Goal: Transaction & Acquisition: Book appointment/travel/reservation

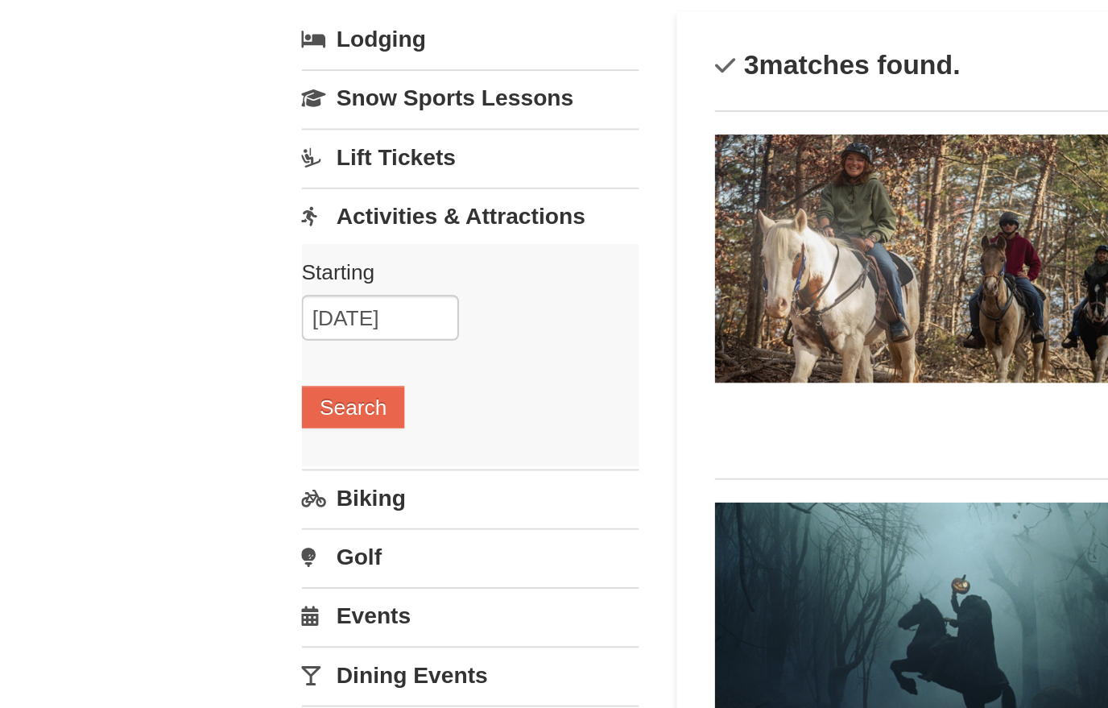
scroll to position [102, 0]
click at [184, 211] on button "Search" at bounding box center [191, 216] width 55 height 23
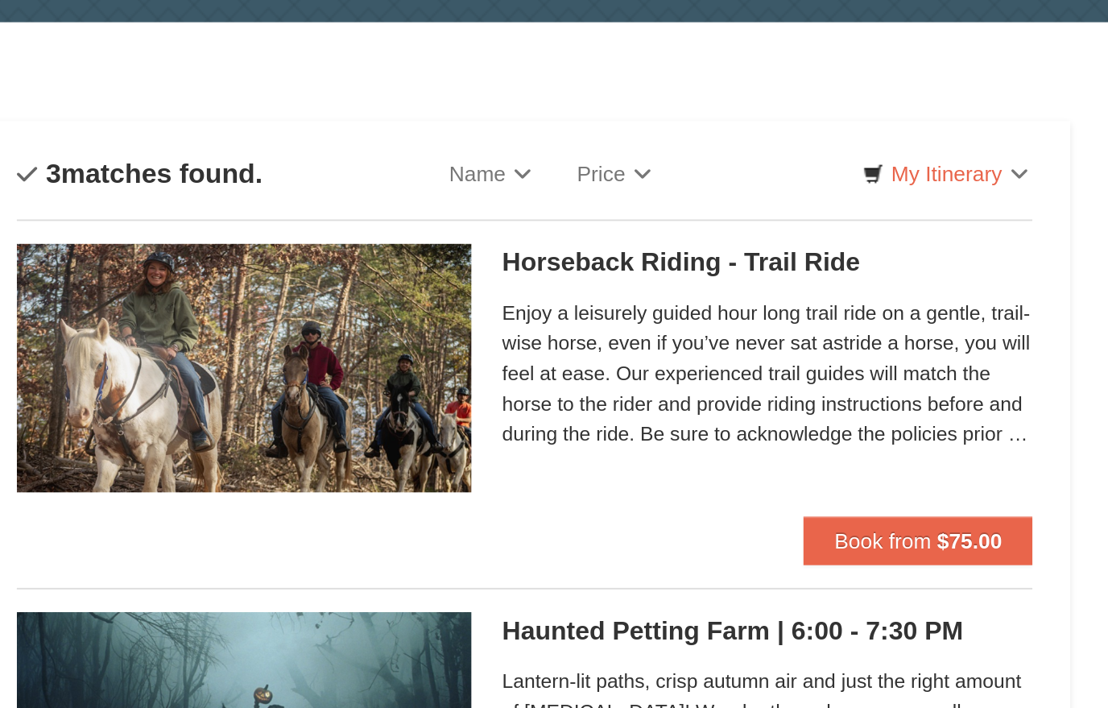
scroll to position [0, 0]
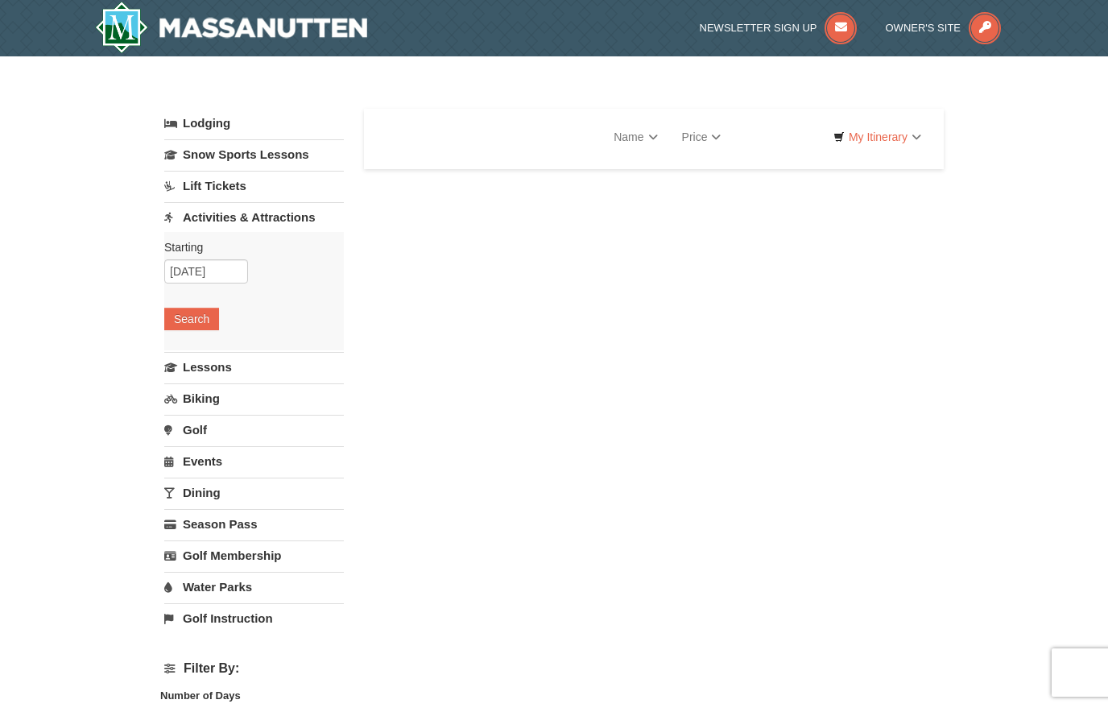
select select "10"
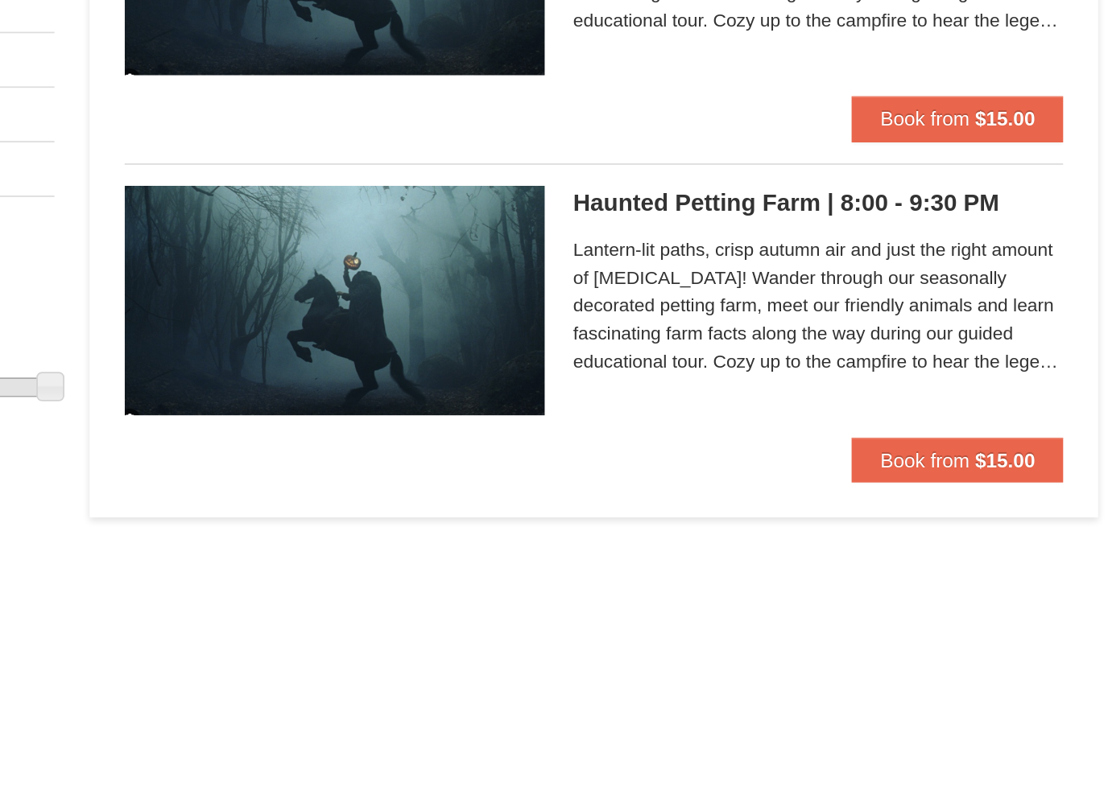
scroll to position [131, 0]
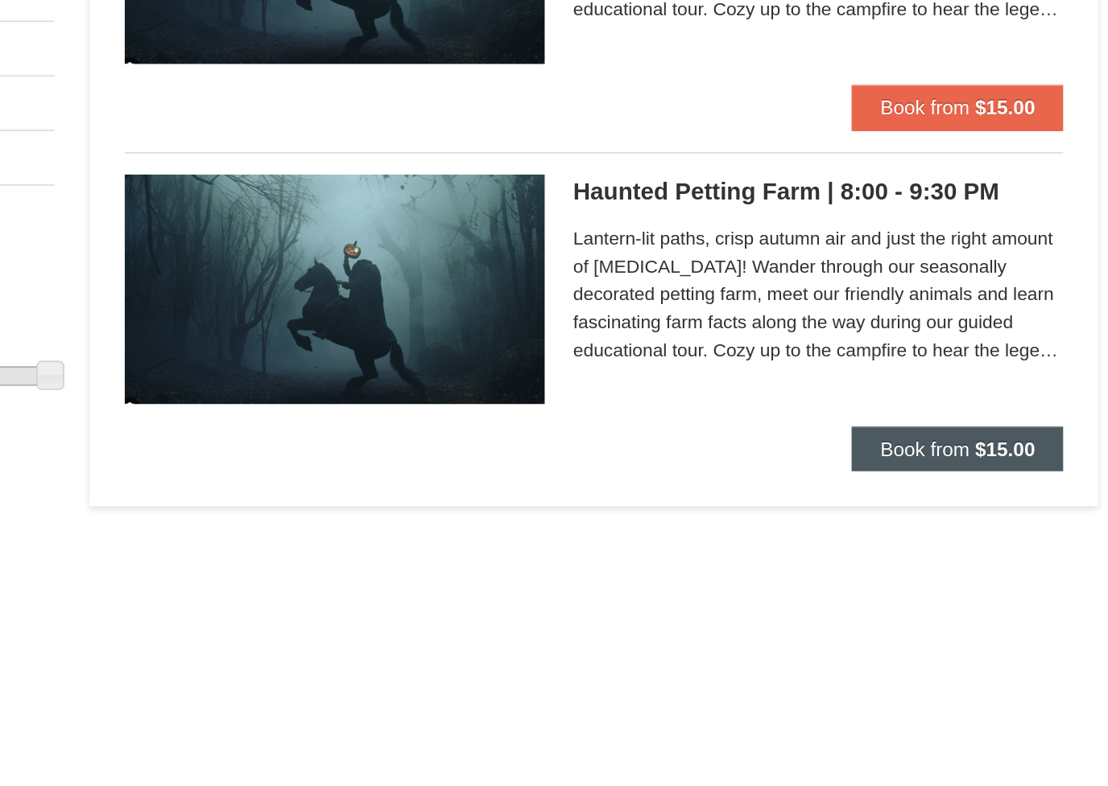
click at [818, 586] on span "Book from" at bounding box center [844, 592] width 52 height 13
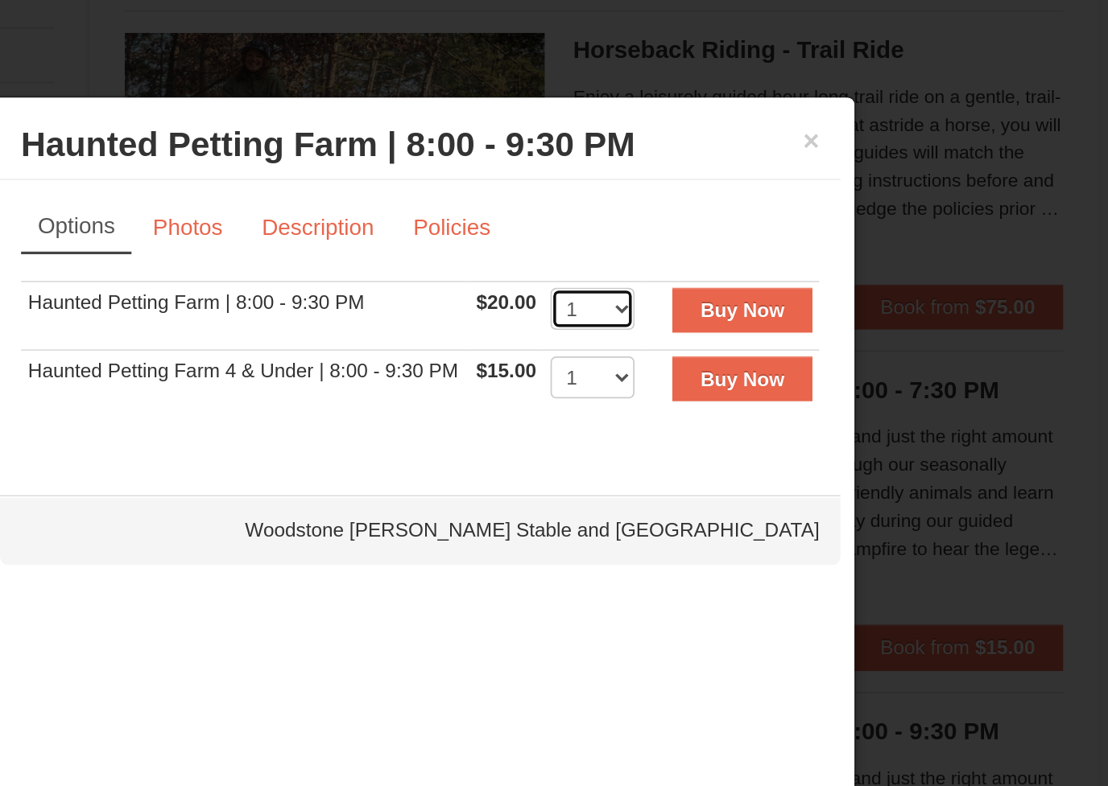
click at [629, 189] on select "1 2 3 4 5 6 7 8 9 10 11 12 13 14 15 16 17 18 19 20 21 22" at bounding box center [653, 201] width 48 height 24
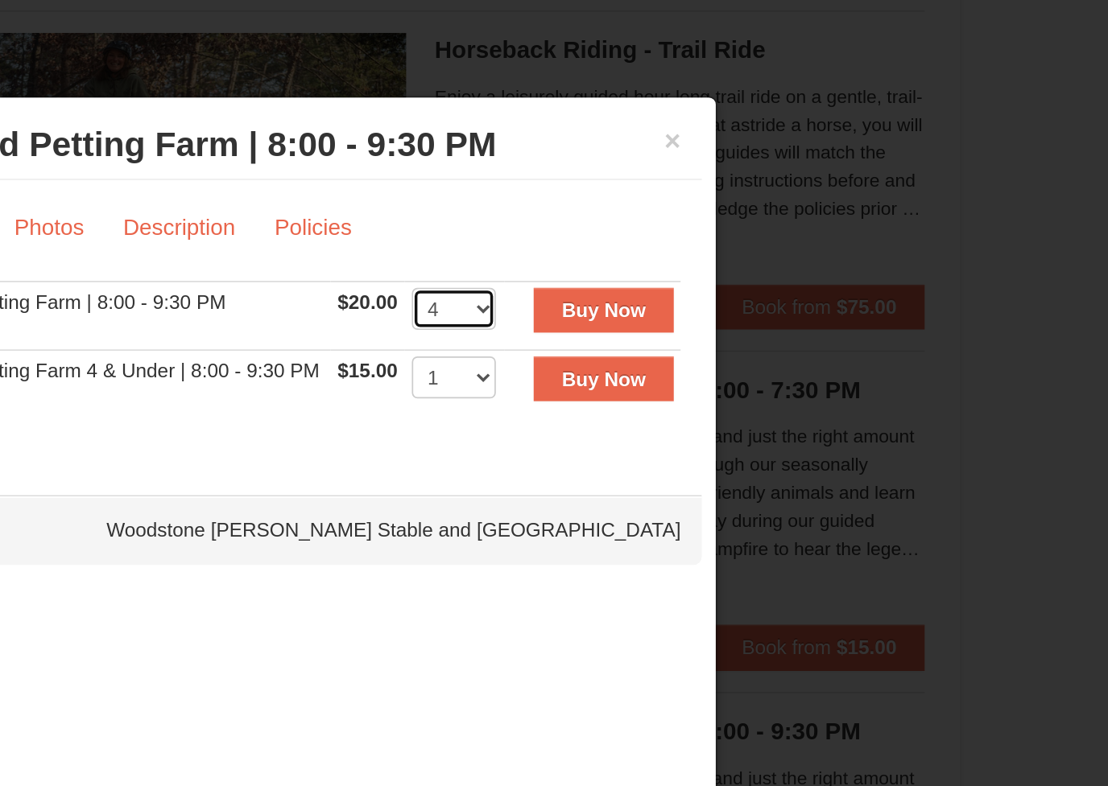
click at [629, 189] on select "1 2 3 4 5 6 7 8 9 10 11 12 13 14 15 16 17 18 19 20 21 22" at bounding box center [653, 201] width 48 height 24
select select "6"
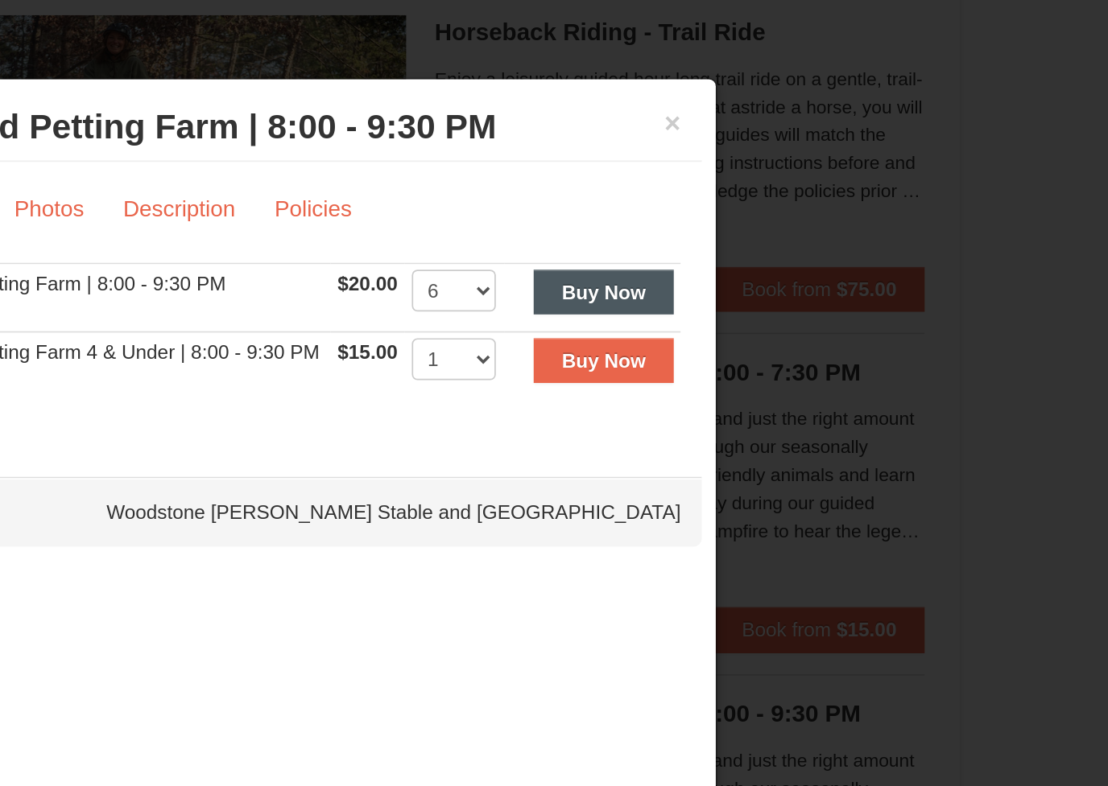
click at [715, 196] on strong "Buy Now" at bounding box center [739, 202] width 48 height 13
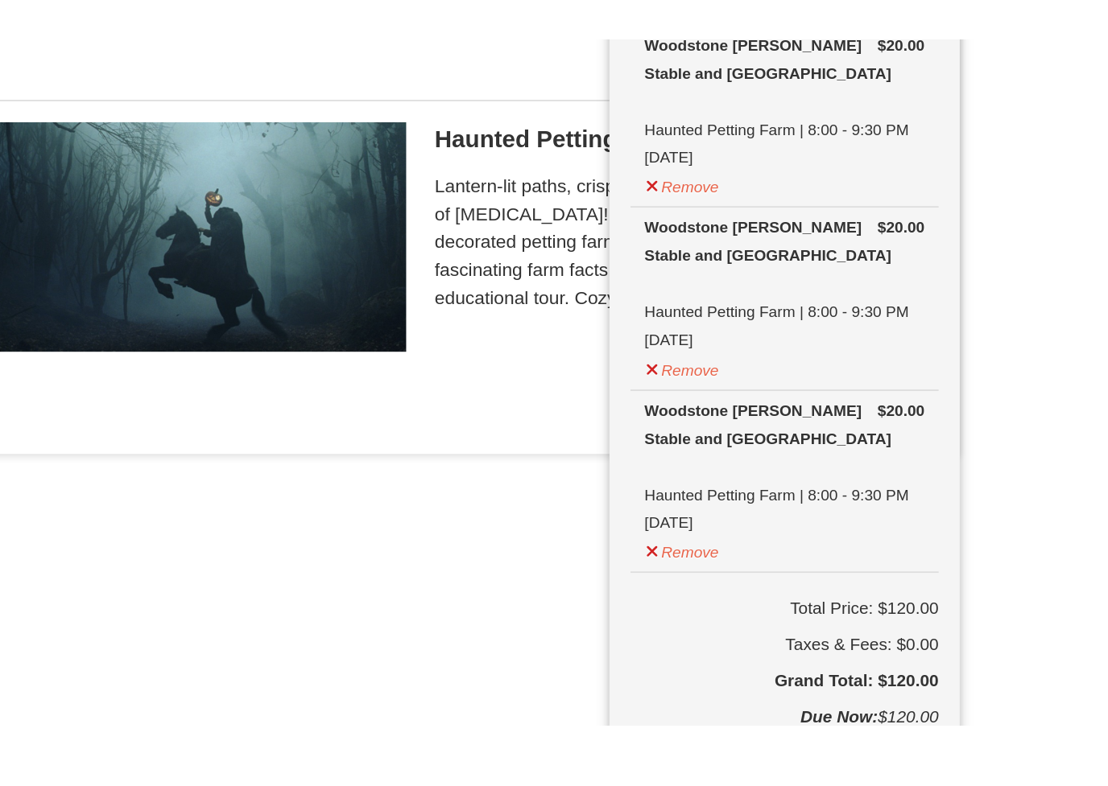
scroll to position [212, 0]
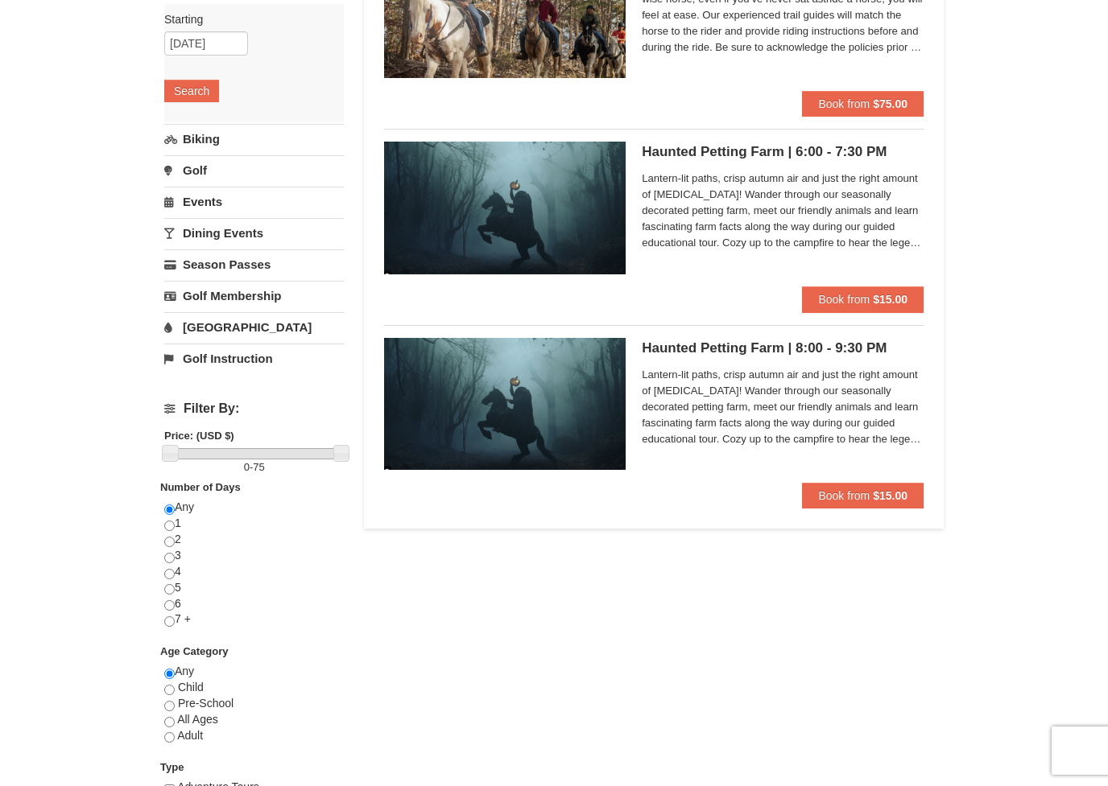
scroll to position [242, 0]
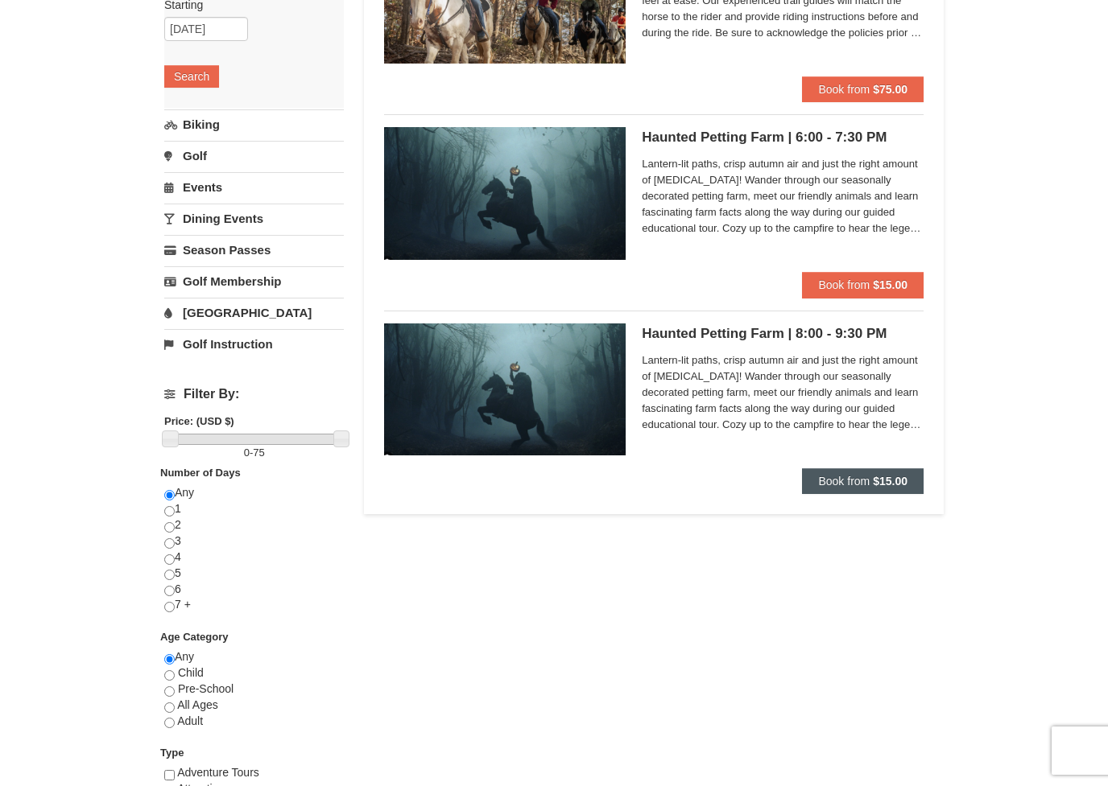
click at [844, 480] on span "Book from" at bounding box center [844, 481] width 52 height 13
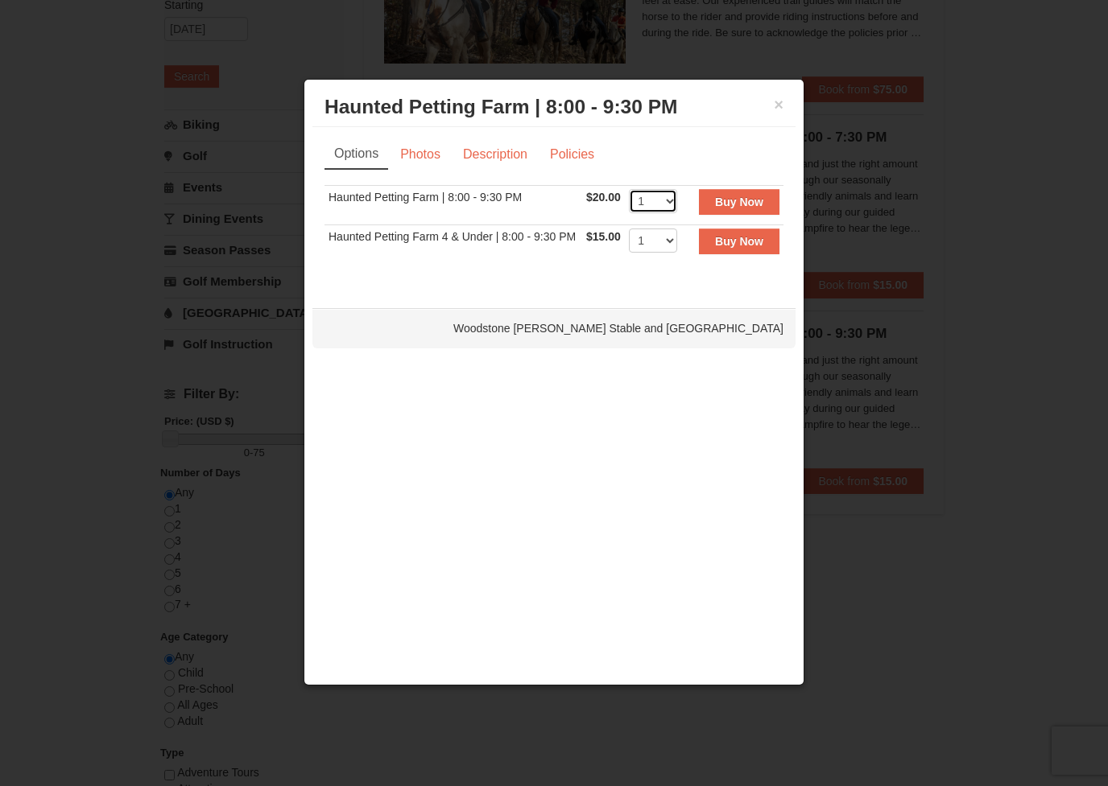
click at [675, 198] on select "1 2 3 4 5 6 7 8 9 10 11 12 13 14 15 16 17 18 19 20 21 22" at bounding box center [653, 201] width 48 height 24
select select "6"
click at [742, 201] on strong "Buy Now" at bounding box center [739, 202] width 48 height 13
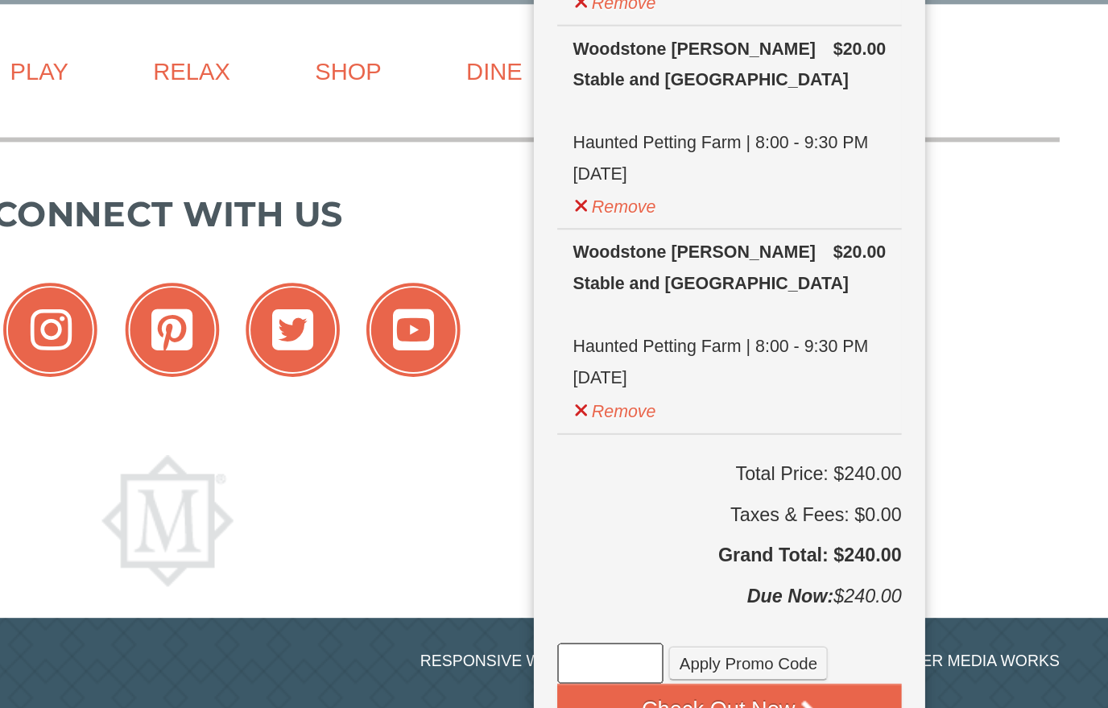
scroll to position [914, 0]
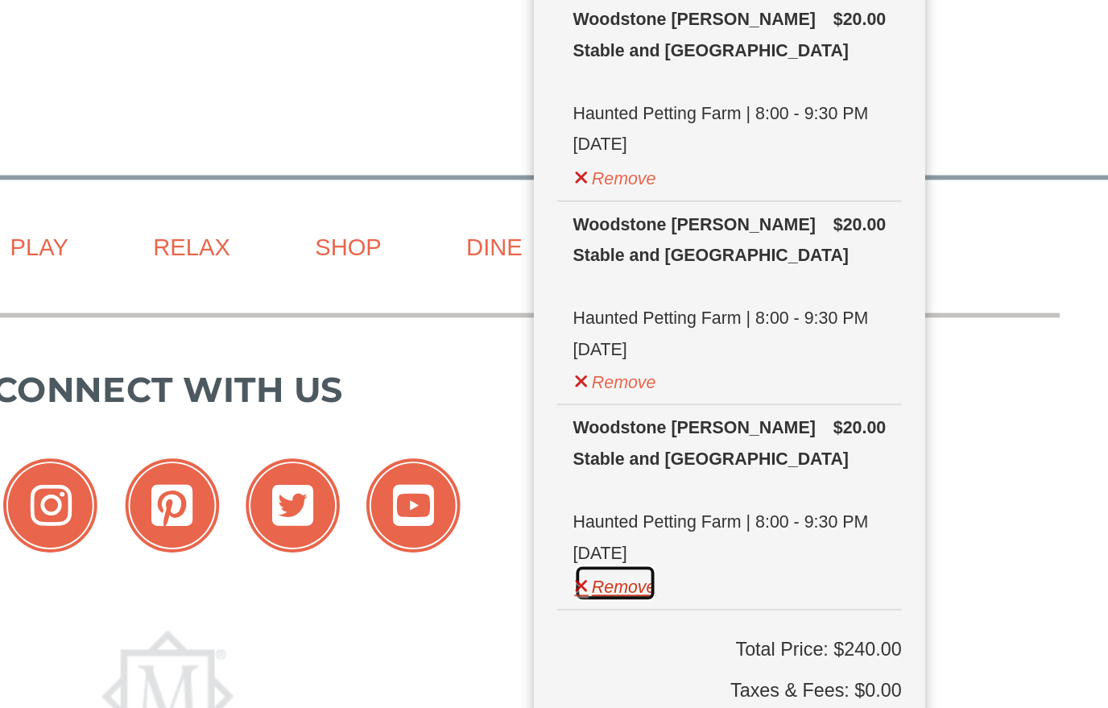
click at [762, 518] on button "Remove" at bounding box center [783, 528] width 43 height 20
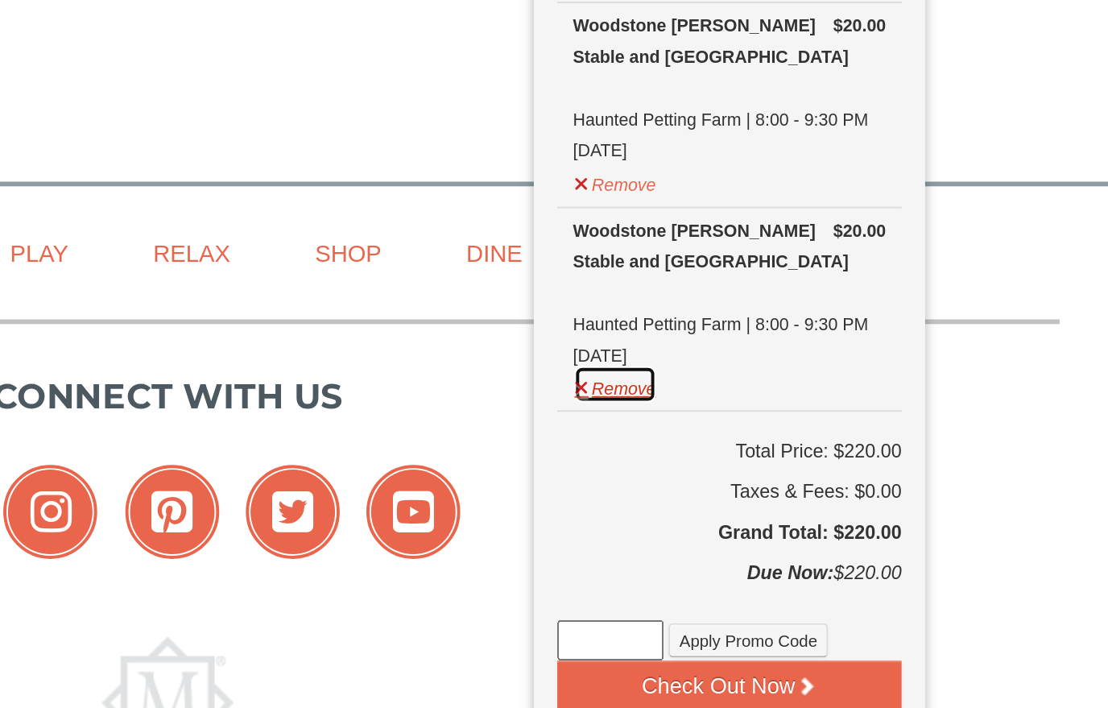
click at [762, 415] on button "Remove" at bounding box center [783, 425] width 43 height 20
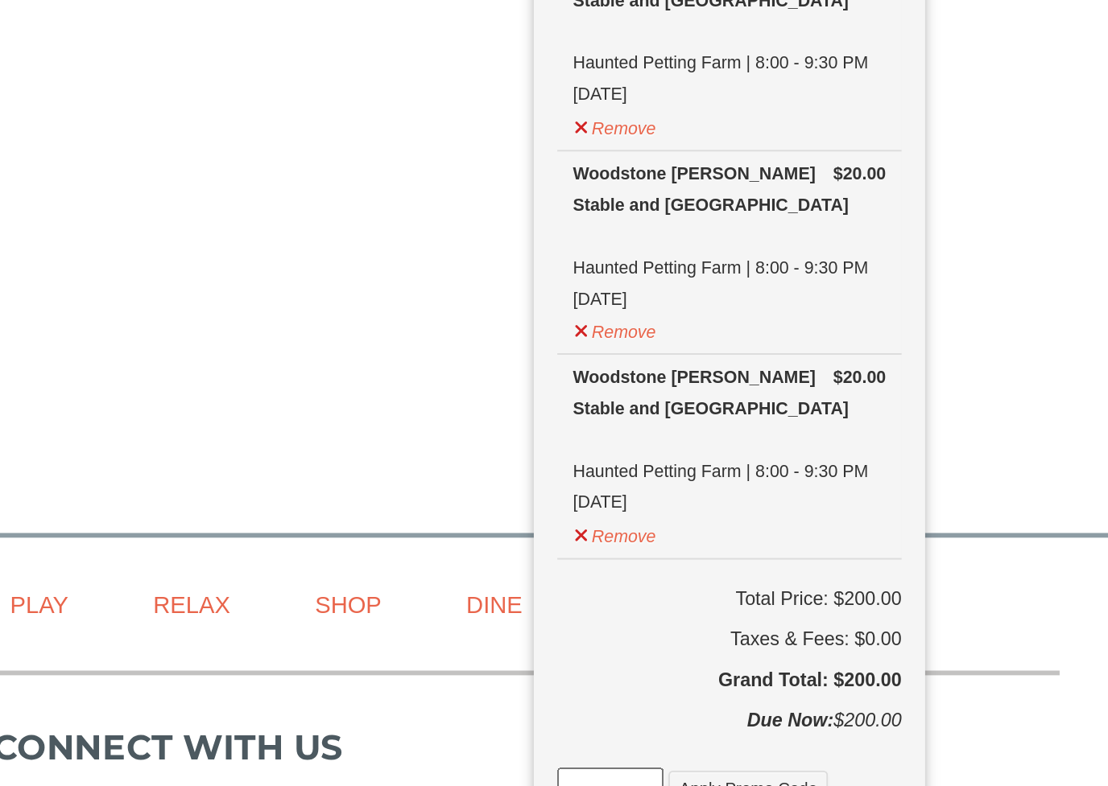
scroll to position [598, 0]
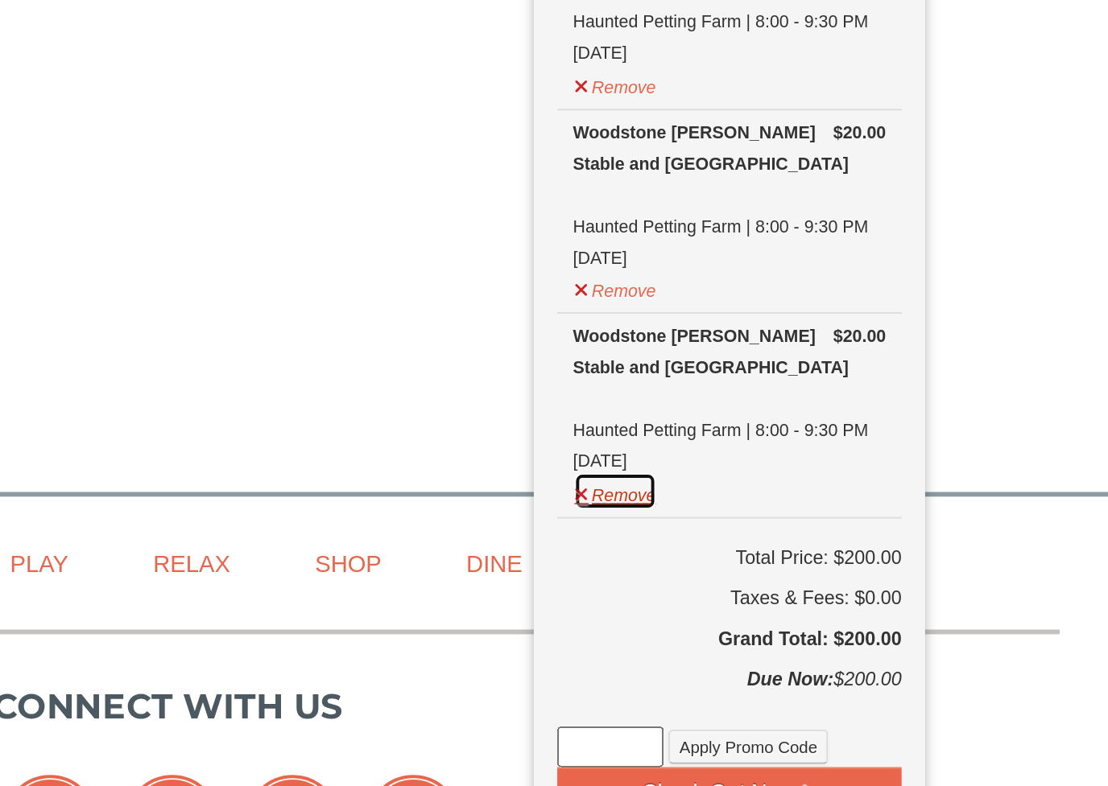
click at [762, 624] on button "Remove" at bounding box center [783, 634] width 43 height 20
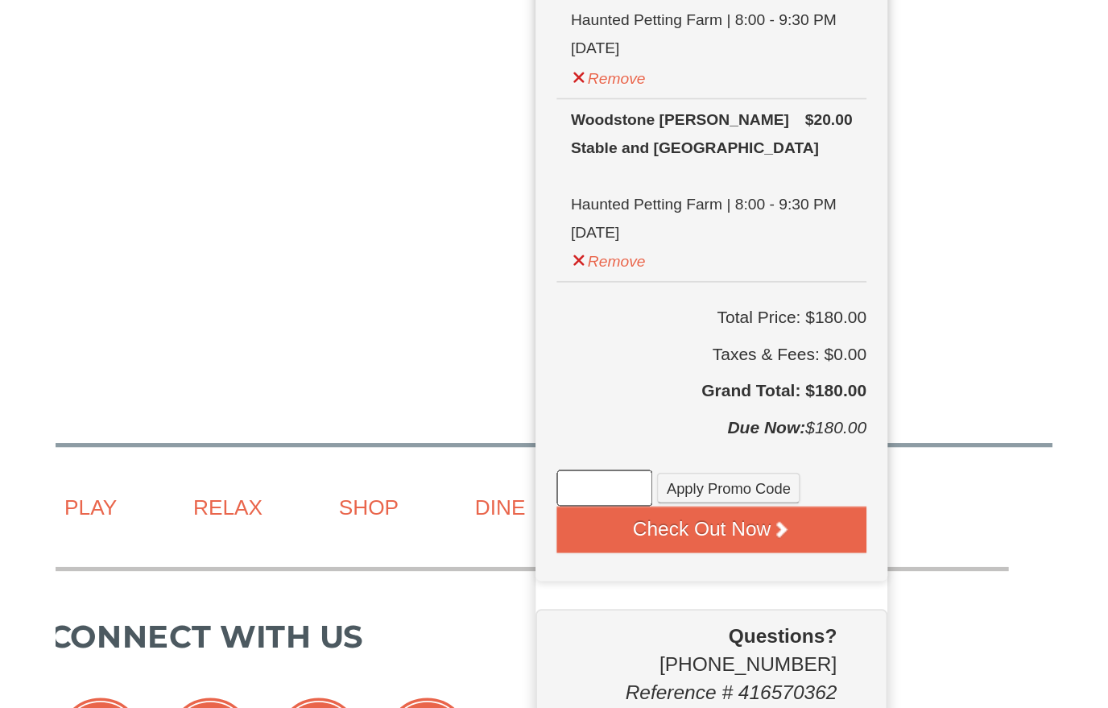
scroll to position [614, 0]
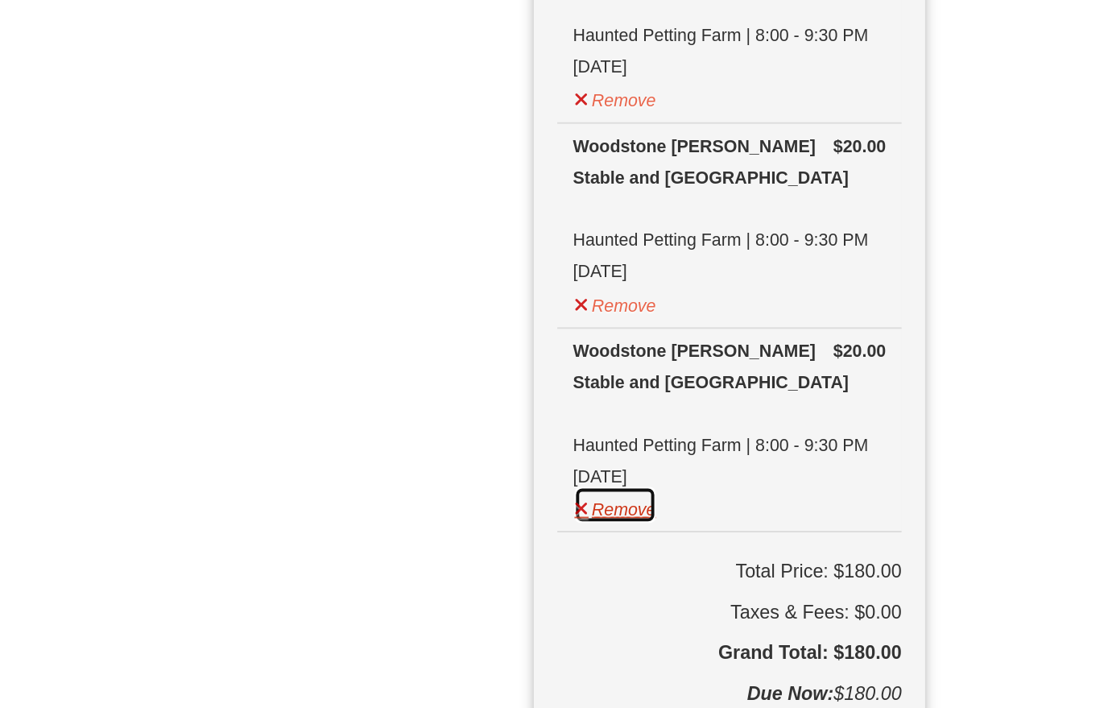
click at [762, 502] on button "Remove" at bounding box center [783, 512] width 43 height 20
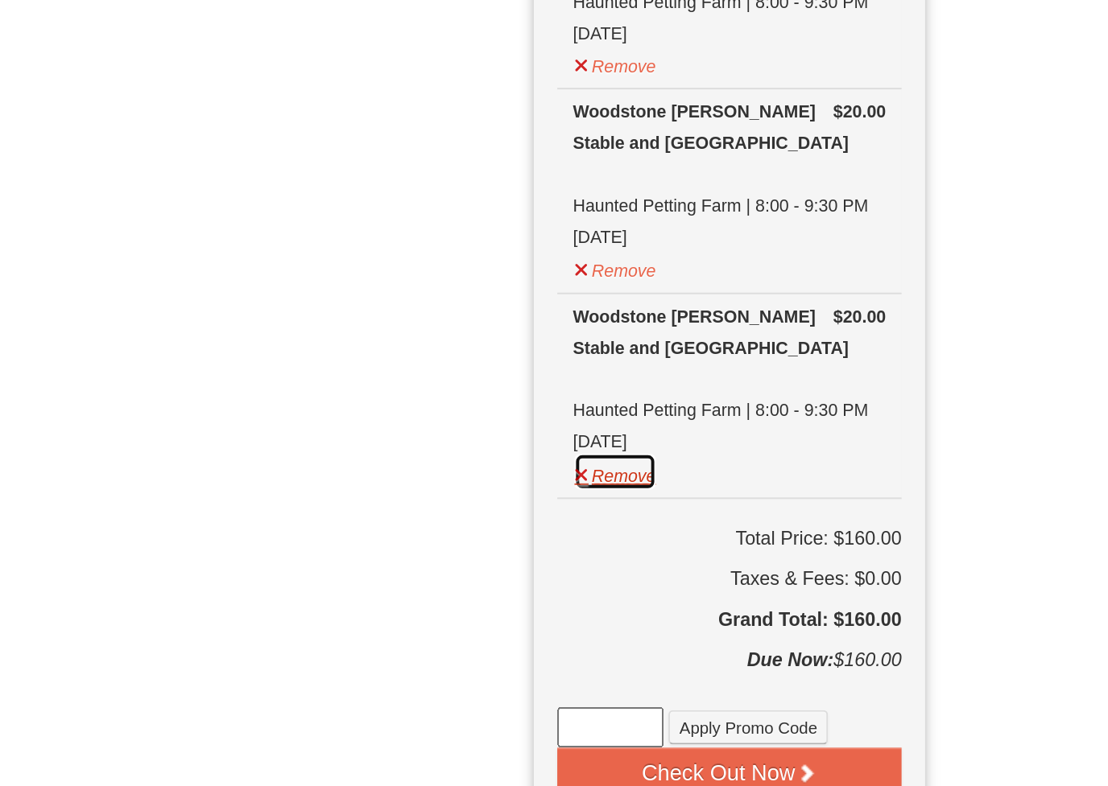
click at [762, 398] on button "Remove" at bounding box center [783, 408] width 43 height 20
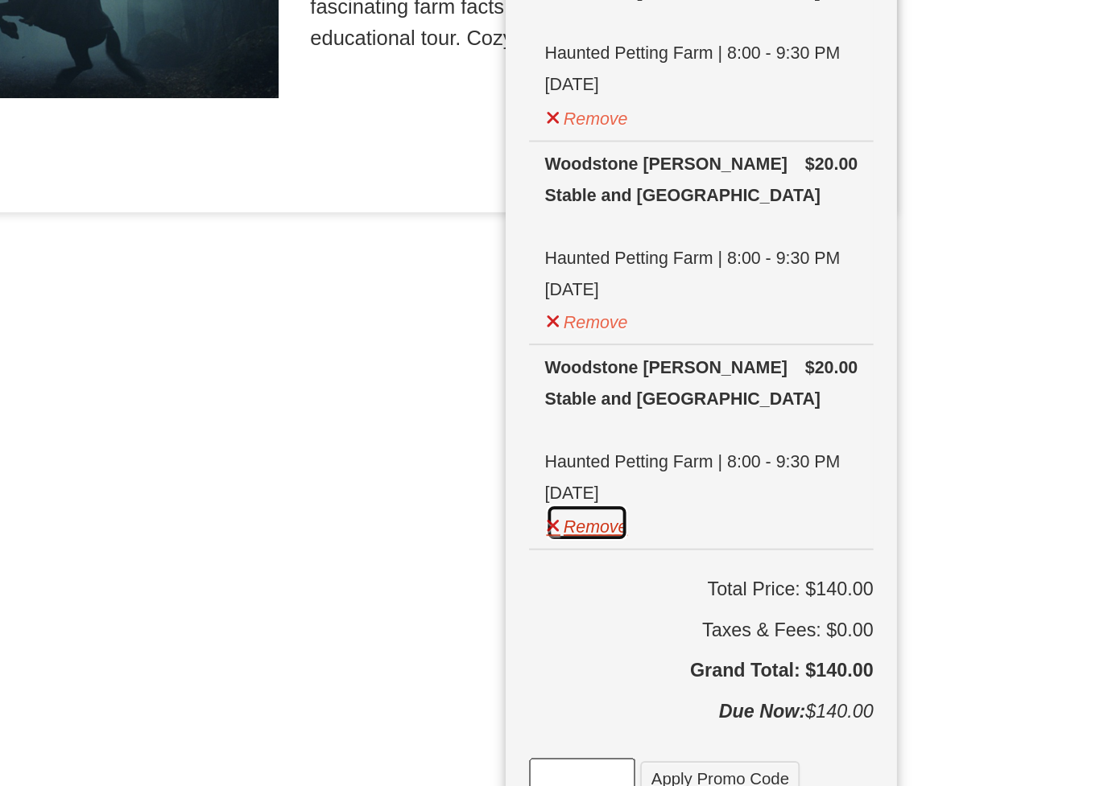
click at [762, 292] on button "Remove" at bounding box center [783, 302] width 43 height 20
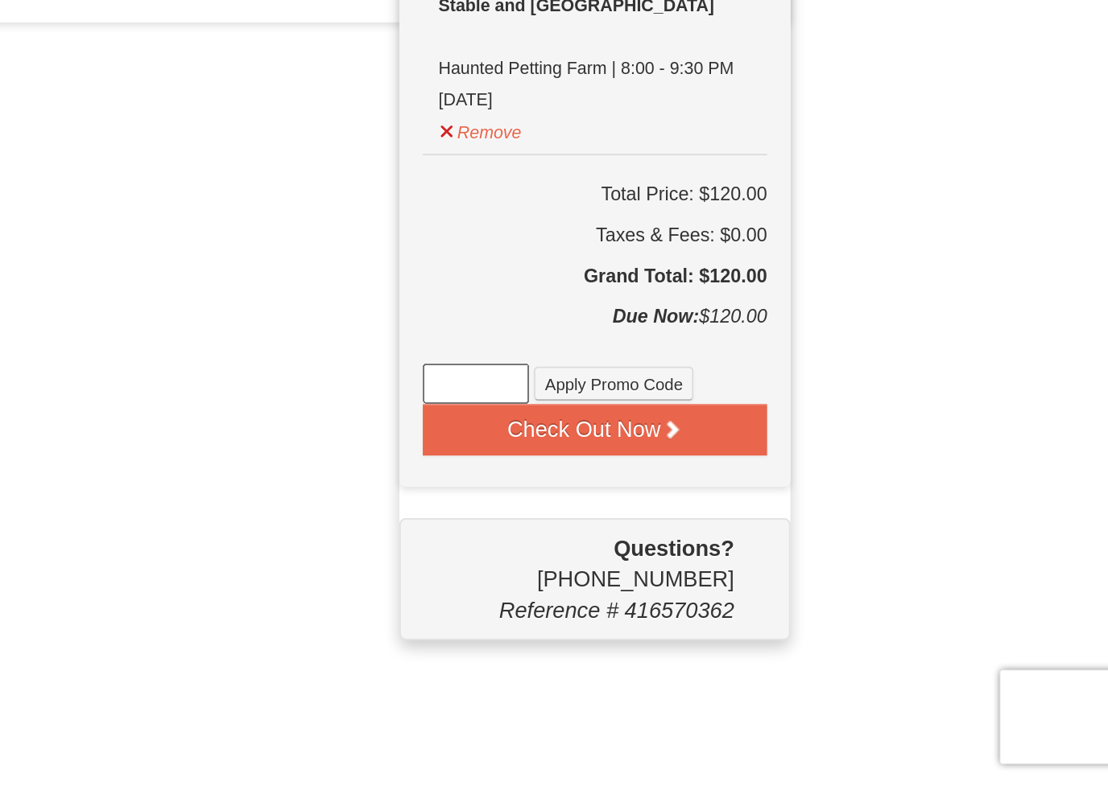
scroll to position [364, 0]
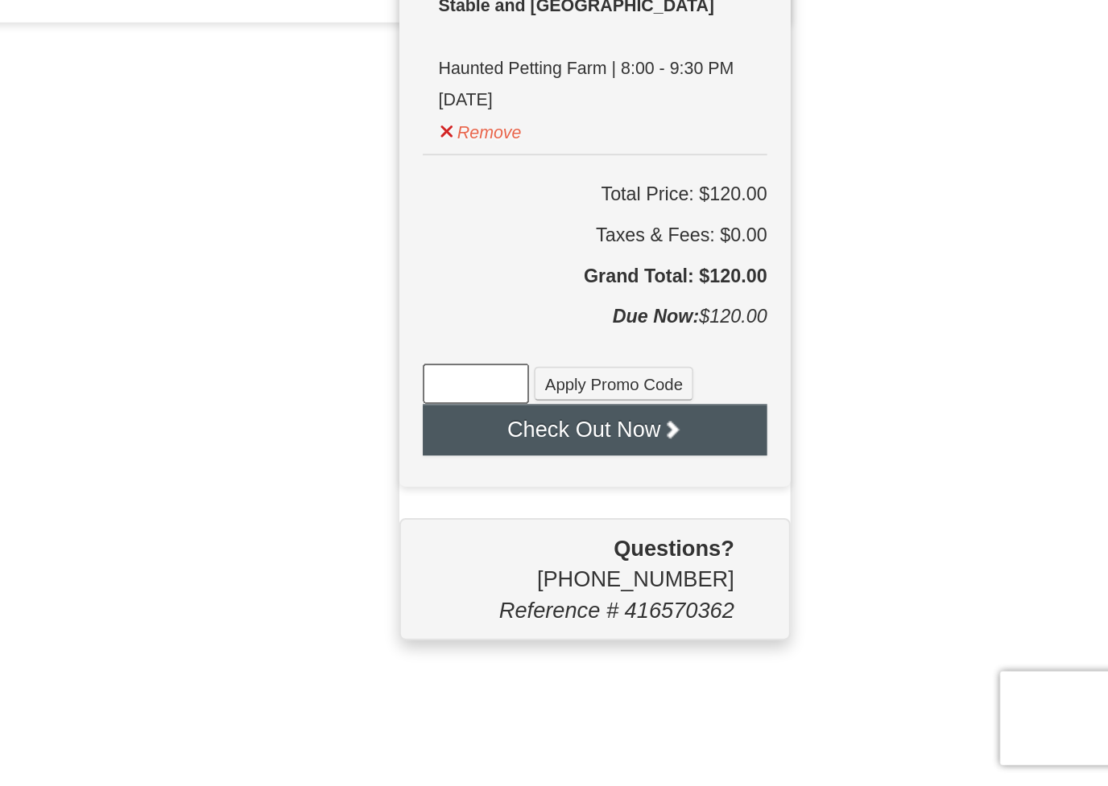
click at [754, 589] on button "Check Out Now" at bounding box center [842, 602] width 177 height 26
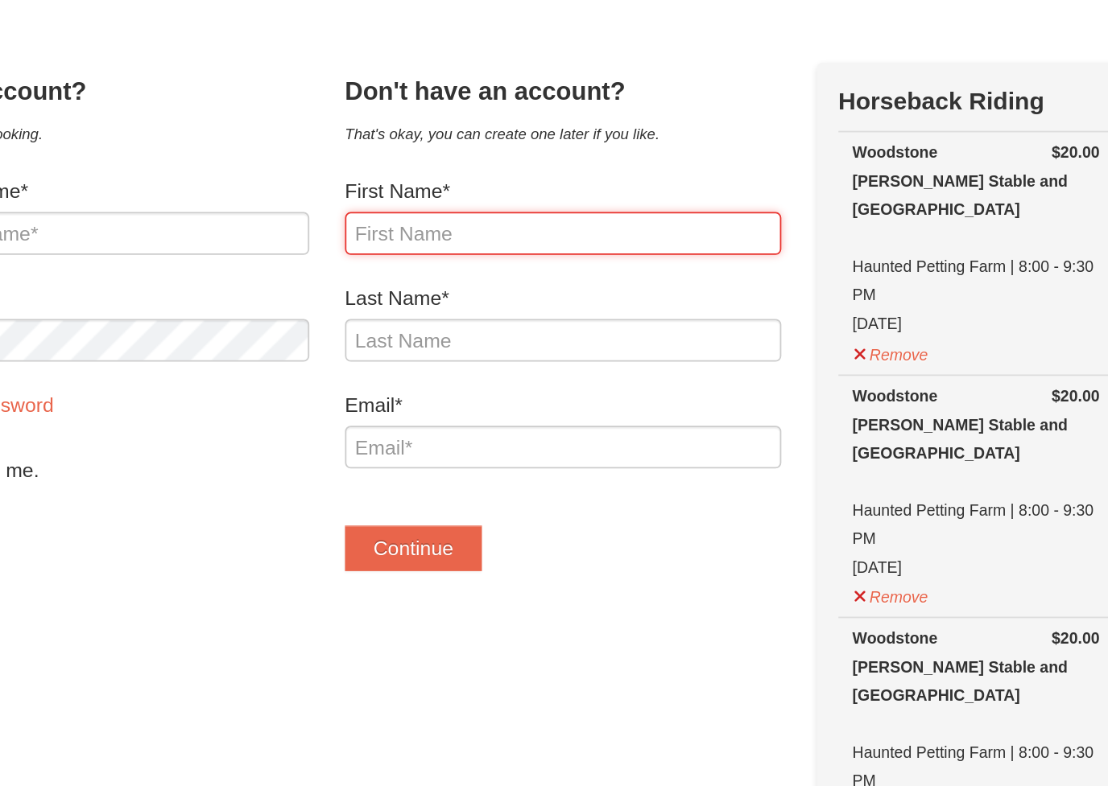
click at [431, 177] on input "First Name*" at bounding box center [554, 189] width 246 height 24
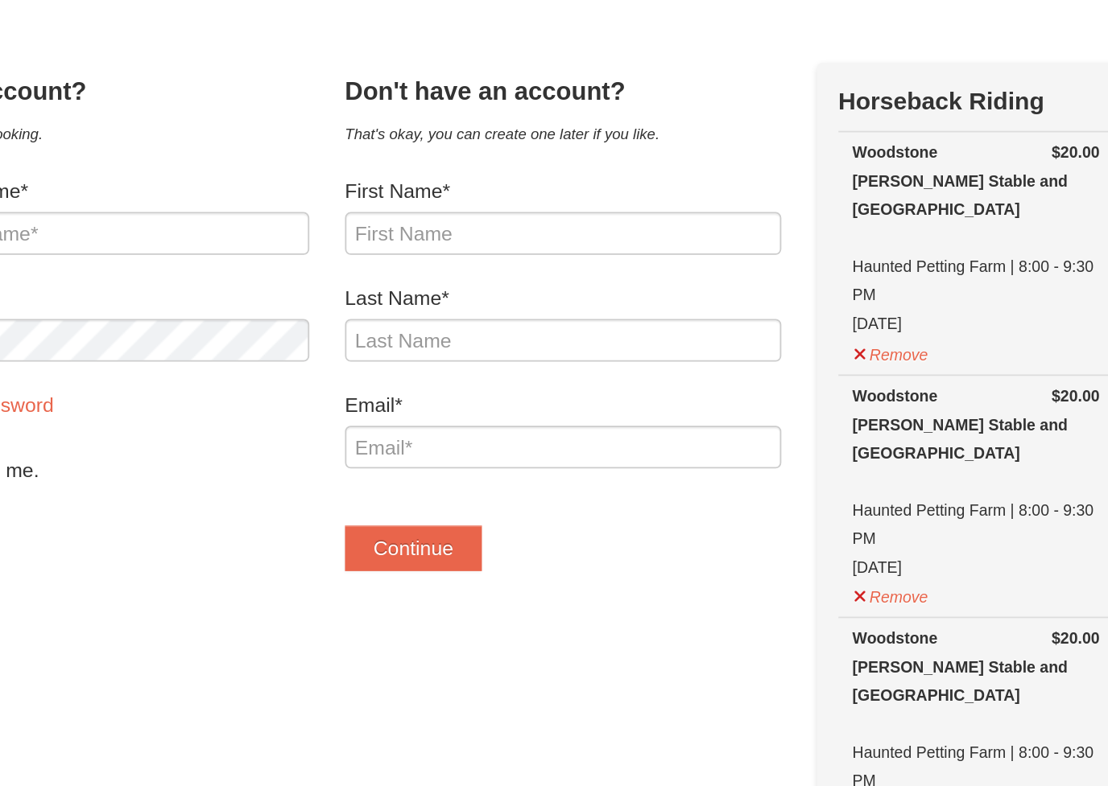
type input "[EMAIL_ADDRESS][DOMAIN_NAME]"
type input "[PERSON_NAME]"
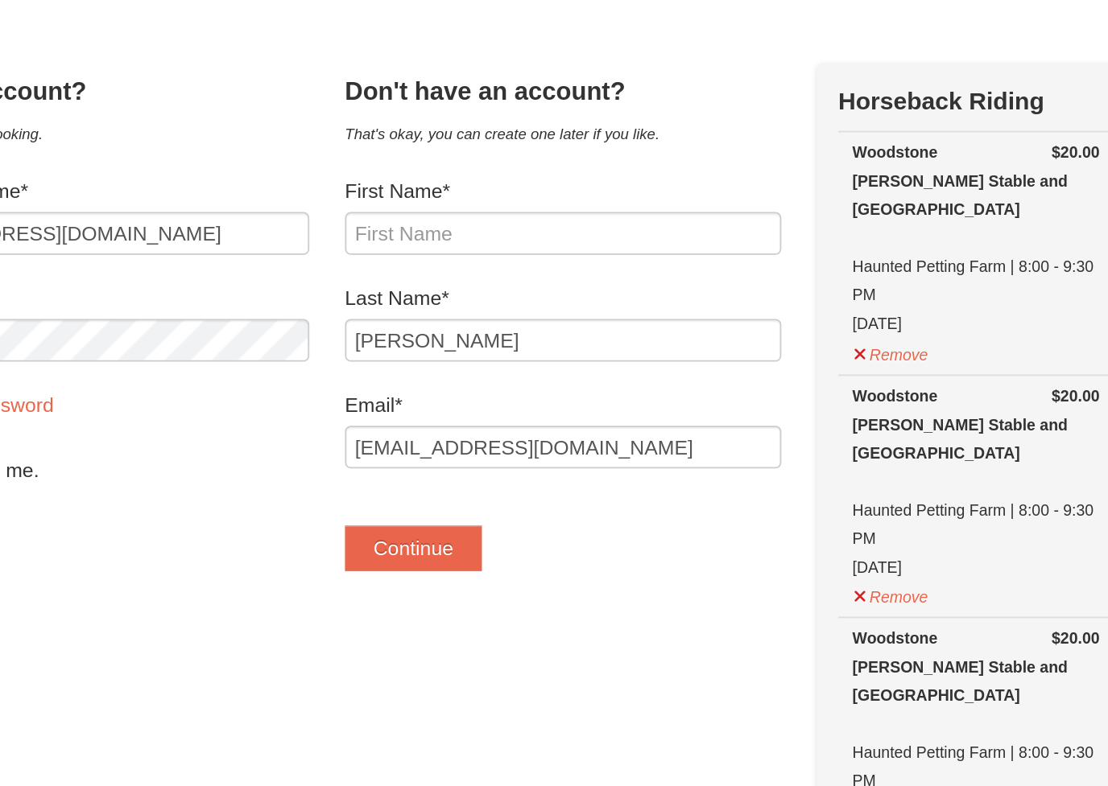
type input "[PERSON_NAME]"
click at [431, 354] on button "Continue" at bounding box center [469, 367] width 77 height 26
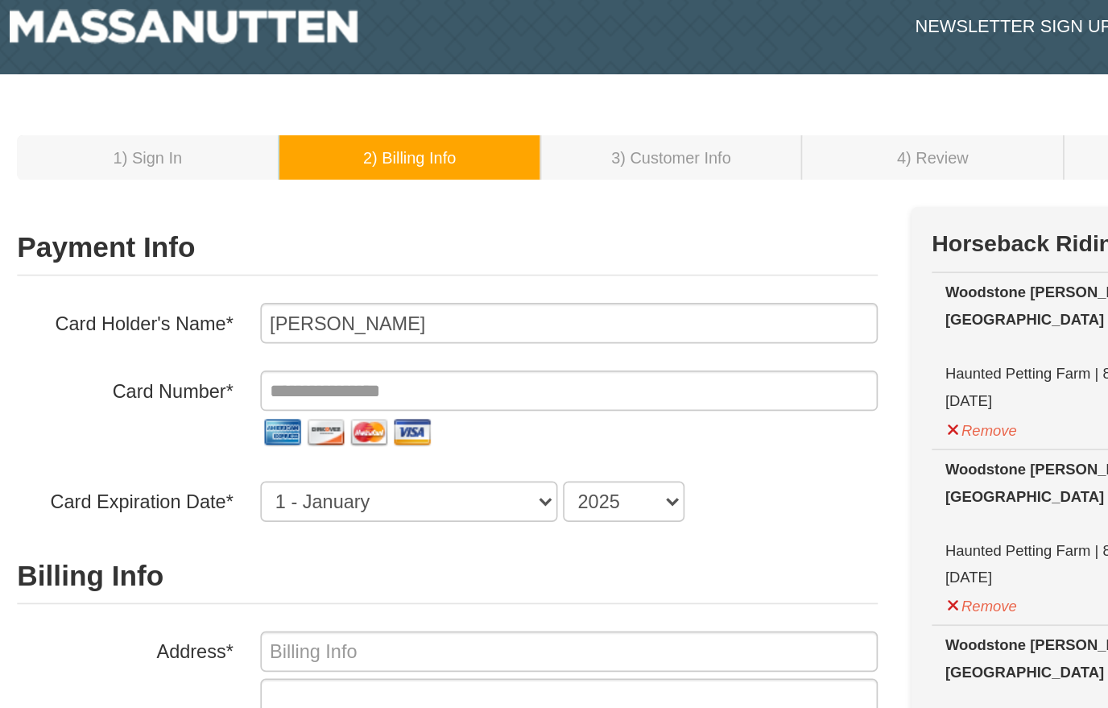
scroll to position [12, 0]
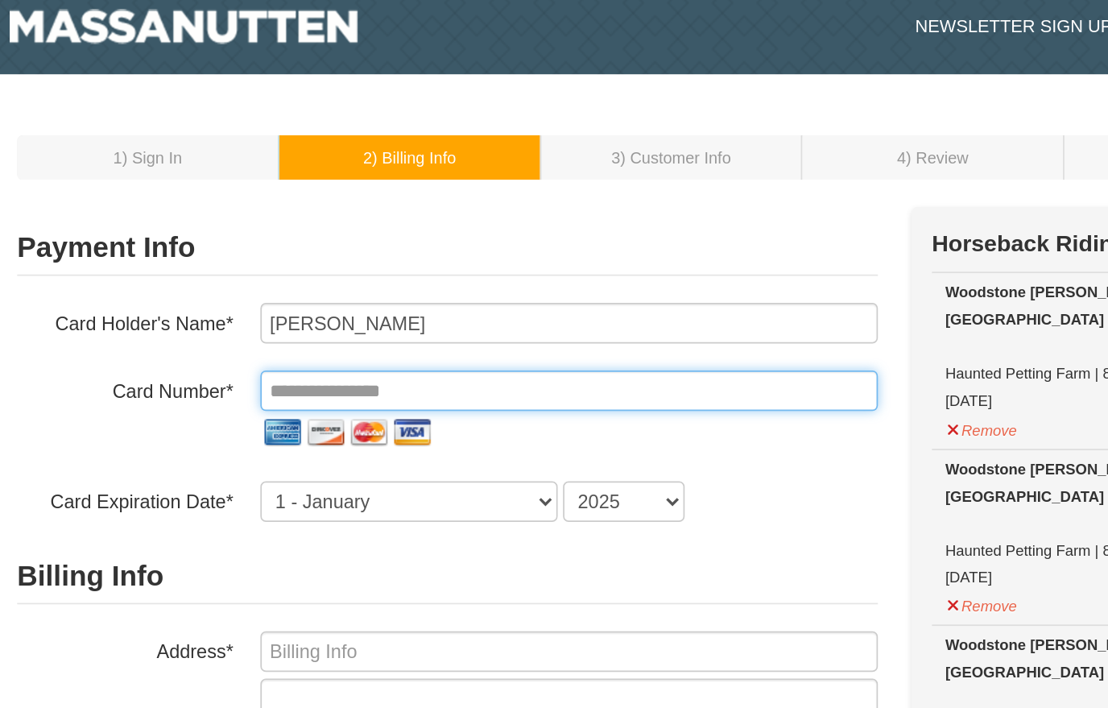
click at [309, 225] on input "tel" at bounding box center [493, 233] width 368 height 24
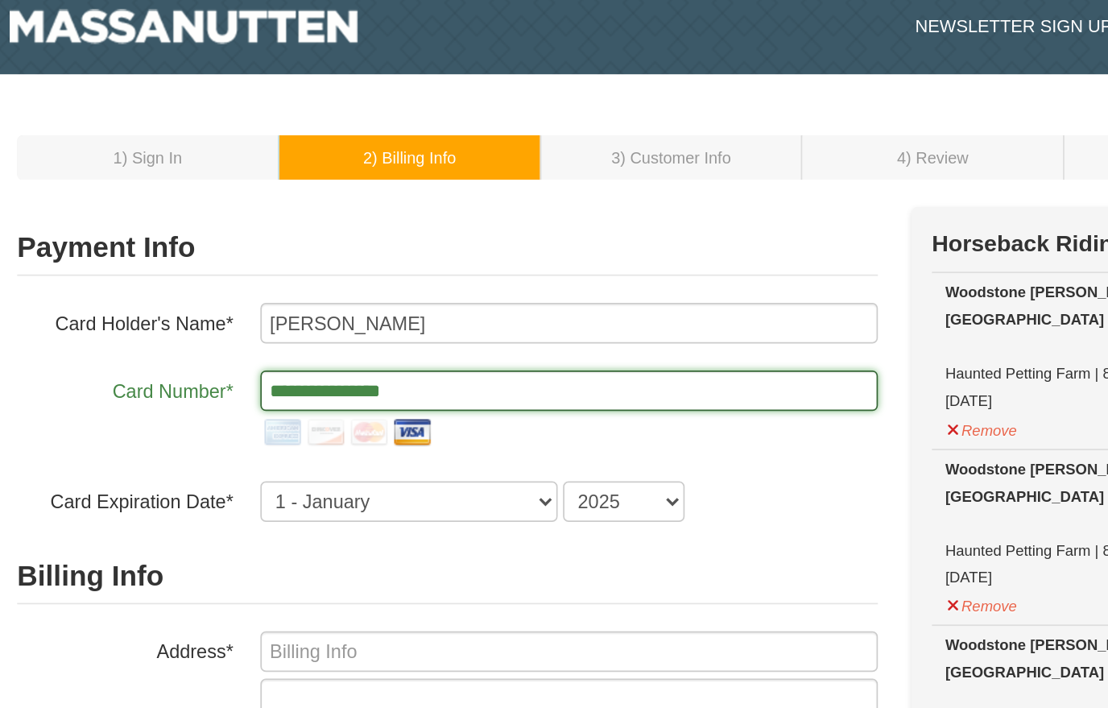
type input "**********"
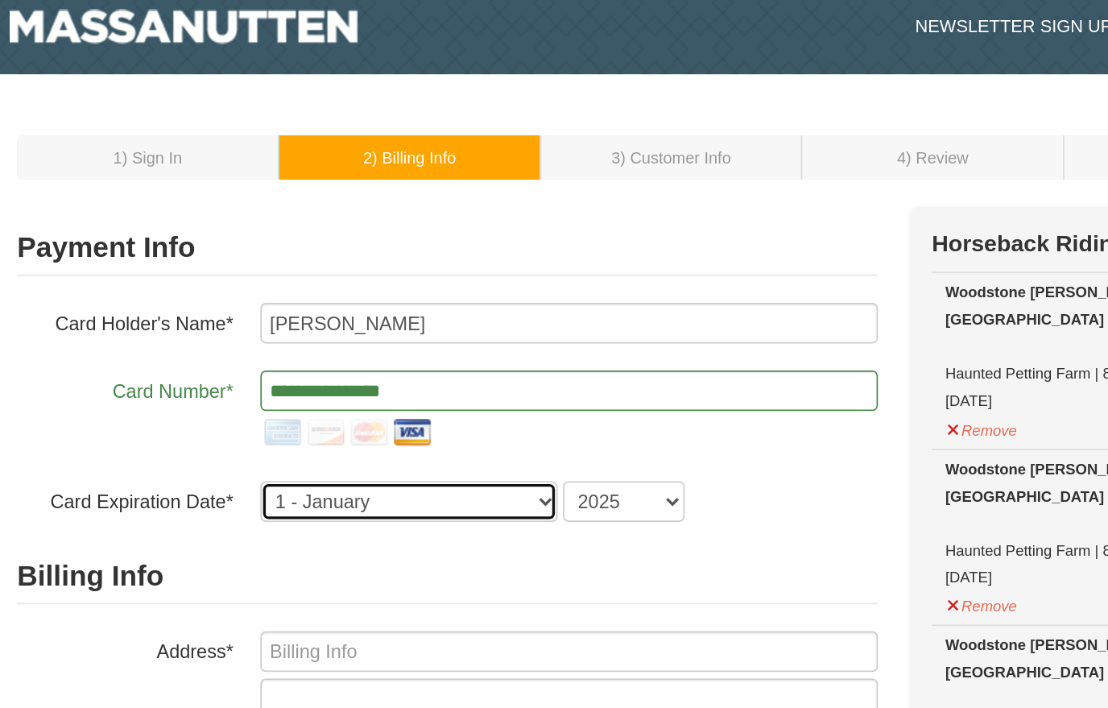
click at [314, 303] on select "1 - January 2 - February 3 - March 4 - April 5 - May 6 - June 7 - July 8 - Augu…" at bounding box center [397, 299] width 177 height 24
select select "8"
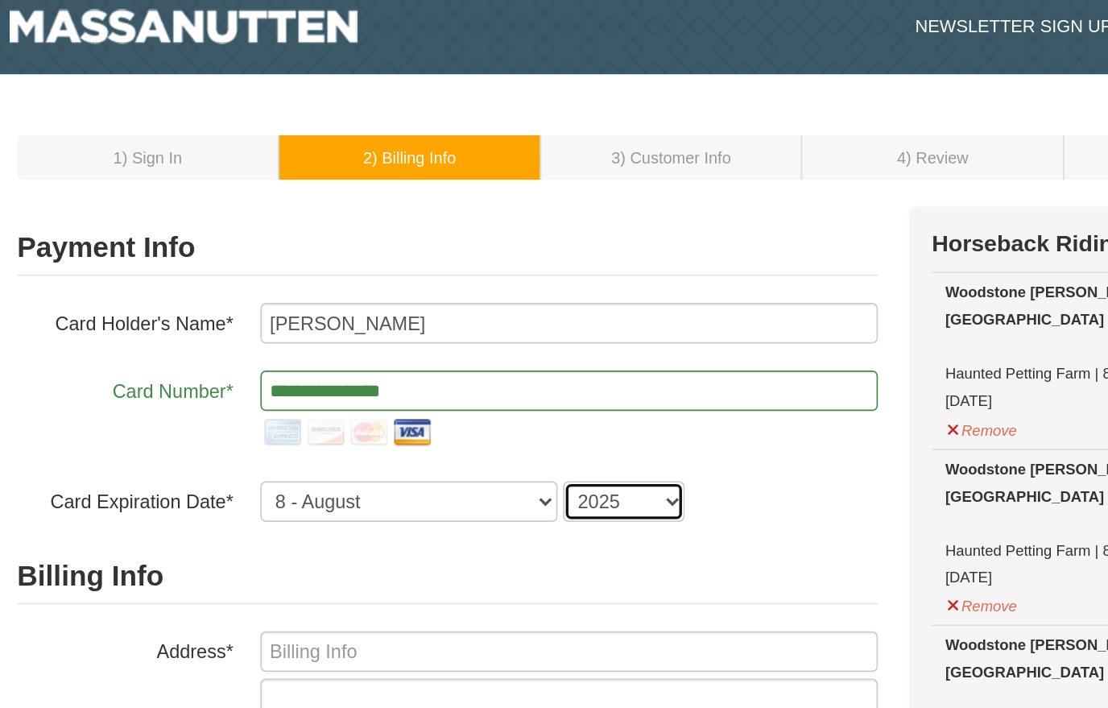
click at [489, 306] on select "2025 2026 2027 2028 2029 2030 2031 2032 2033 2034" at bounding box center [525, 299] width 72 height 24
select select "2027"
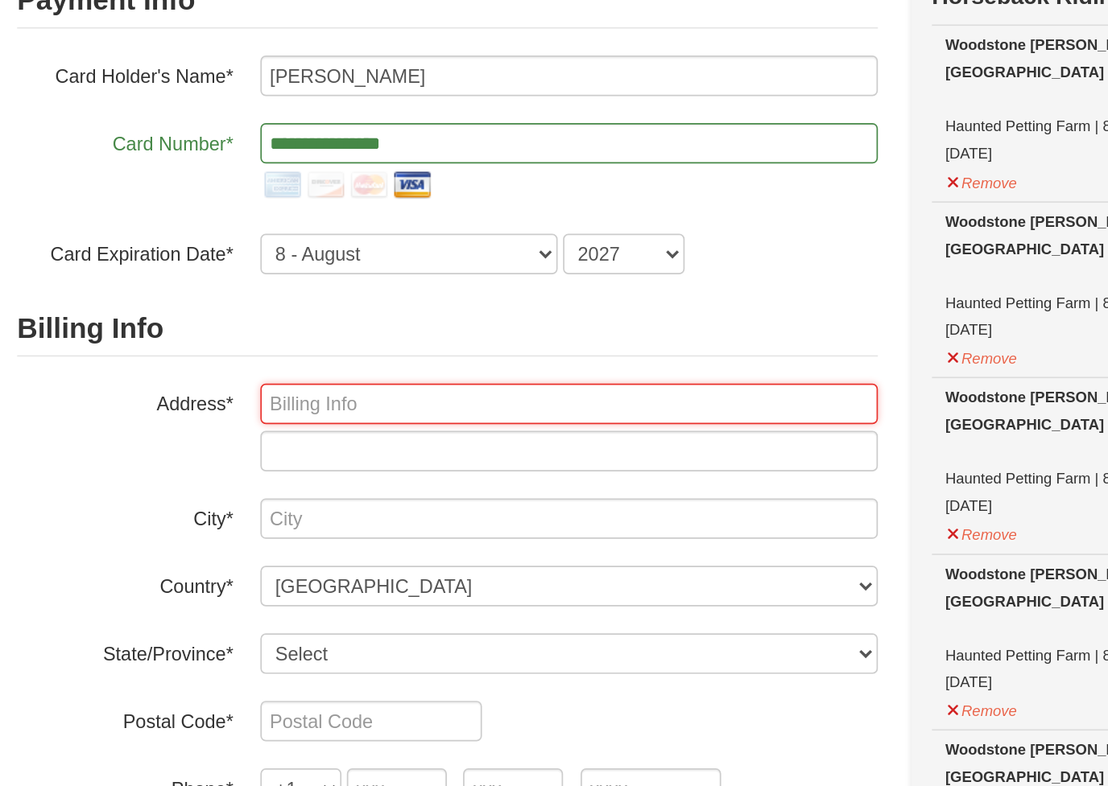
click at [309, 376] on input "text" at bounding box center [493, 388] width 368 height 24
select select "FL"
type input "34990"
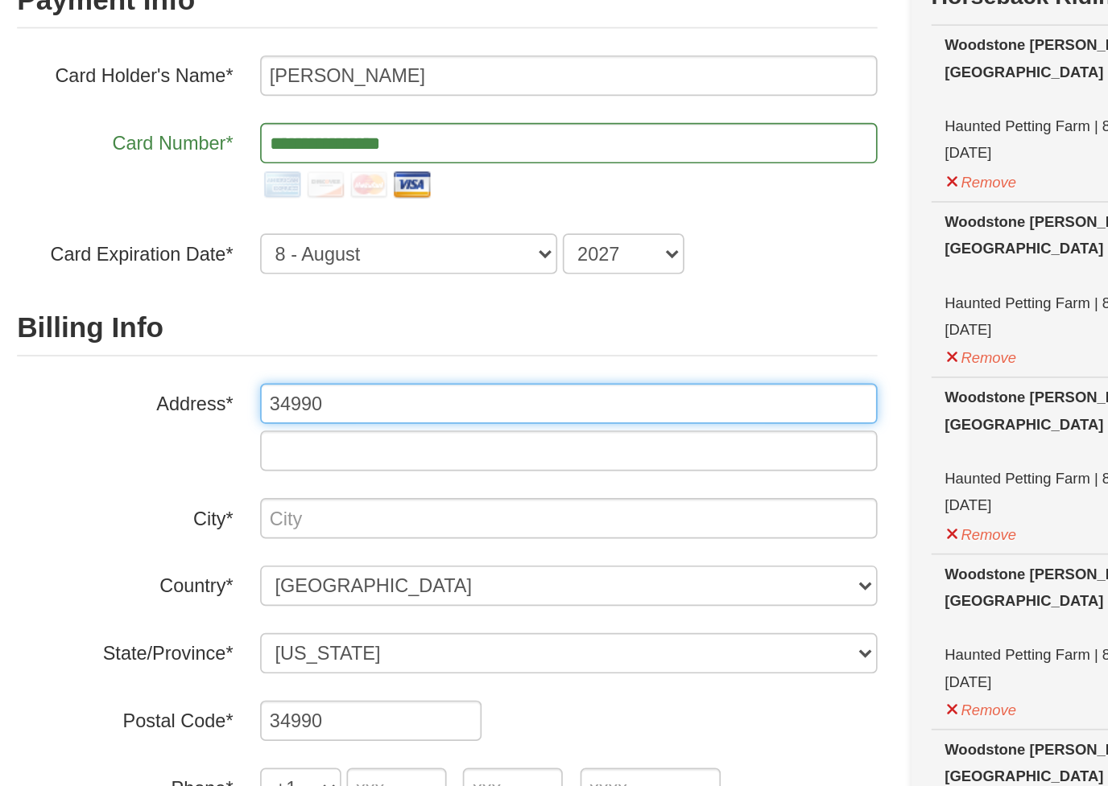
type input "Palm City"
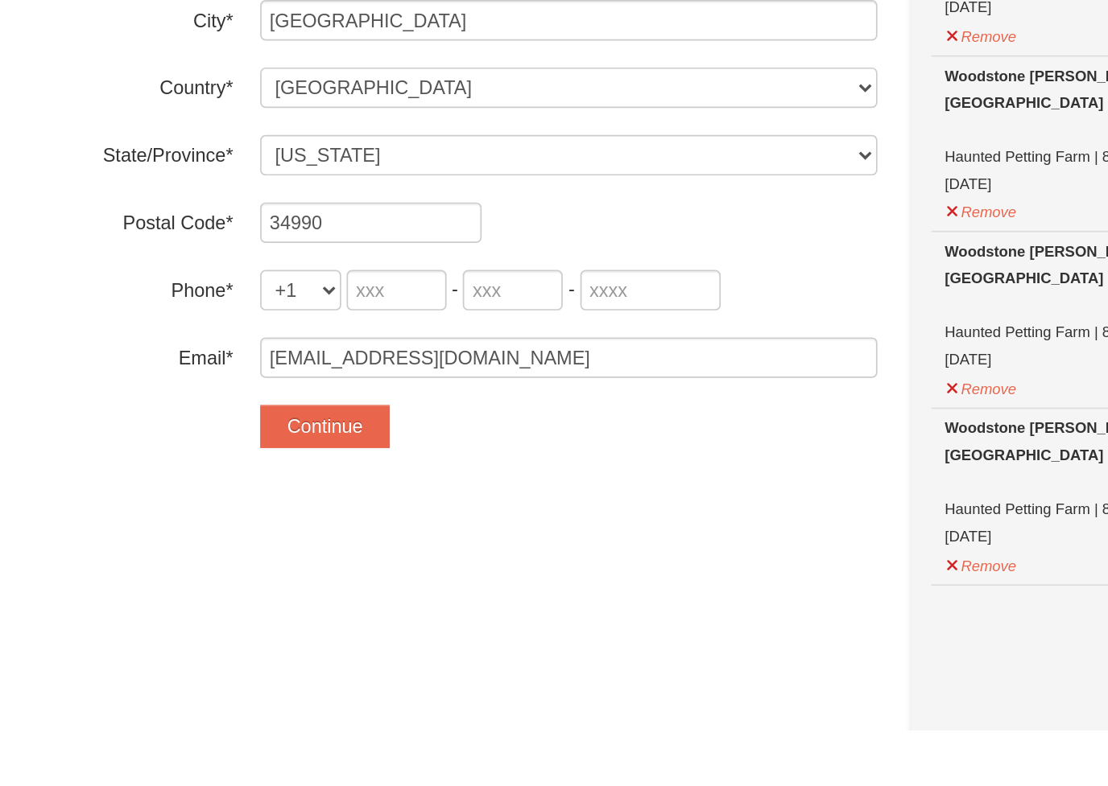
scroll to position [165, 0]
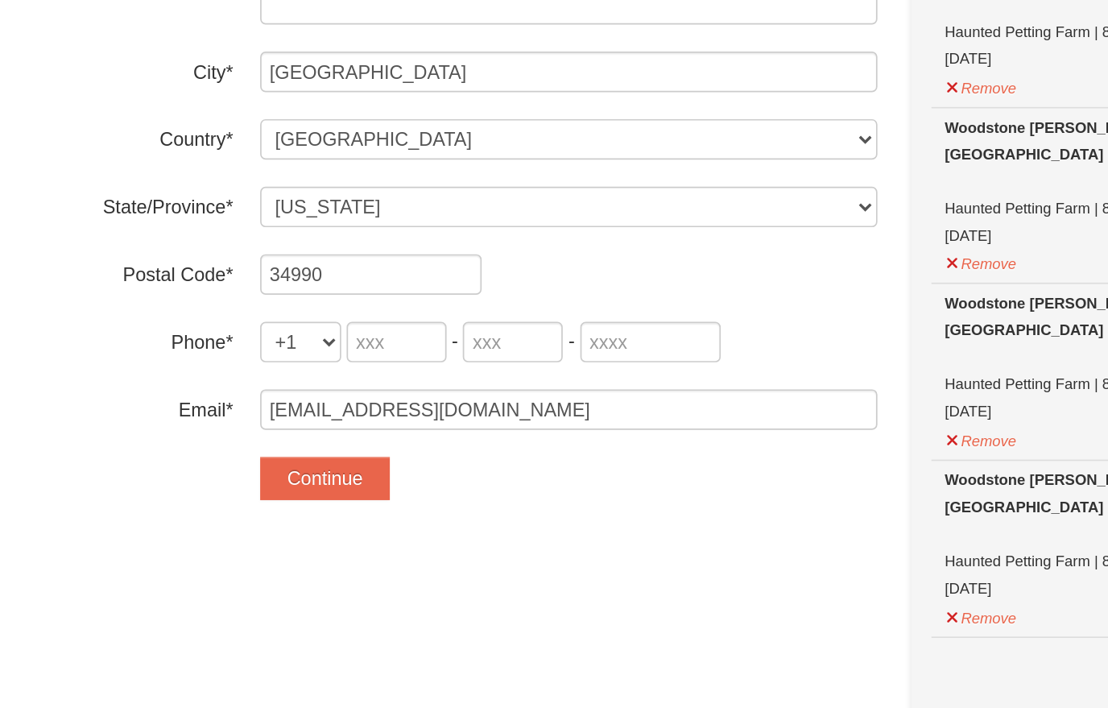
type input "34990 Bald Eagle Drive"
click at [361, 452] on input "tel" at bounding box center [391, 464] width 60 height 24
type input "561"
click at [430, 452] on input "tel" at bounding box center [460, 464] width 60 height 24
type input "317"
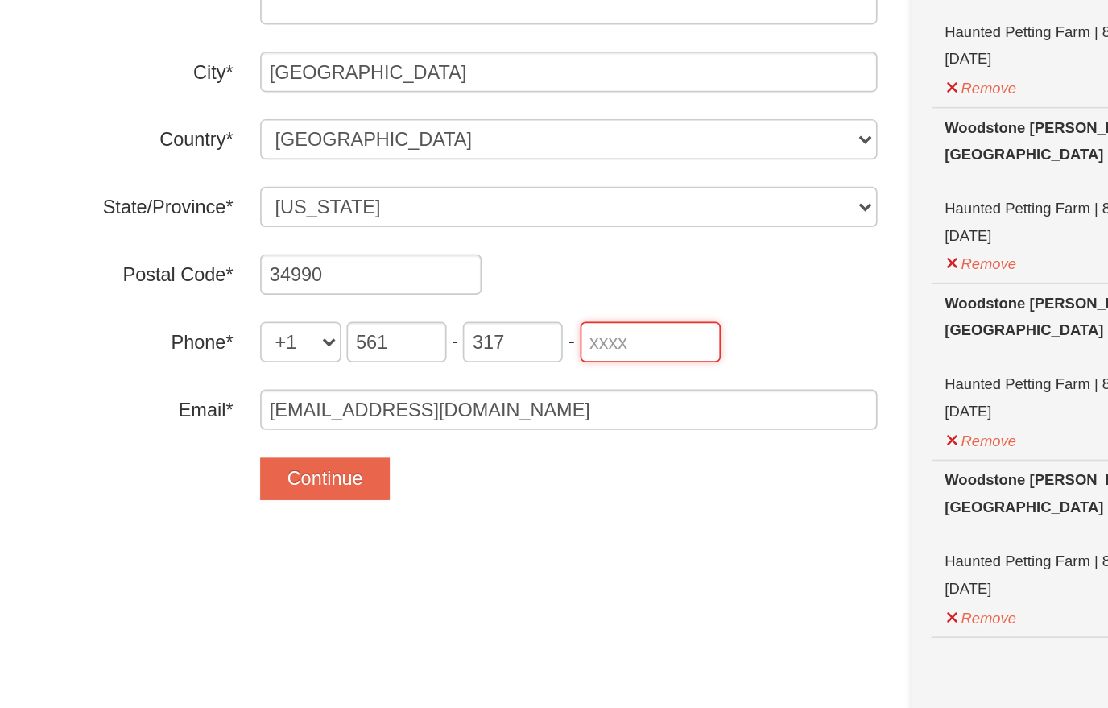
click at [500, 452] on input "tel" at bounding box center [542, 464] width 84 height 24
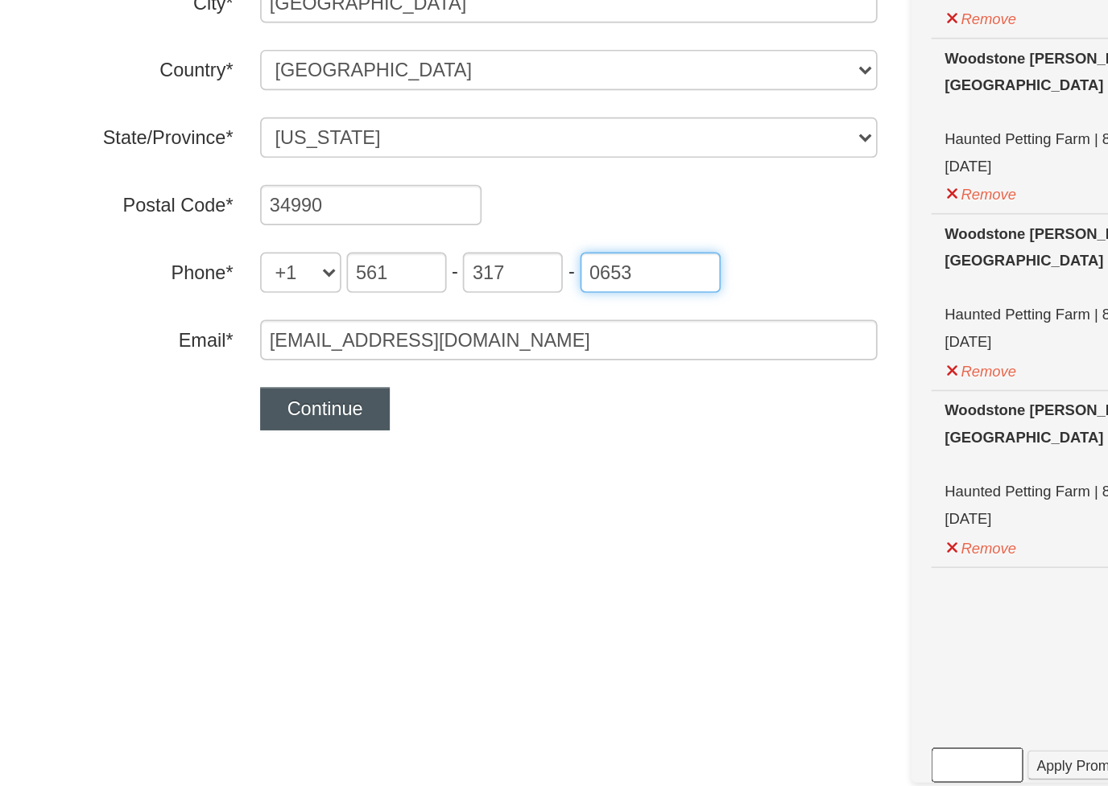
type input "0653"
click at [309, 533] on button "Continue" at bounding box center [347, 546] width 77 height 26
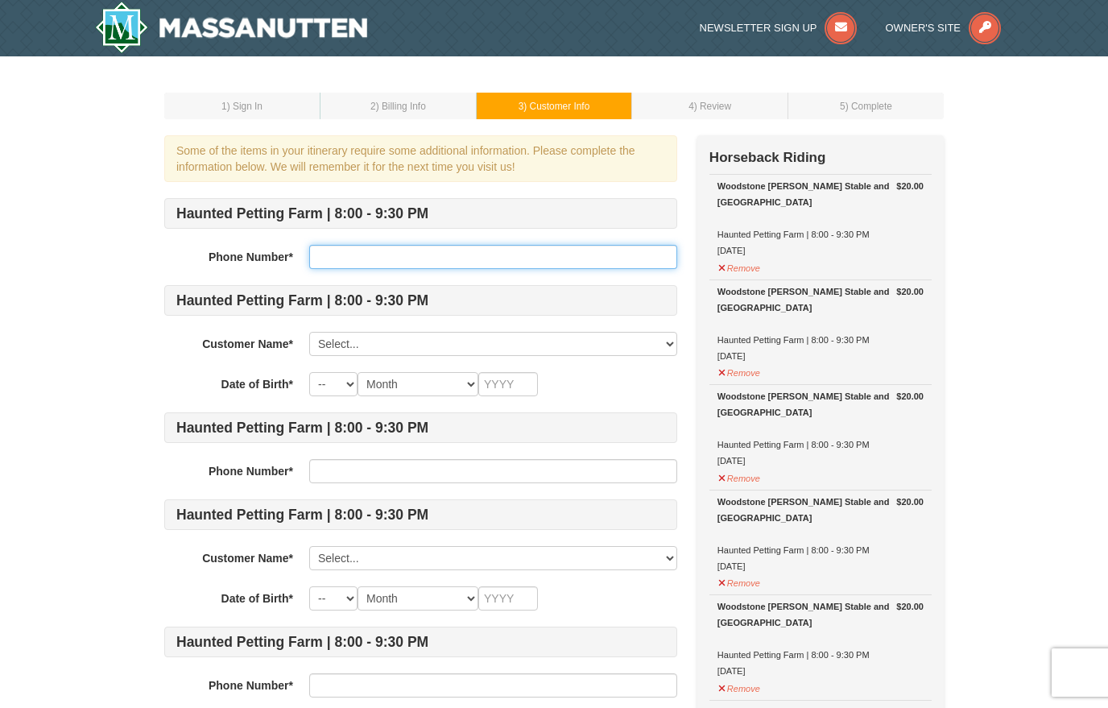
click at [332, 253] on input "text" at bounding box center [493, 257] width 368 height 24
type input "5613170653"
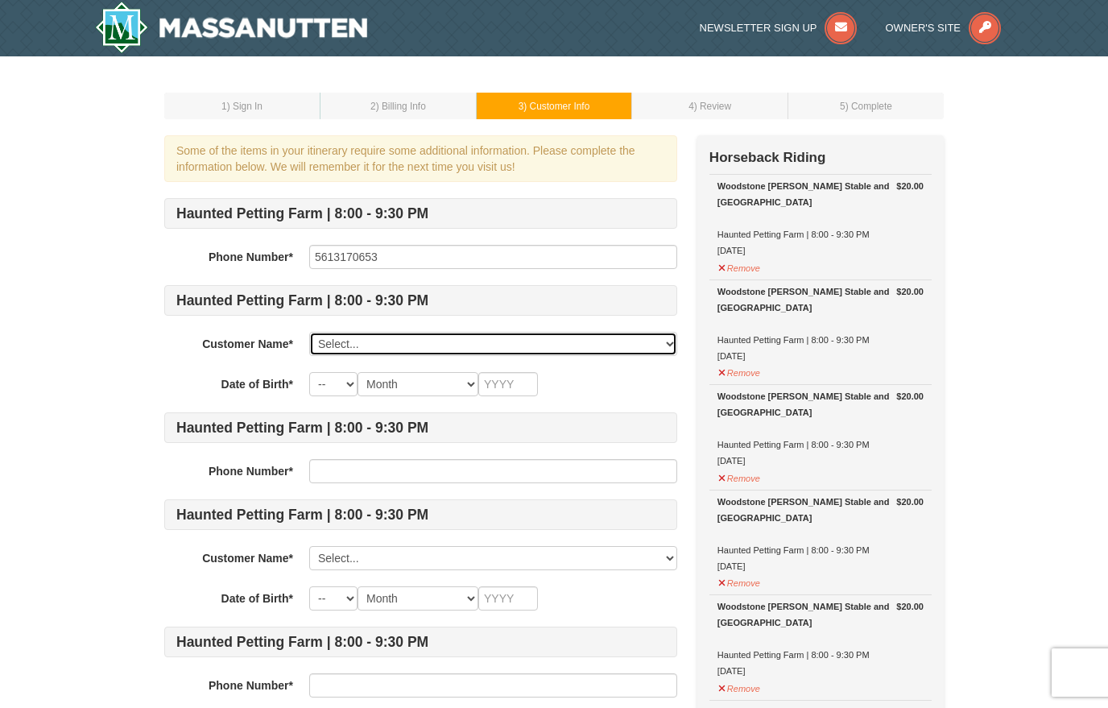
click at [337, 340] on select "Select... Sherry Muller Add New..." at bounding box center [493, 344] width 368 height 24
click at [642, 354] on select "Select... Sherry Muller Add New..." at bounding box center [493, 344] width 368 height 24
select select "28357119"
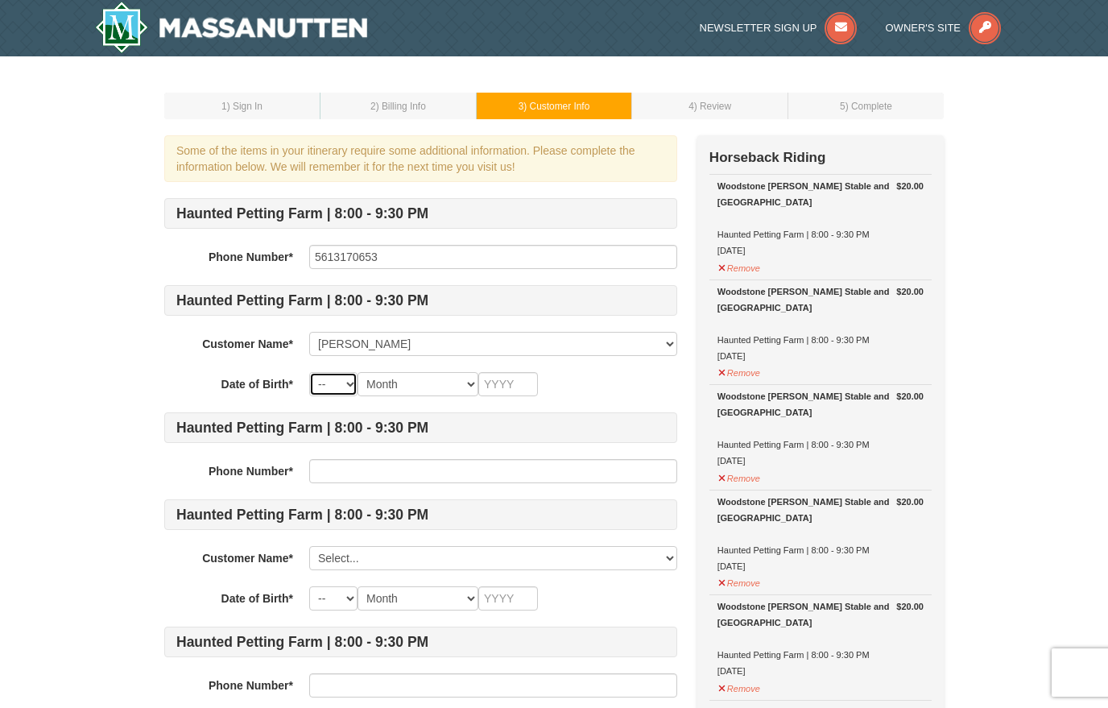
click at [340, 378] on select "-- 01 02 03 04 05 06 07 08 09 10 11 12 13 14 15 16 17 18 19 20 21 22 23 24 25 2…" at bounding box center [333, 384] width 48 height 24
select select "01"
click at [510, 384] on input "text" at bounding box center [508, 384] width 60 height 24
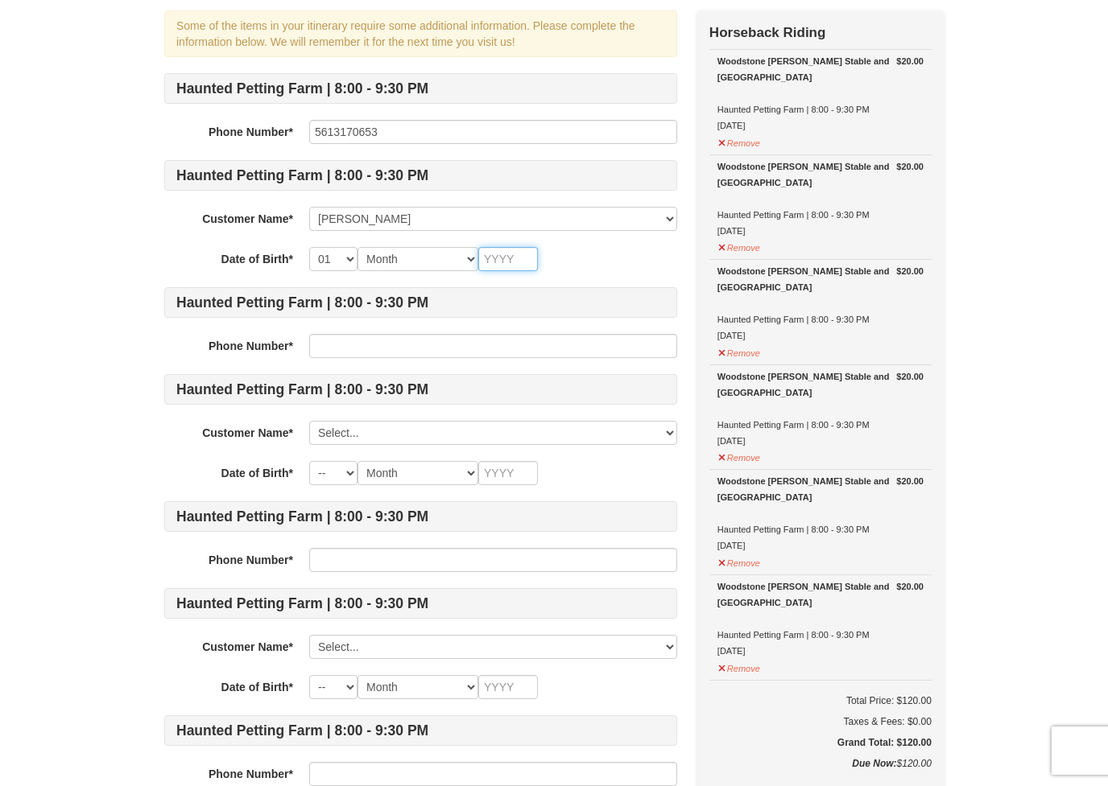
scroll to position [126, 0]
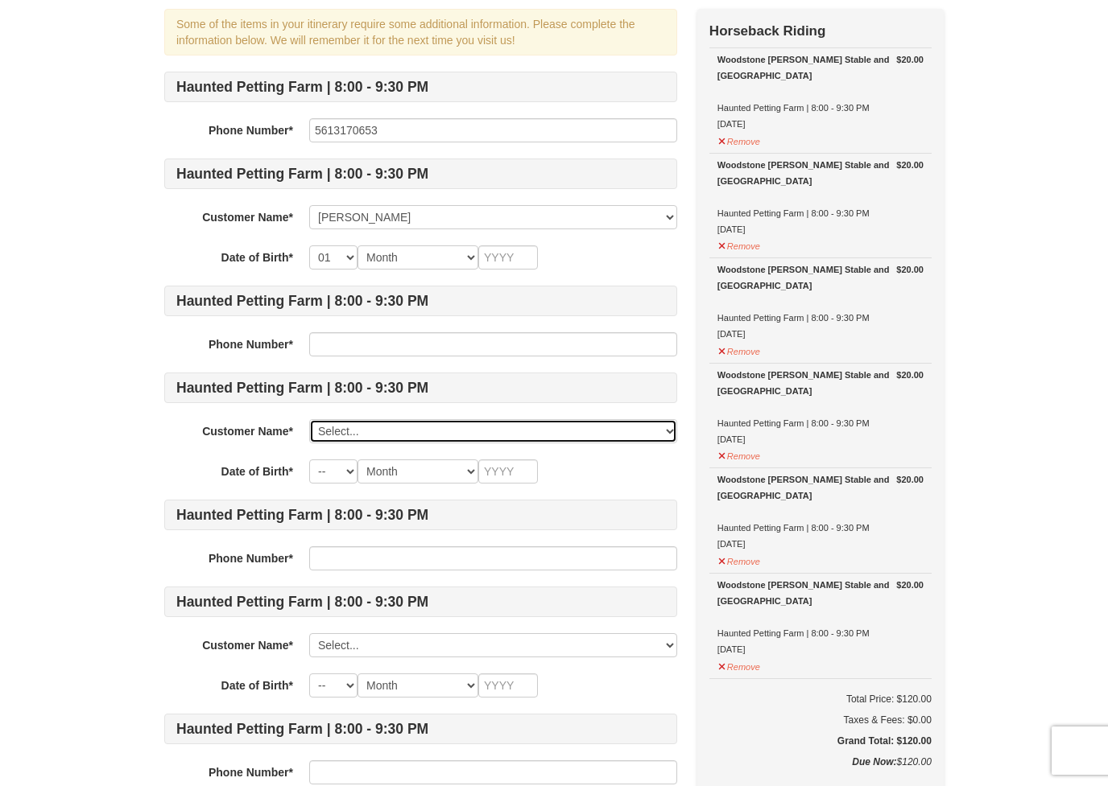
click at [338, 432] on select "Select... Sherry Muller Add New..." at bounding box center [493, 431] width 368 height 24
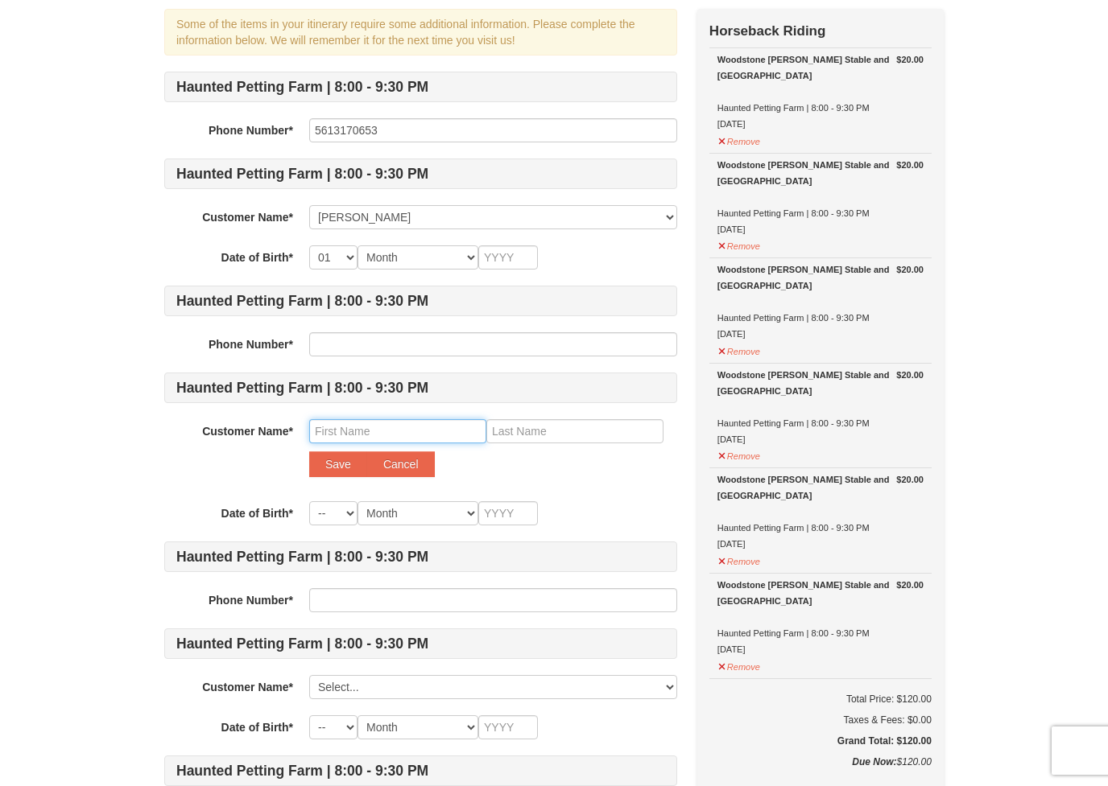
click at [334, 422] on input "text" at bounding box center [397, 431] width 177 height 24
type input "Lisa"
click at [526, 436] on input "text" at bounding box center [574, 431] width 177 height 24
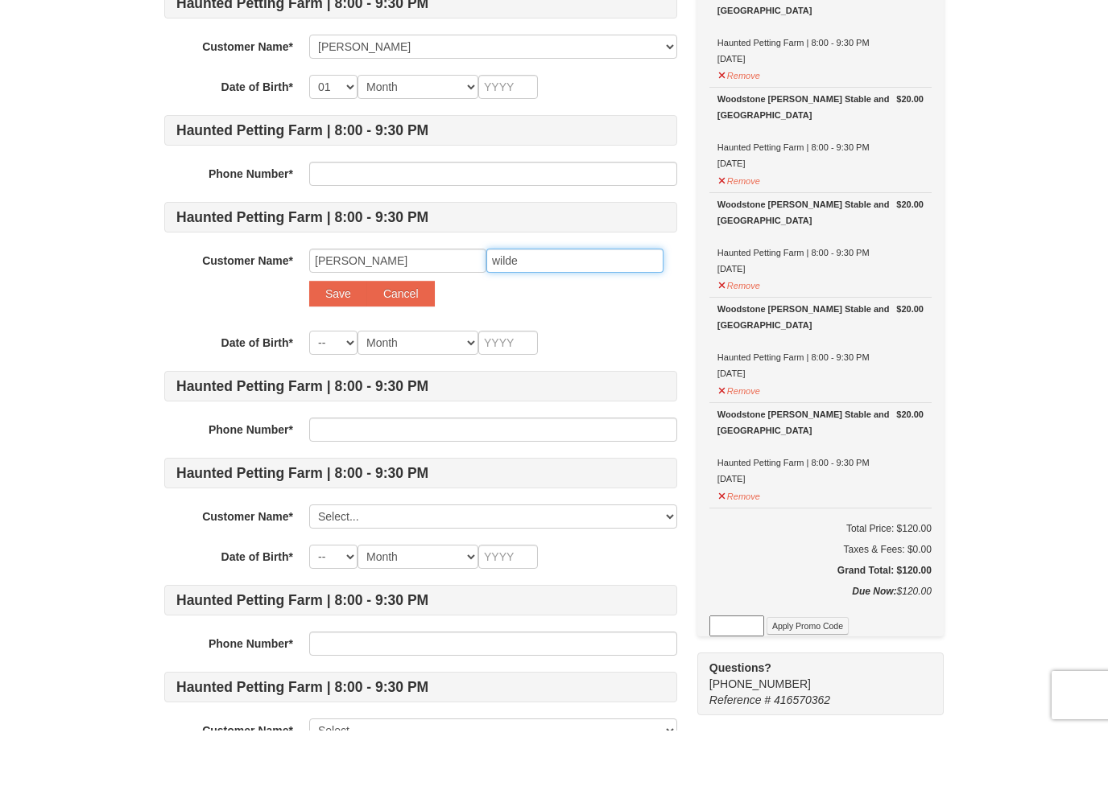
scroll to position [267, 0]
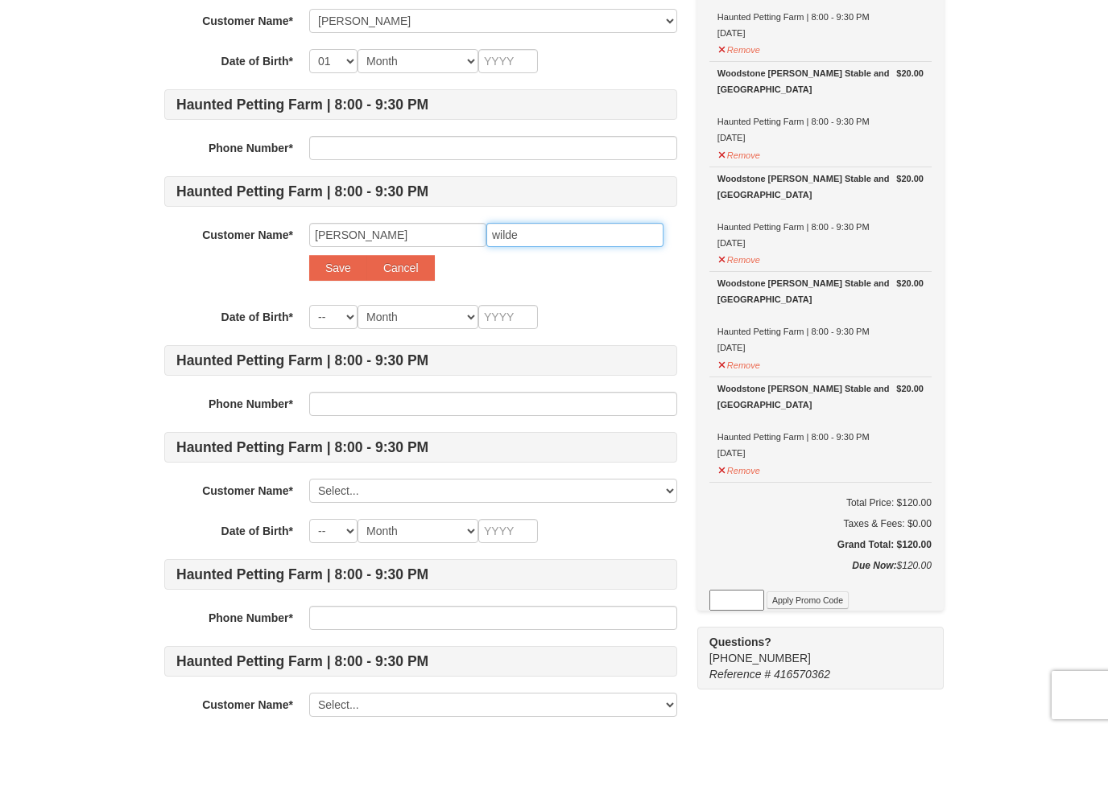
type input "wilde"
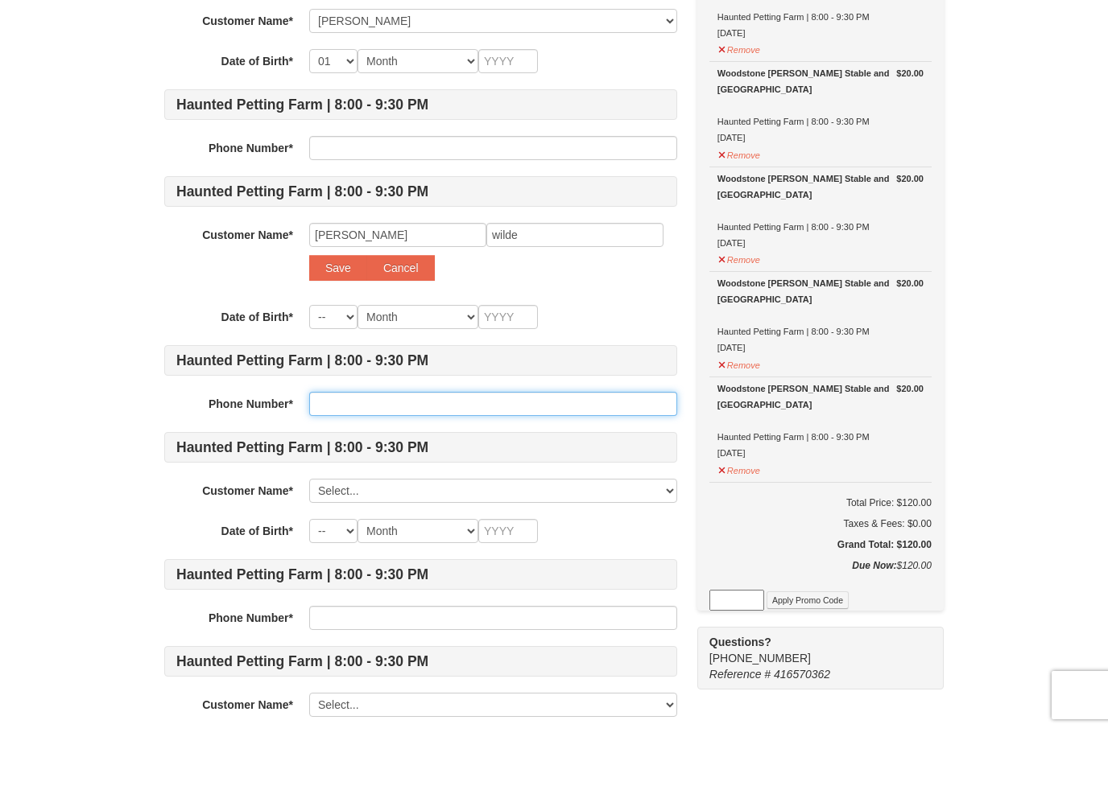
click at [336, 448] on input "text" at bounding box center [493, 460] width 368 height 24
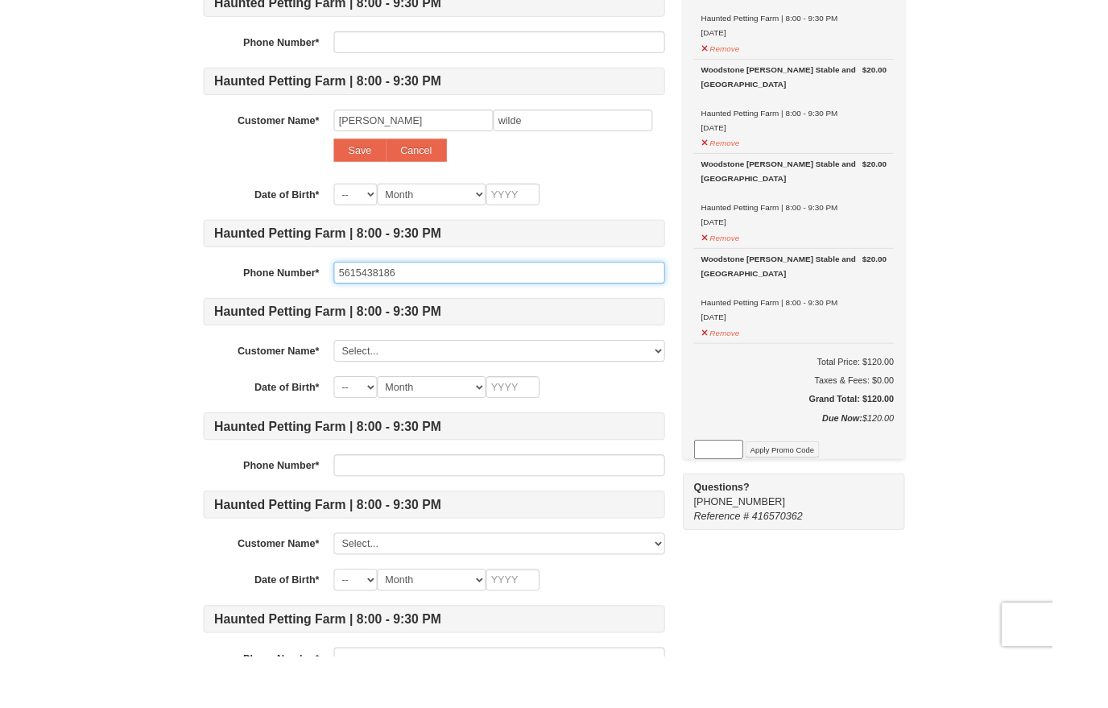
scroll to position [425, 0]
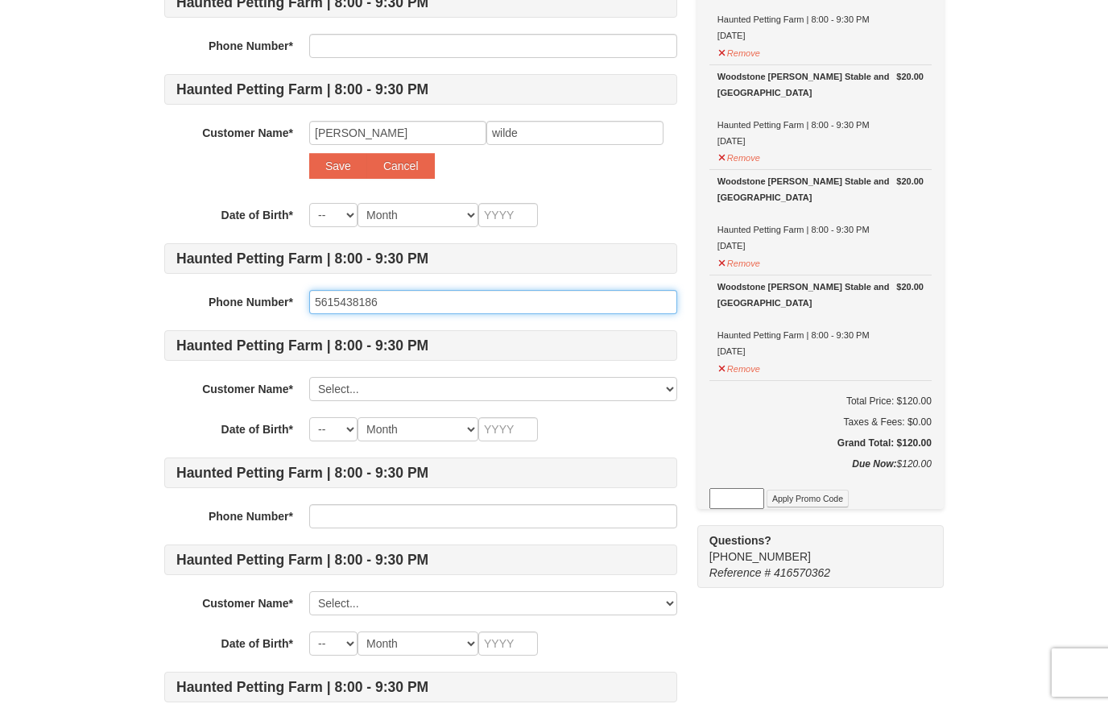
type input "5615438186"
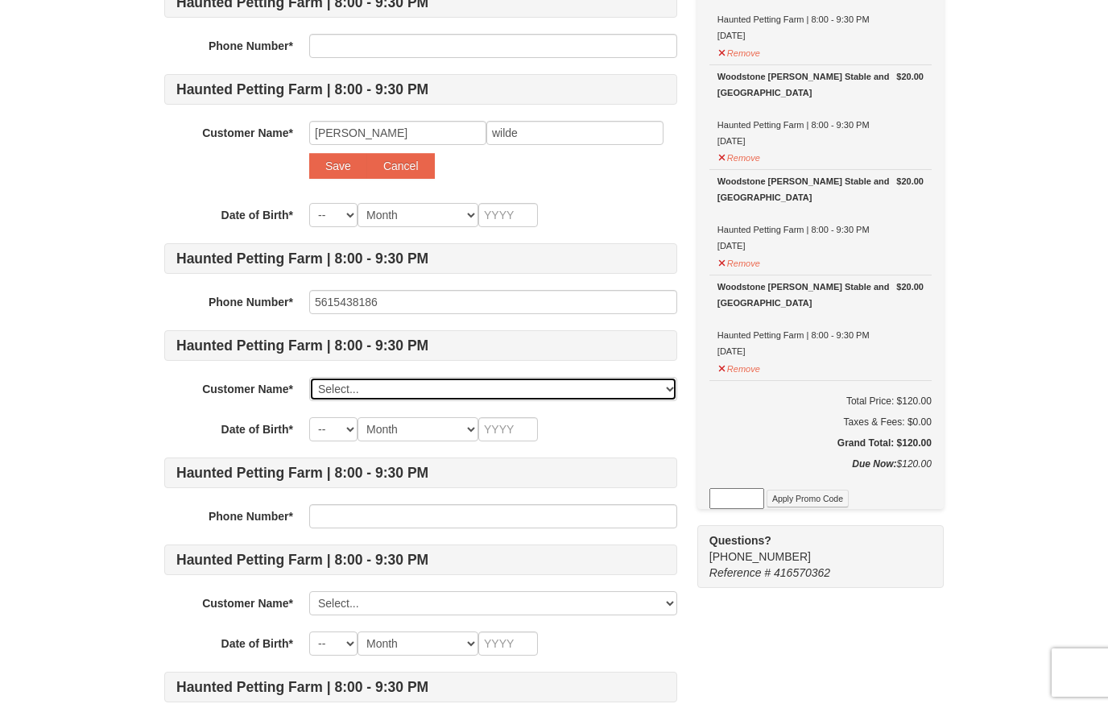
click at [323, 391] on select "Select... Sherry Muller Add New..." at bounding box center [493, 389] width 368 height 24
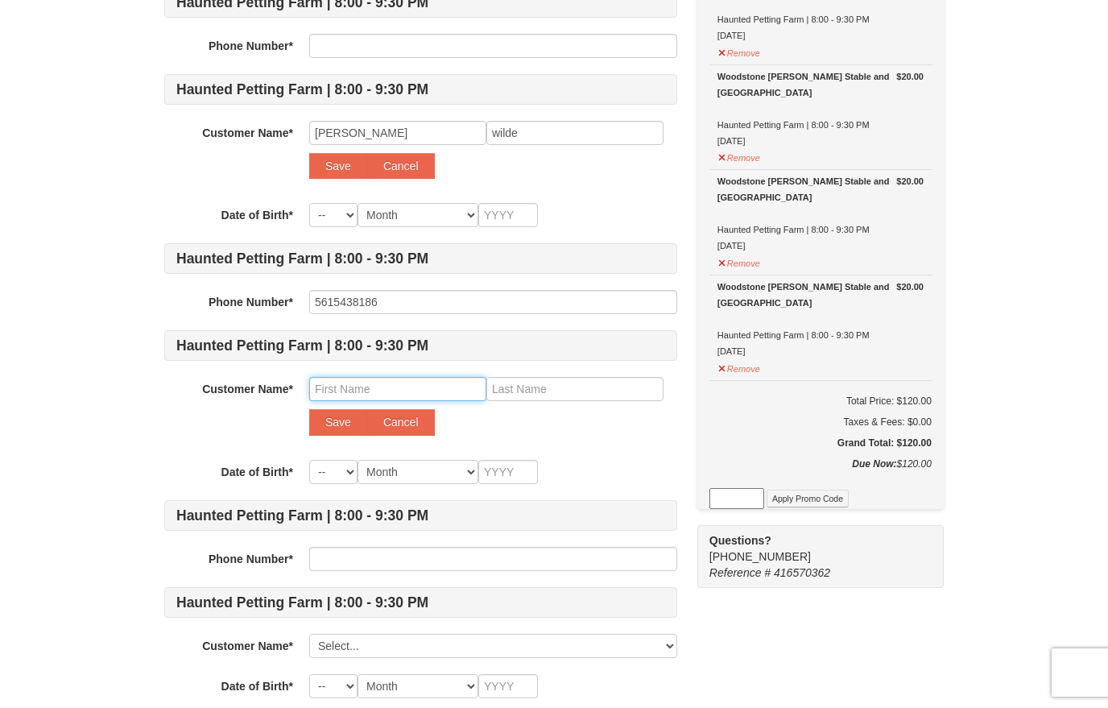
click at [332, 396] on input "text" at bounding box center [397, 389] width 177 height 24
type input "Leon"
click at [519, 384] on input "text" at bounding box center [574, 389] width 177 height 24
type input "w"
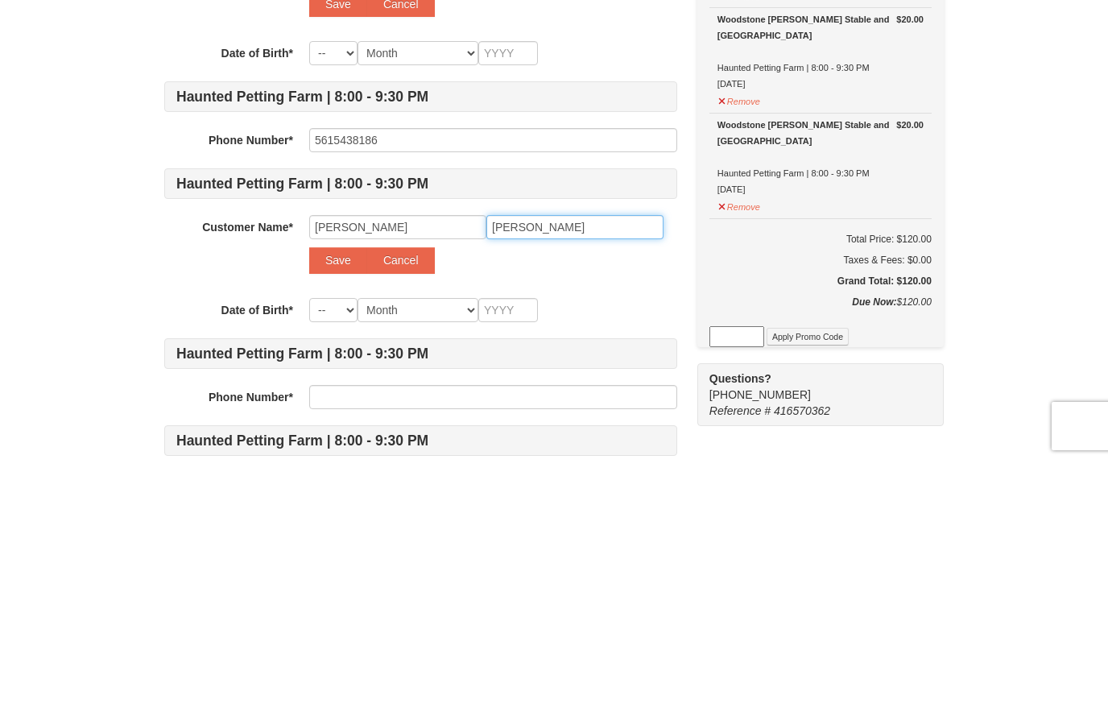
scroll to position [335, 0]
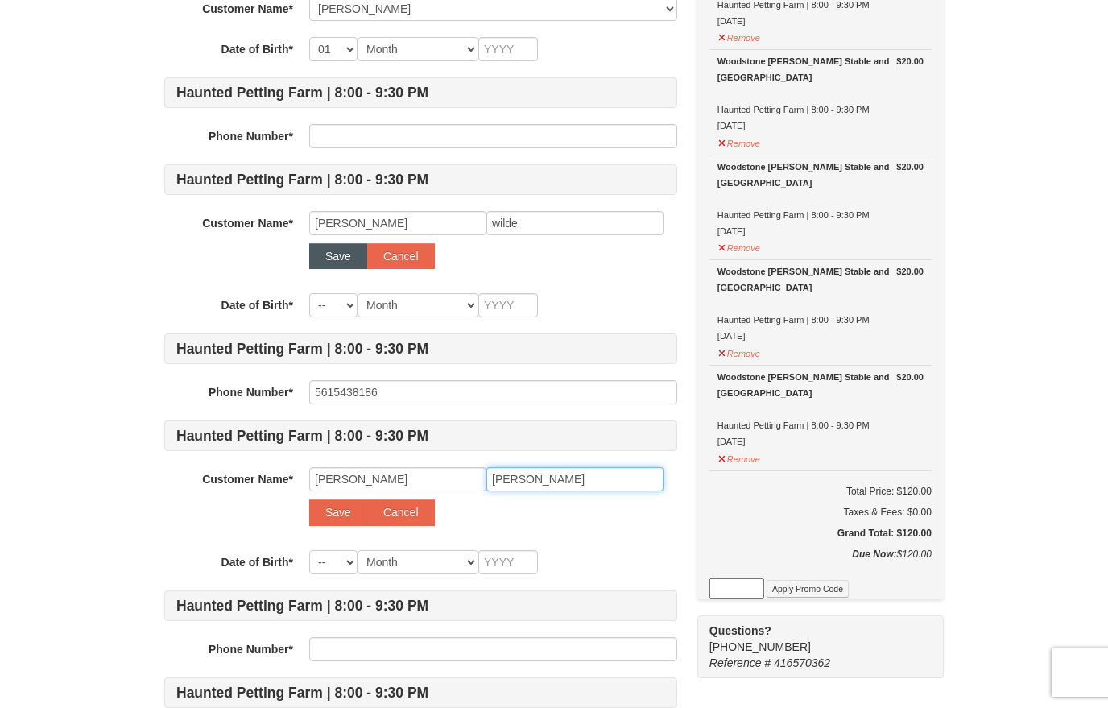
type input "Wilde"
click at [331, 247] on button "Save" at bounding box center [338, 256] width 58 height 26
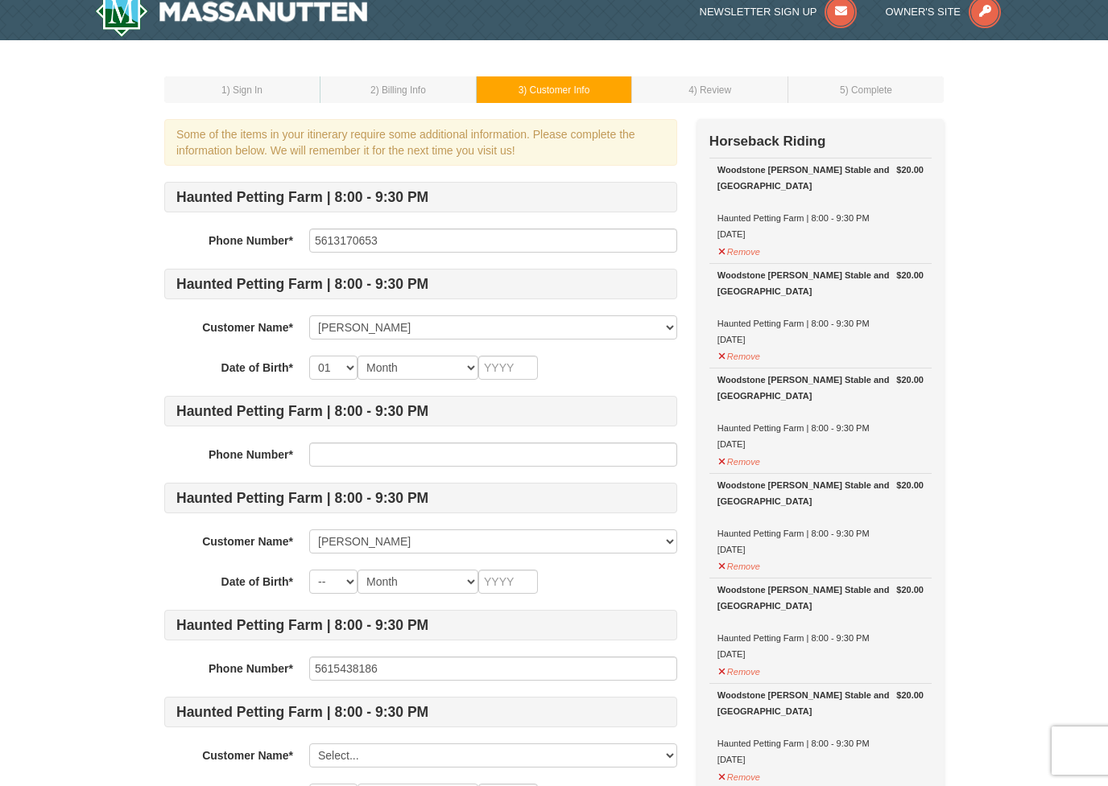
scroll to position [39, 0]
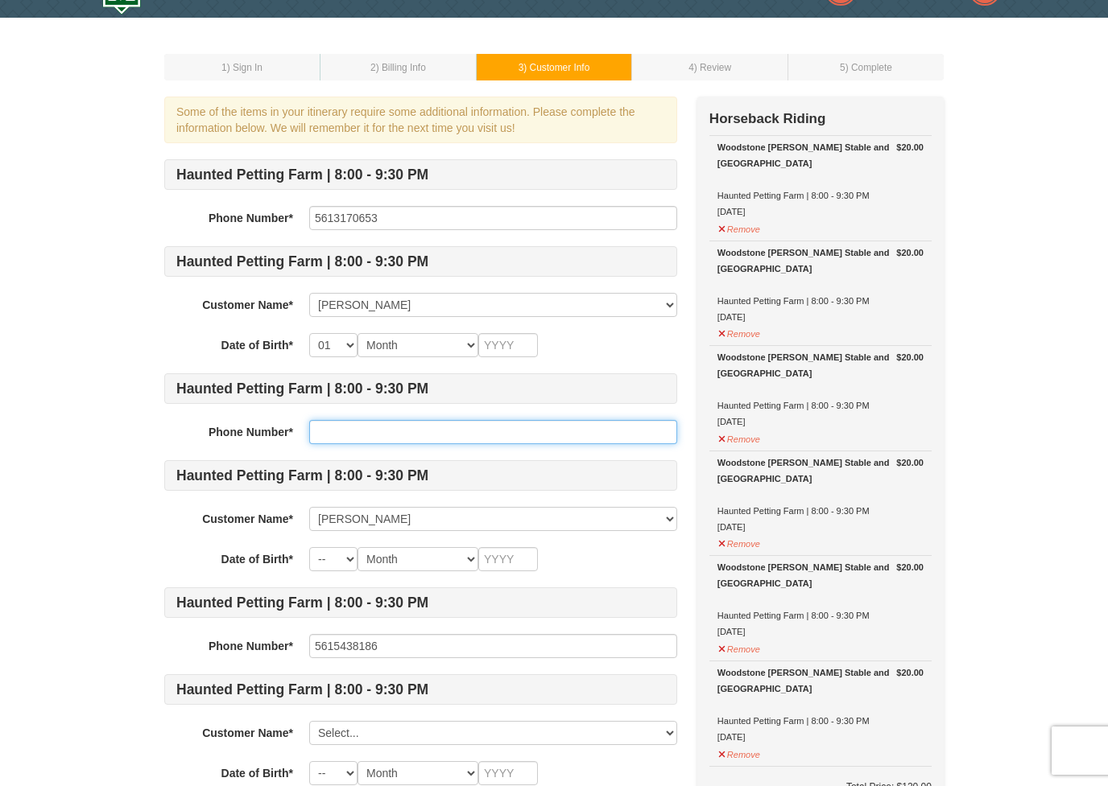
click at [323, 440] on input "text" at bounding box center [493, 432] width 368 height 24
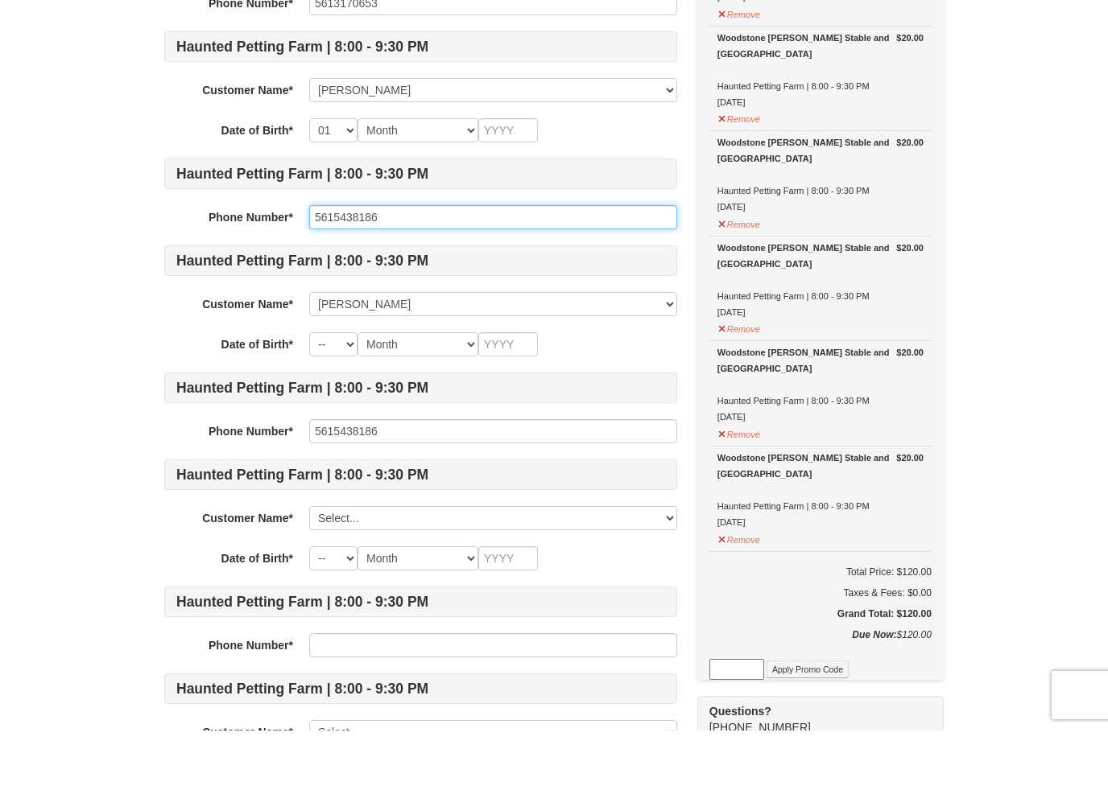
scroll to position [204, 0]
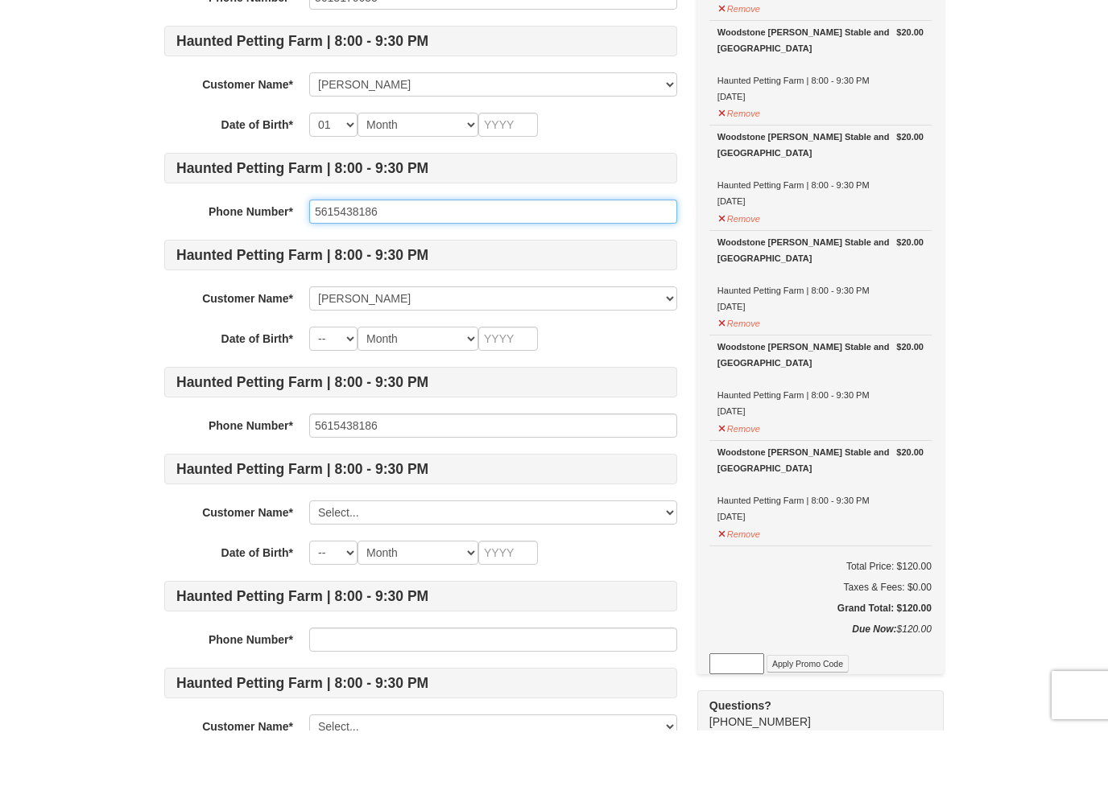
type input "5615438186"
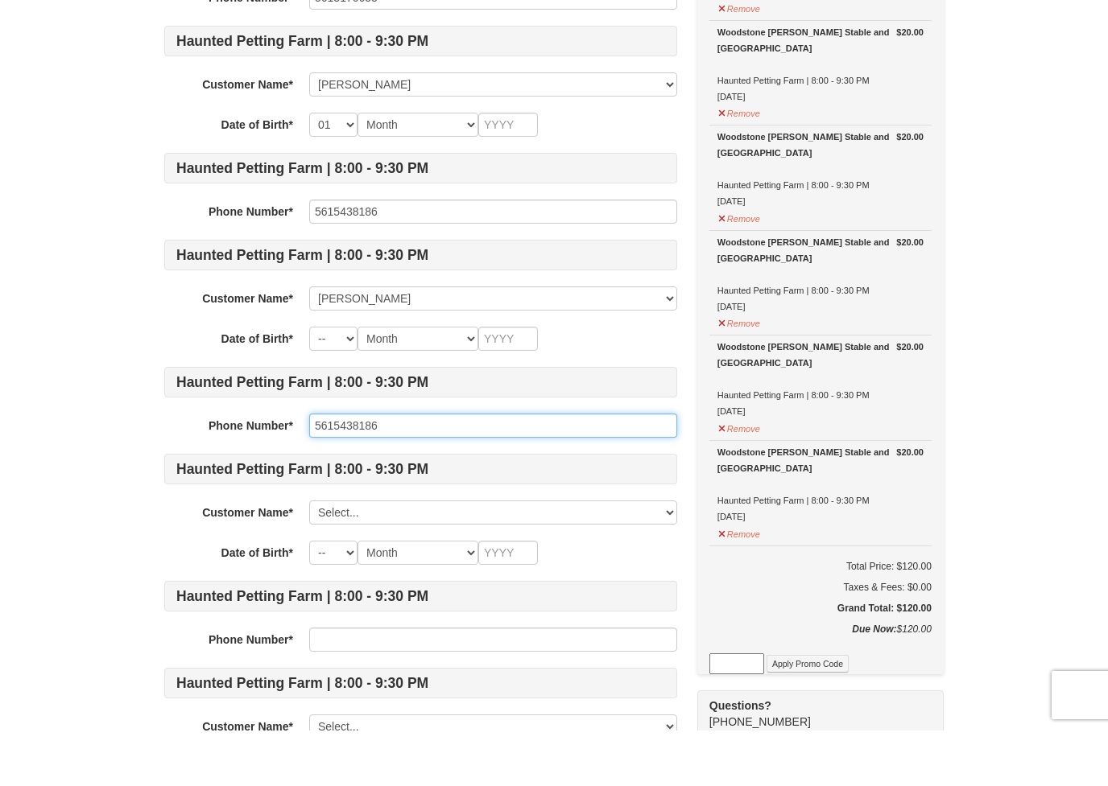
click at [394, 469] on input "5615438186" at bounding box center [493, 481] width 368 height 24
type input "5"
type input "7722145639"
click at [303, 556] on div "Customer Name* Select... Sherry Muller Lisa wilde Add New... Leon Wilde Save Ca…" at bounding box center [420, 568] width 513 height 24
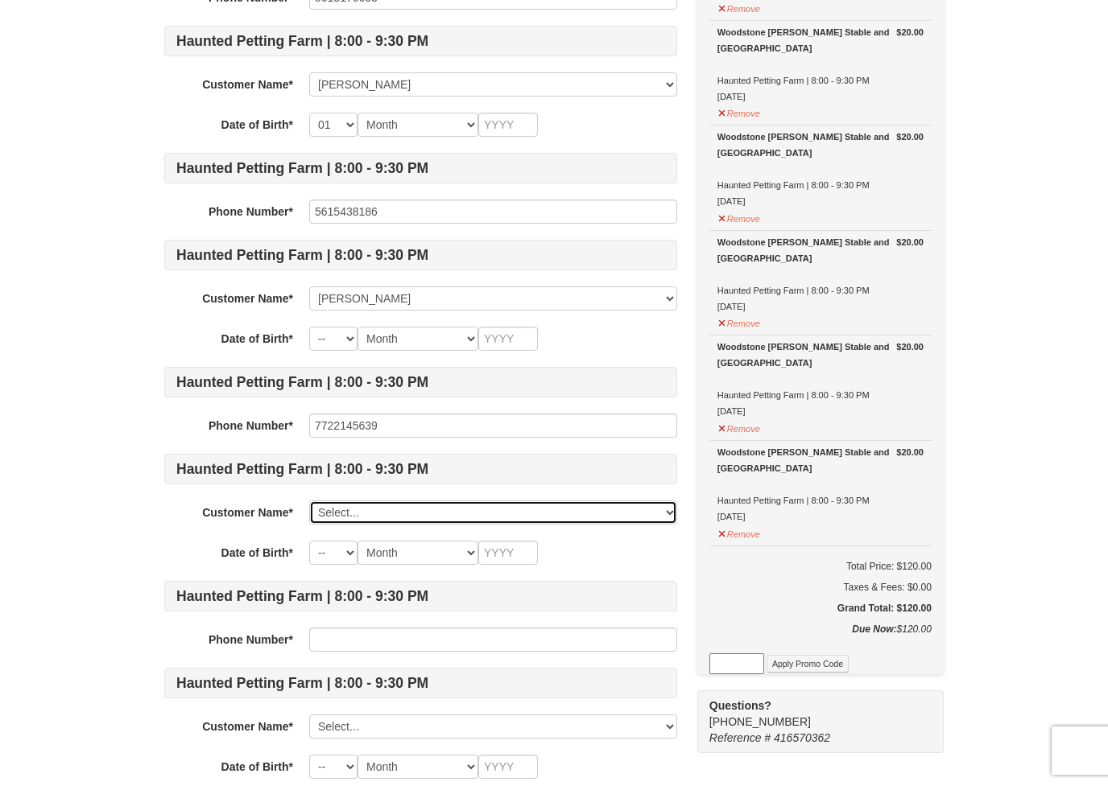
click at [319, 524] on select "Select... Sherry Muller Lisa wilde Add New..." at bounding box center [493, 513] width 368 height 24
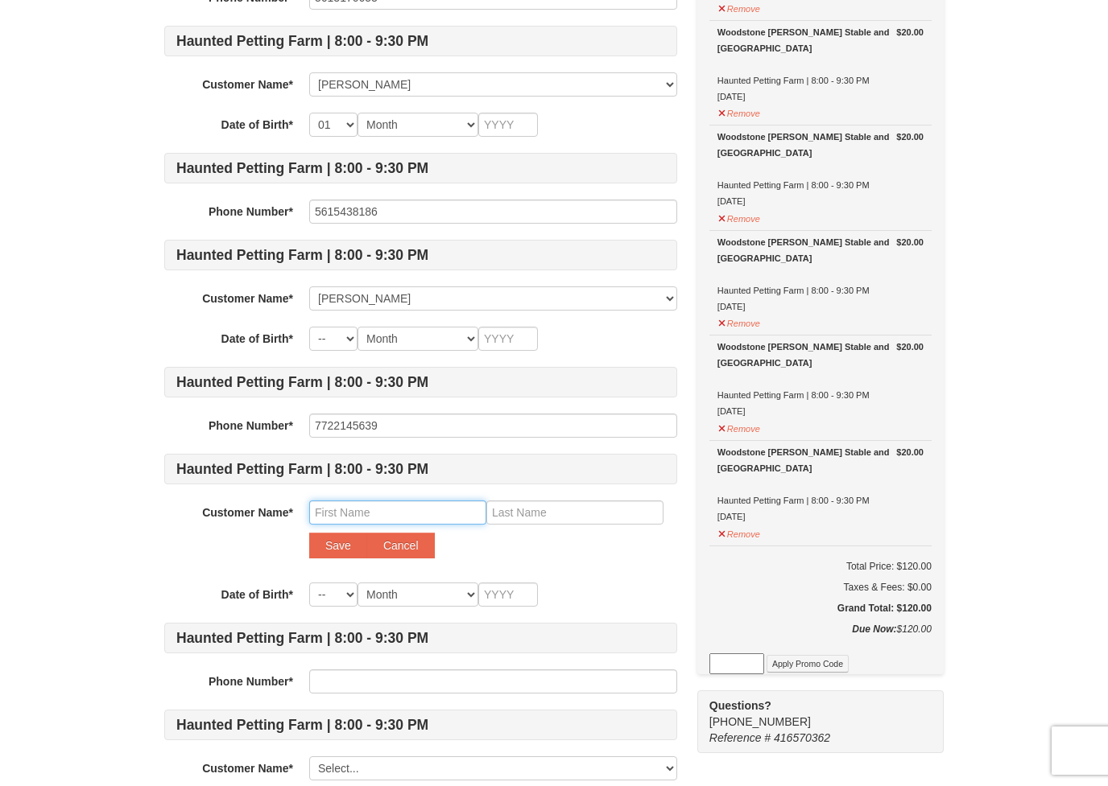
click at [314, 514] on input "text" at bounding box center [397, 513] width 177 height 24
type input "Leon"
click at [524, 512] on input "text" at bounding box center [574, 513] width 177 height 24
type input "Wilde"
click at [609, 586] on div "-- 01 02 03 04 05 06 07 08 09 10 11 12 13 14 15 16 17 18 19 20 21 22 23 24 25 2…" at bounding box center [493, 595] width 368 height 24
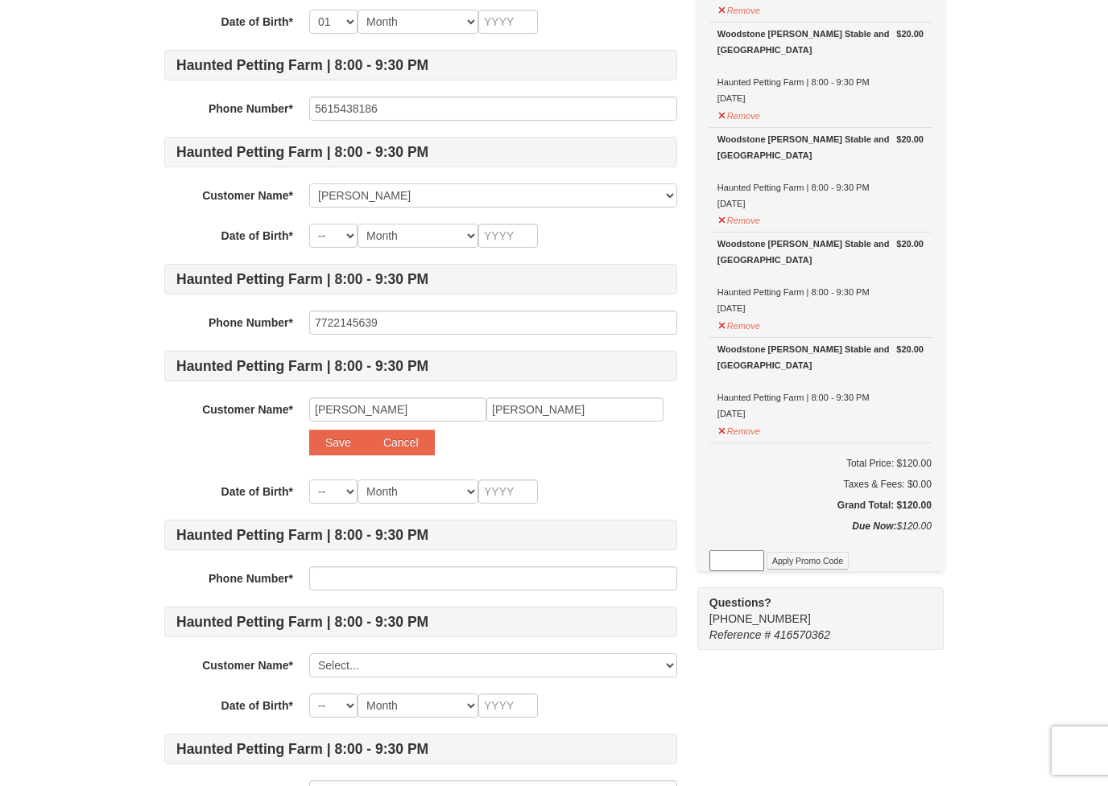
scroll to position [363, 0]
click at [342, 442] on button "Save" at bounding box center [338, 442] width 58 height 26
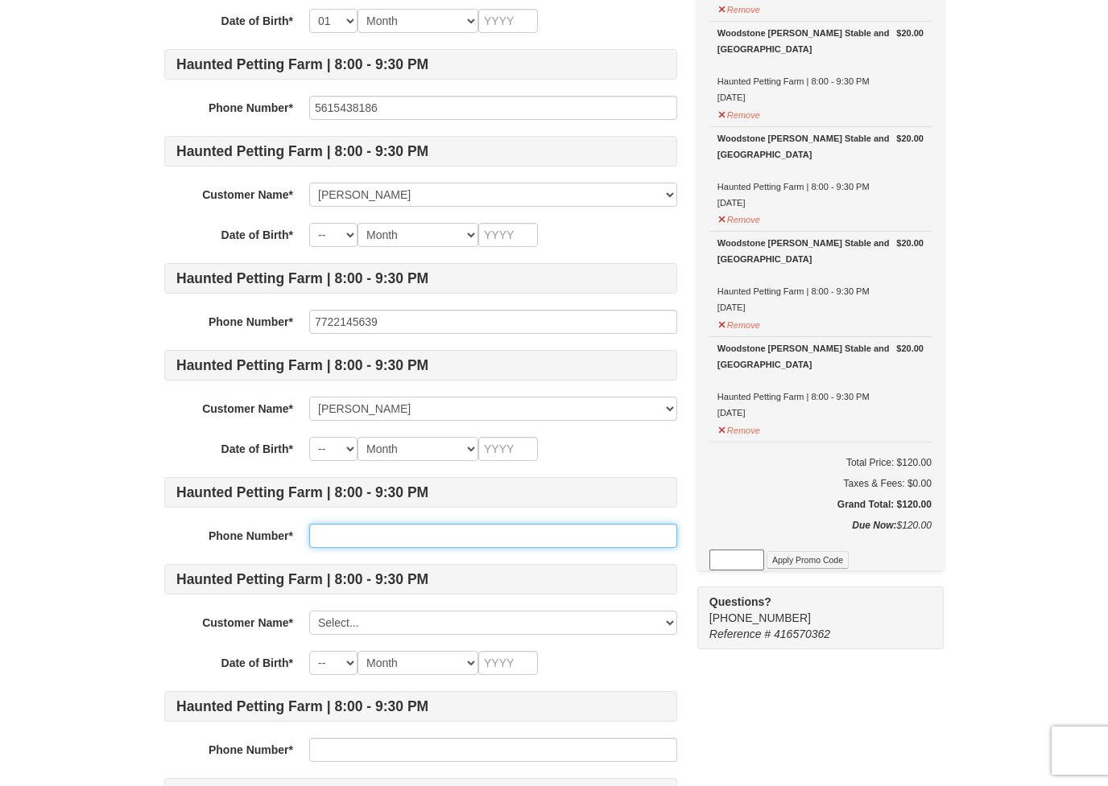
click at [343, 536] on input "text" at bounding box center [493, 536] width 368 height 24
type input "M"
type input "7722011024"
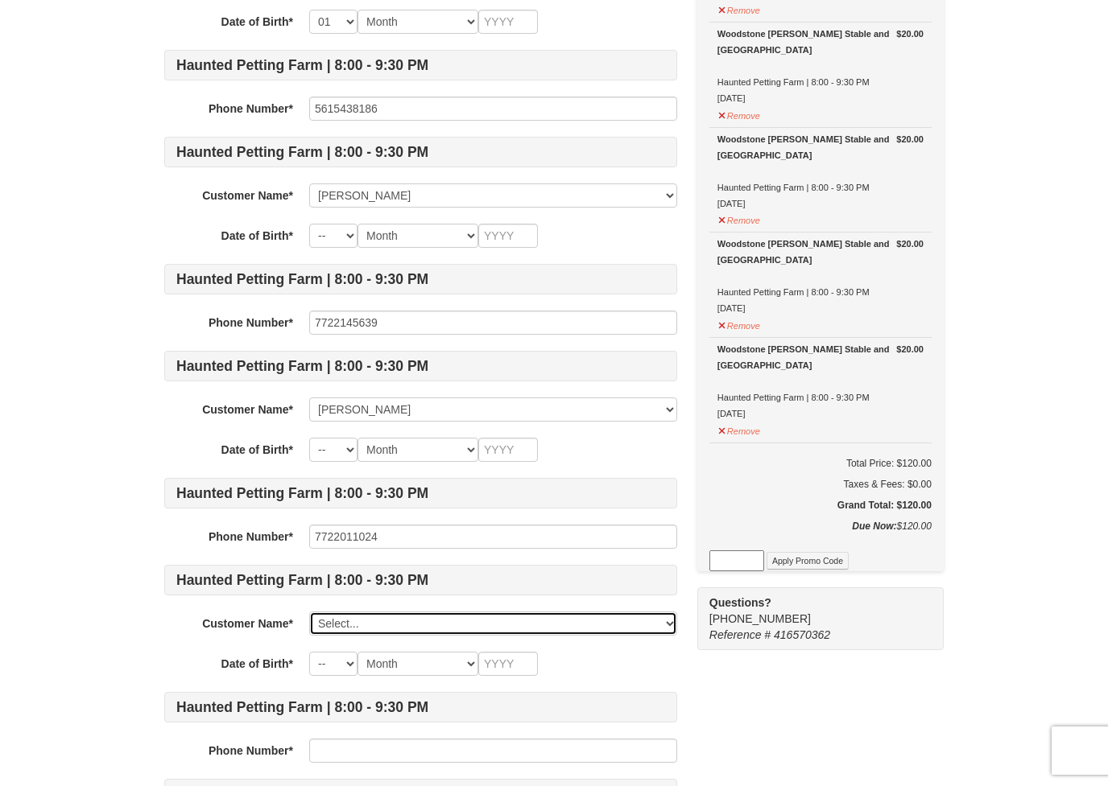
scroll to position [363, 0]
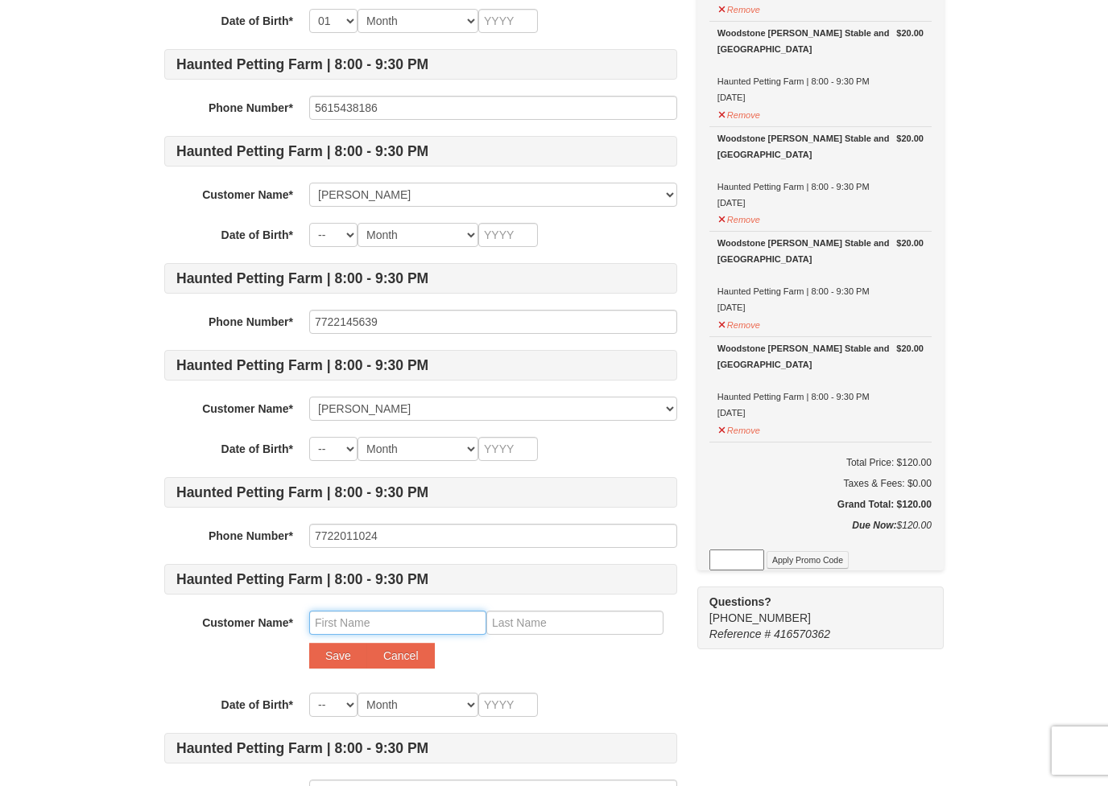
click at [388, 623] on input "text" at bounding box center [397, 623] width 177 height 24
type input "Madison"
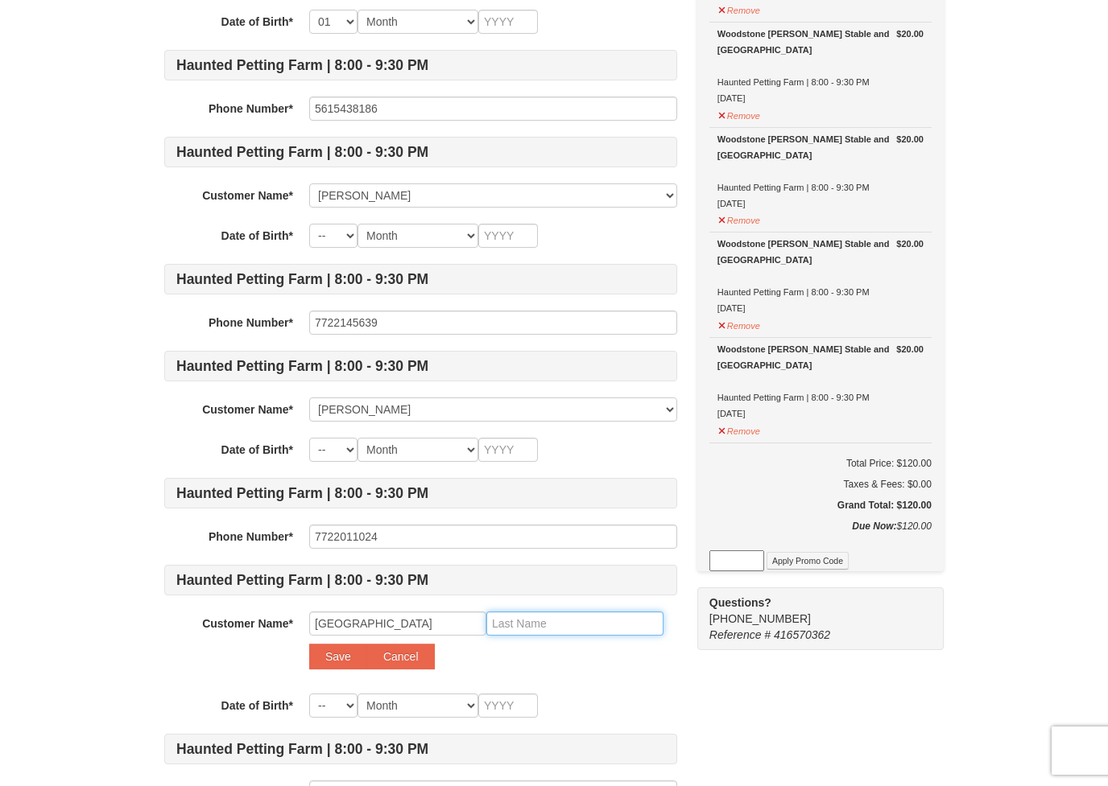
click at [522, 622] on input "text" at bounding box center [574, 624] width 177 height 24
type input "Wilde"
click at [333, 652] on button "Save" at bounding box center [338, 657] width 58 height 26
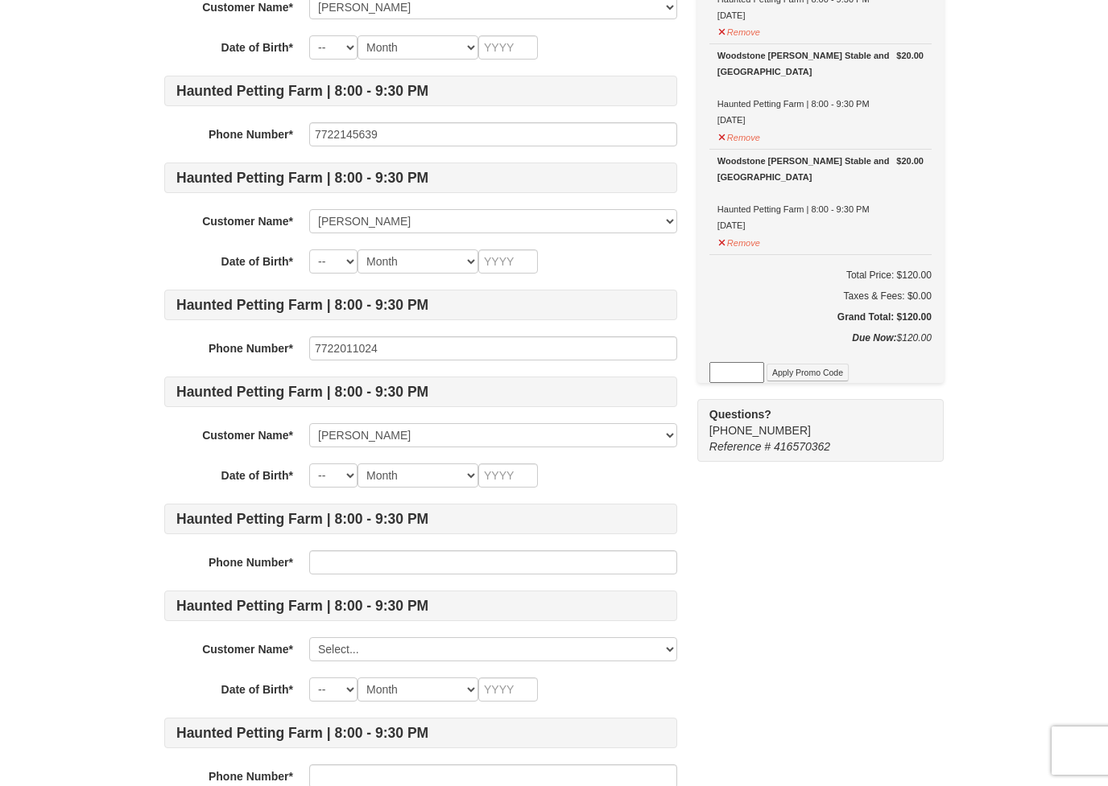
scroll to position [551, 0]
click at [361, 561] on input "text" at bounding box center [493, 562] width 368 height 24
type input "7274151175"
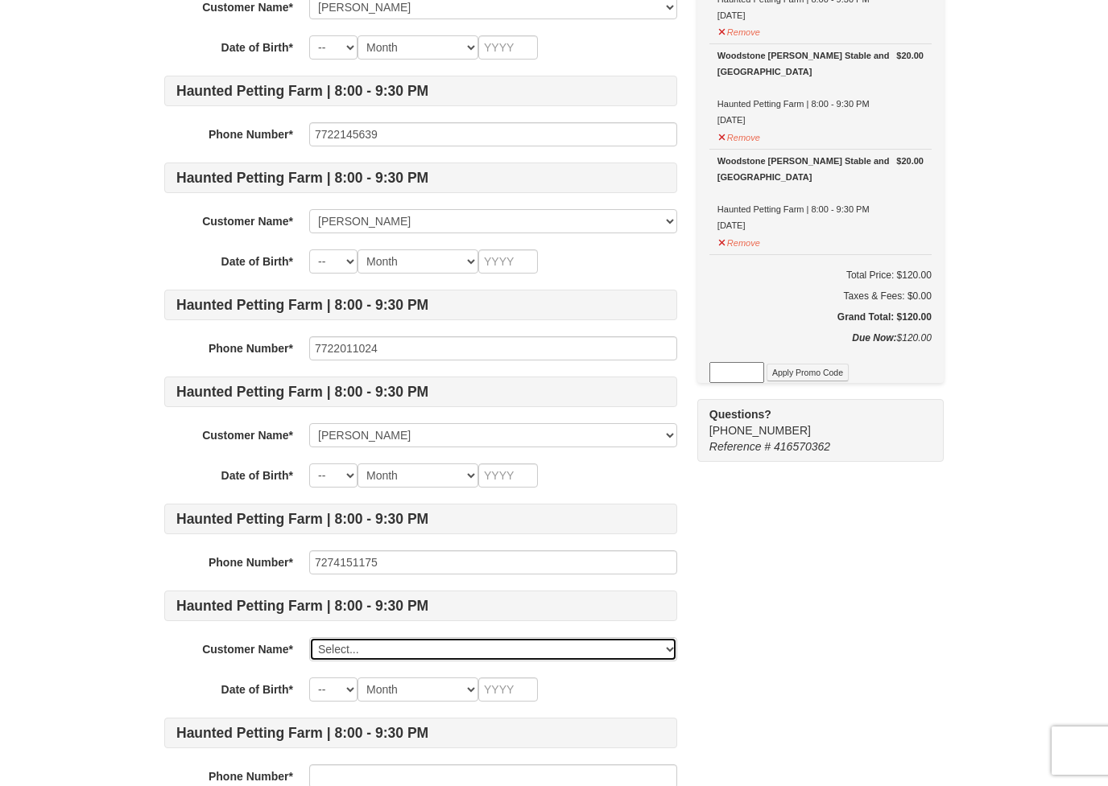
click at [312, 658] on select "Select... Sherry Muller Lisa wilde Leon Wilde Madison Wilde Add New..." at bounding box center [493, 649] width 368 height 24
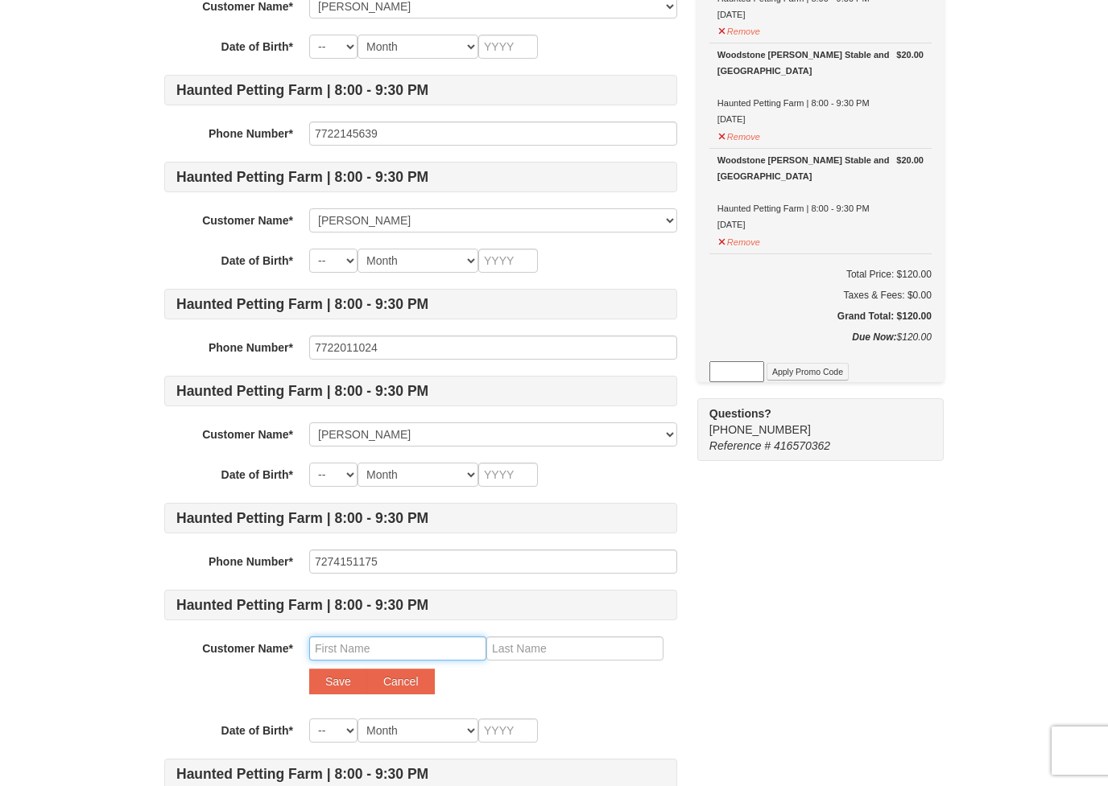
click at [321, 645] on input "text" at bounding box center [397, 649] width 177 height 24
click at [484, 654] on input "Eliott" at bounding box center [397, 649] width 177 height 24
type input "Eliott"
click at [544, 654] on input "text" at bounding box center [574, 649] width 177 height 24
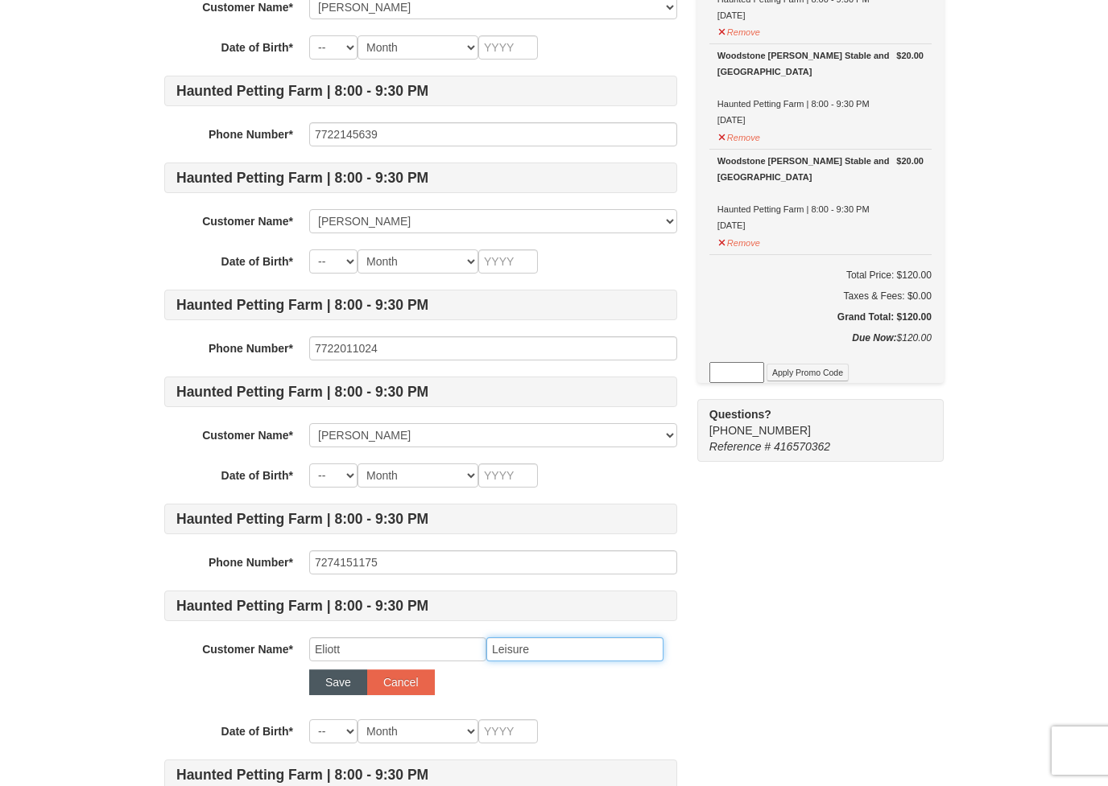
type input "Leisure"
click at [327, 687] on button "Save" at bounding box center [338, 683] width 58 height 26
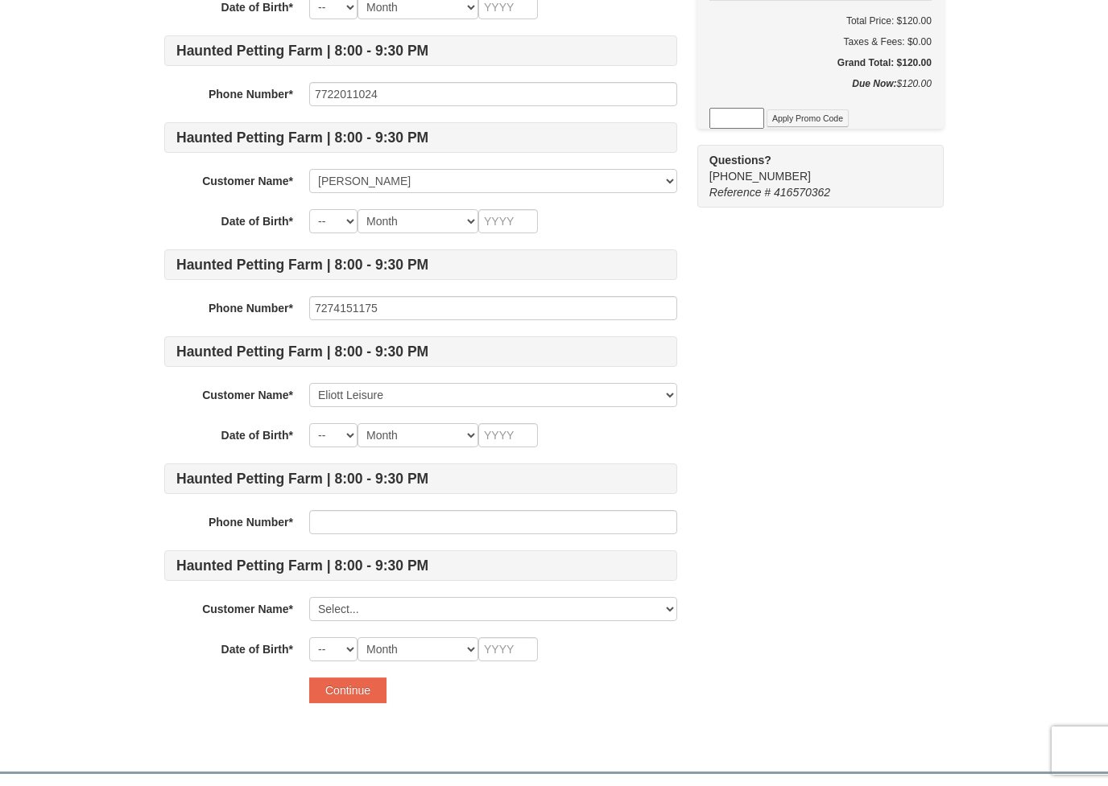
scroll to position [807, 0]
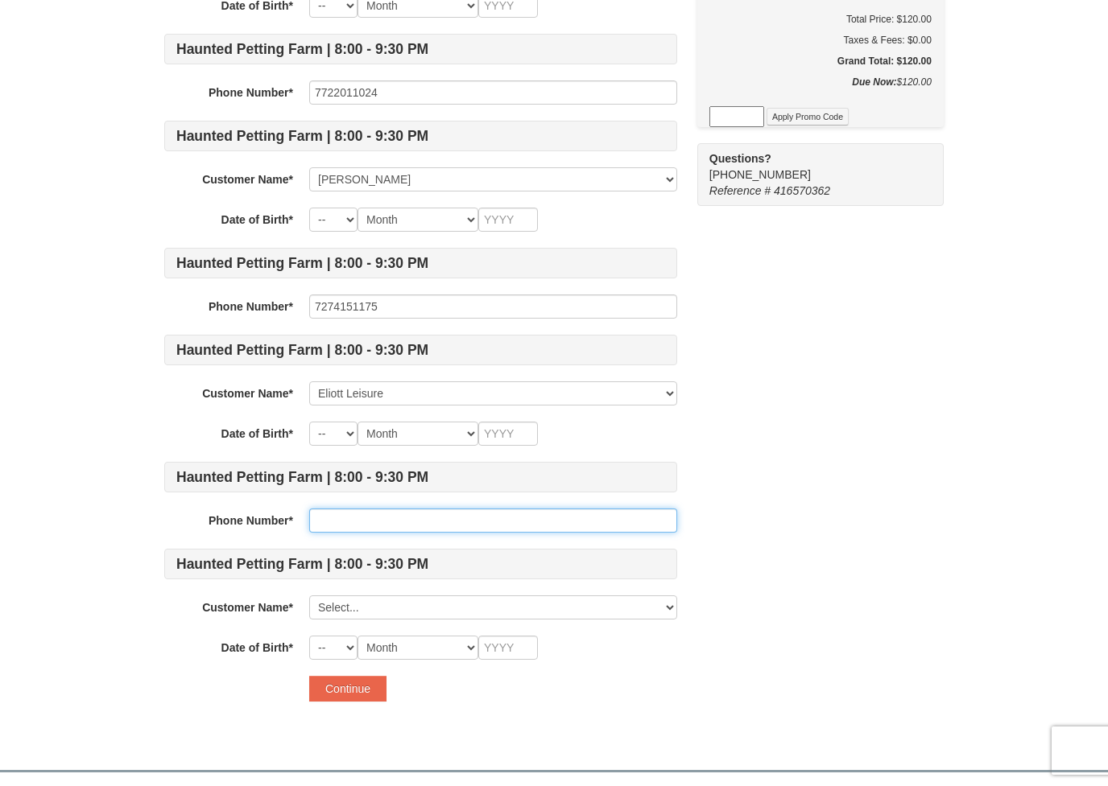
click at [320, 528] on input "text" at bounding box center [493, 521] width 368 height 24
type input "7578769370"
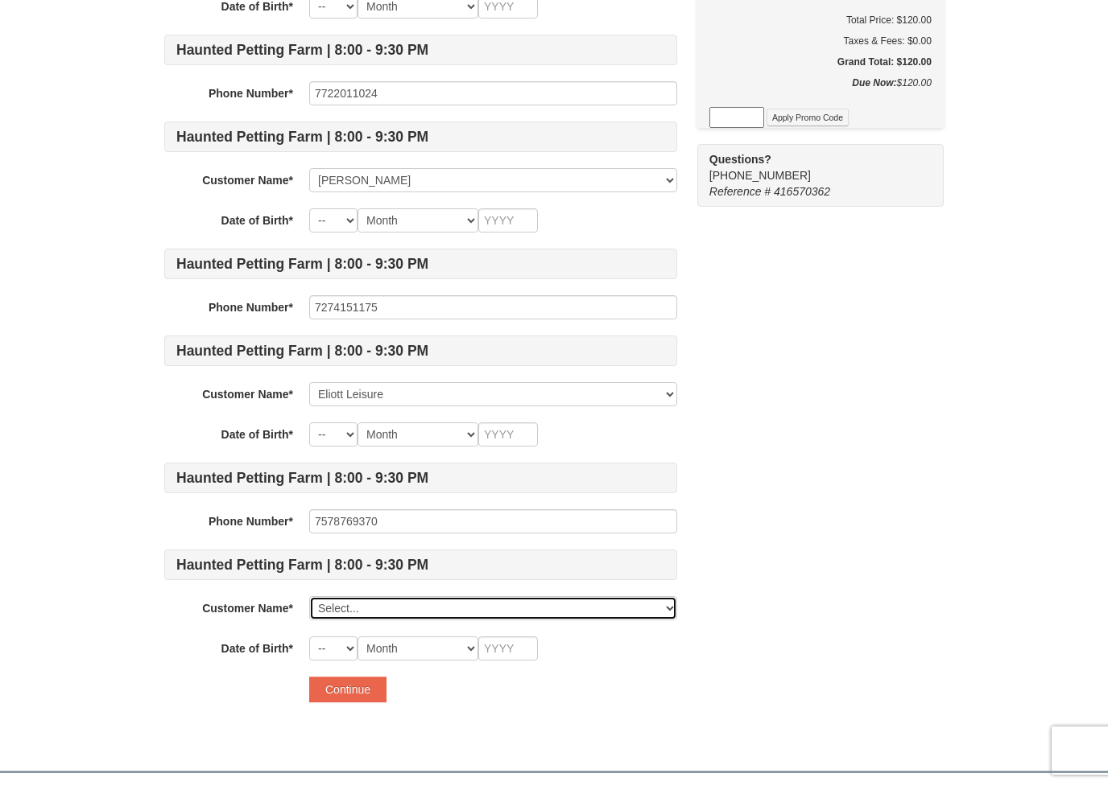
click at [327, 613] on select "Select... Sherry Muller Lisa wilde Leon Wilde Madison Wilde Eliott Leisure Add …" at bounding box center [493, 608] width 368 height 24
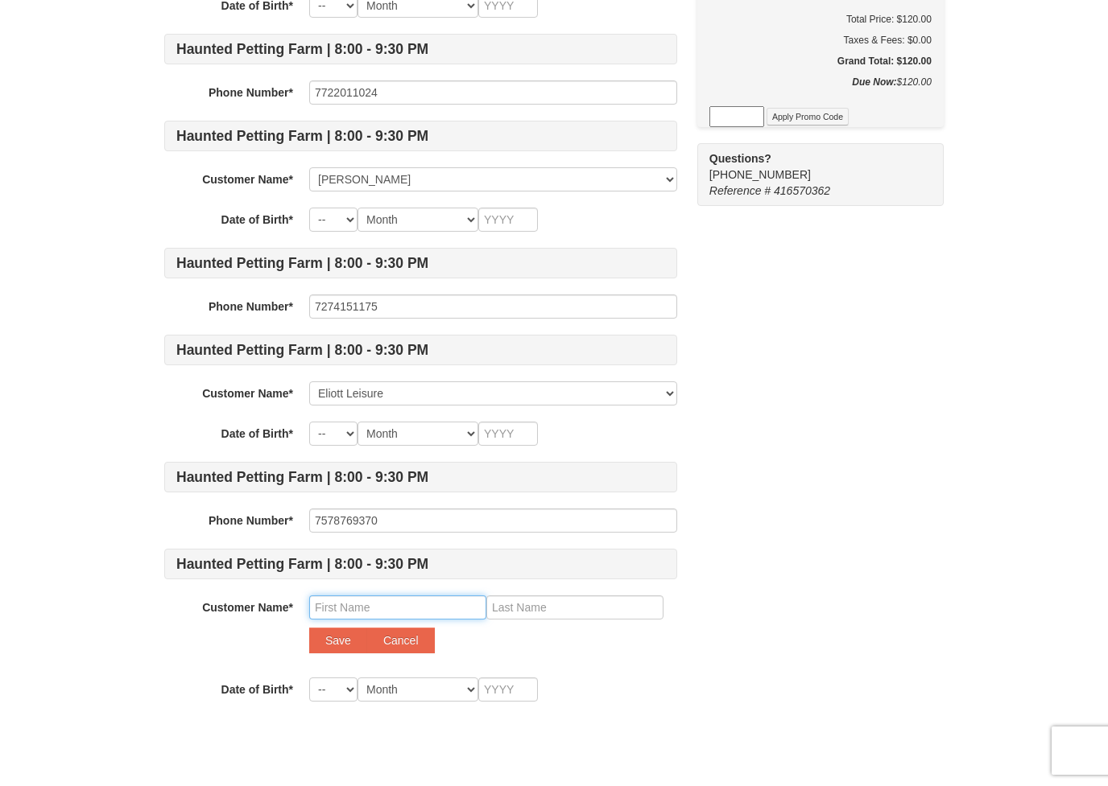
click at [326, 608] on input "text" at bounding box center [397, 608] width 177 height 24
type input "Stephen"
click at [501, 617] on input "text" at bounding box center [574, 608] width 177 height 24
type input "Borg"
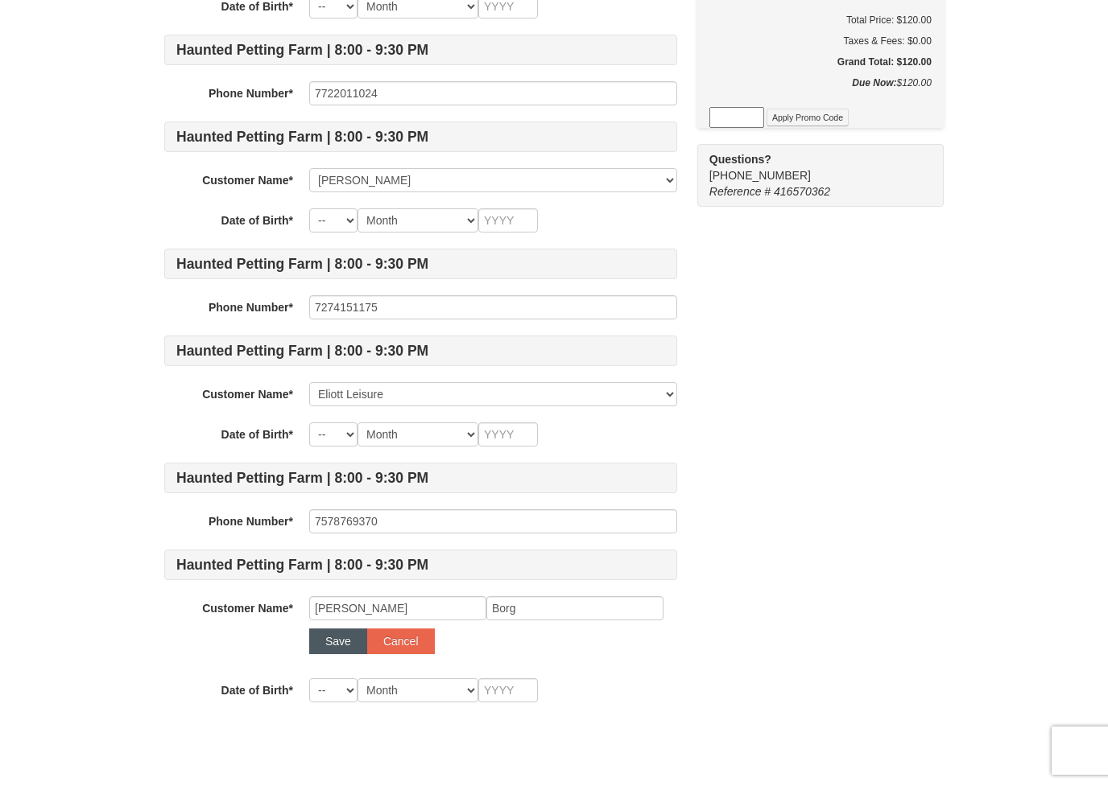
click at [320, 647] on button "Save" at bounding box center [338, 642] width 58 height 26
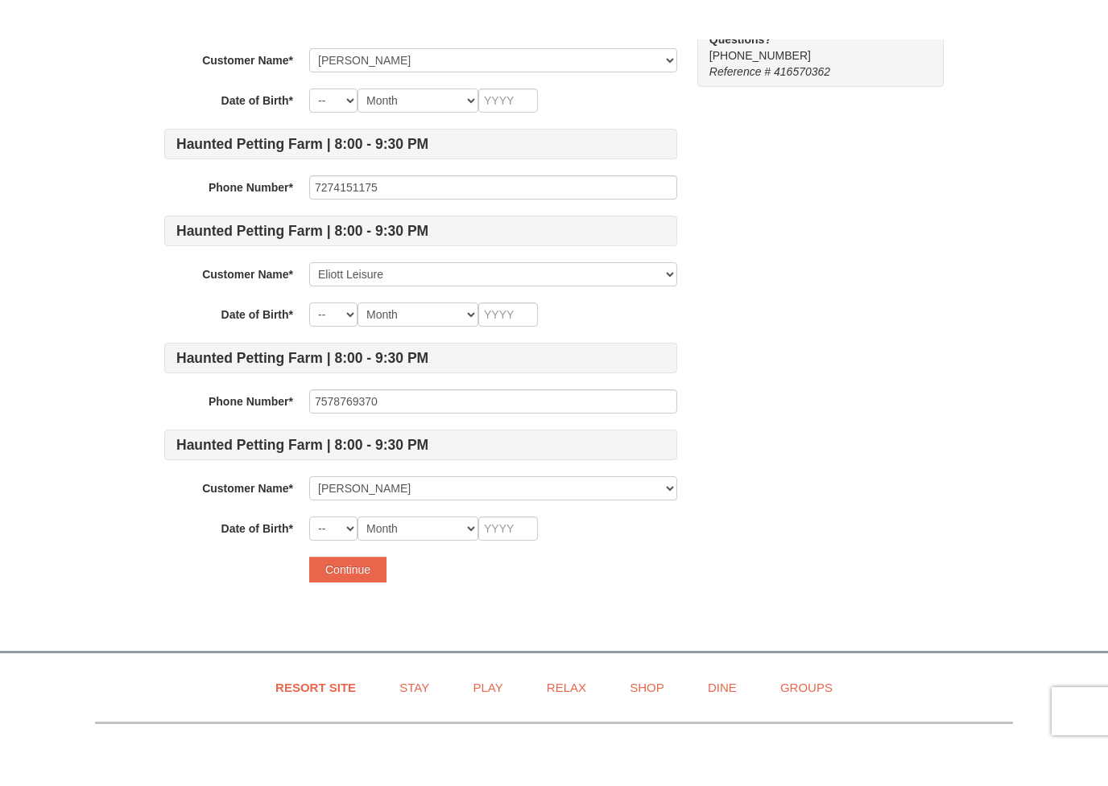
scroll to position [966, 0]
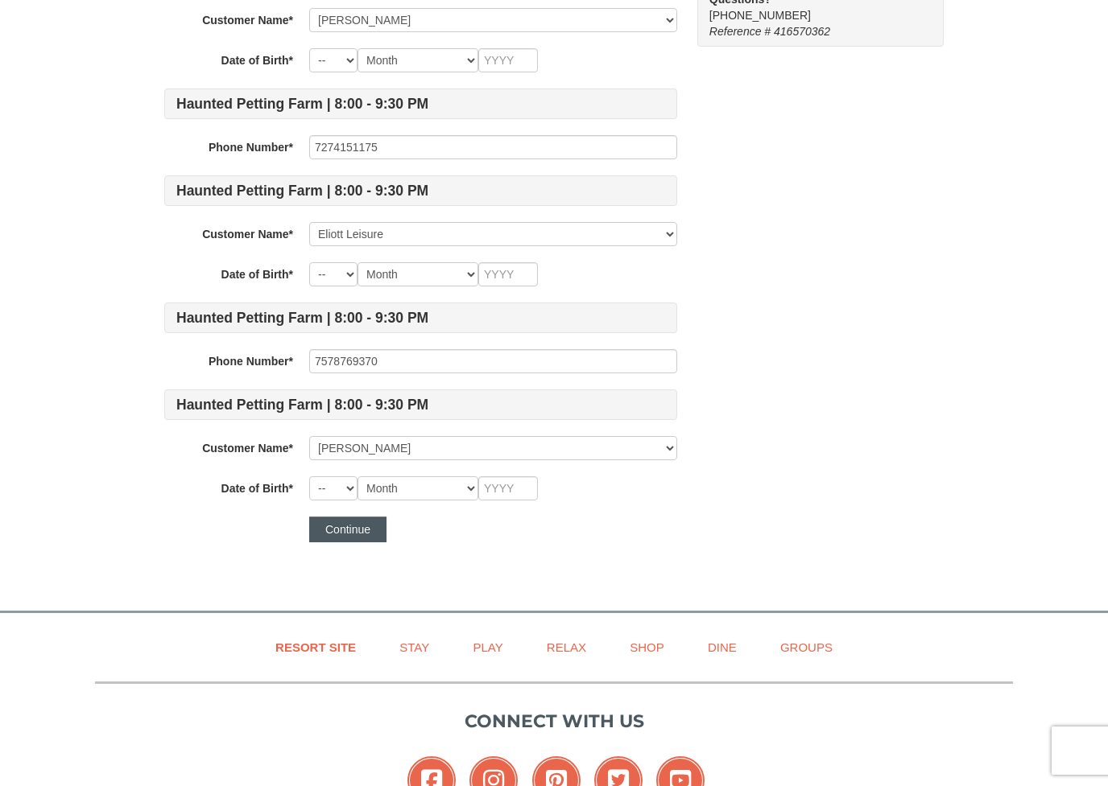
click at [336, 540] on button "Continue" at bounding box center [347, 530] width 77 height 26
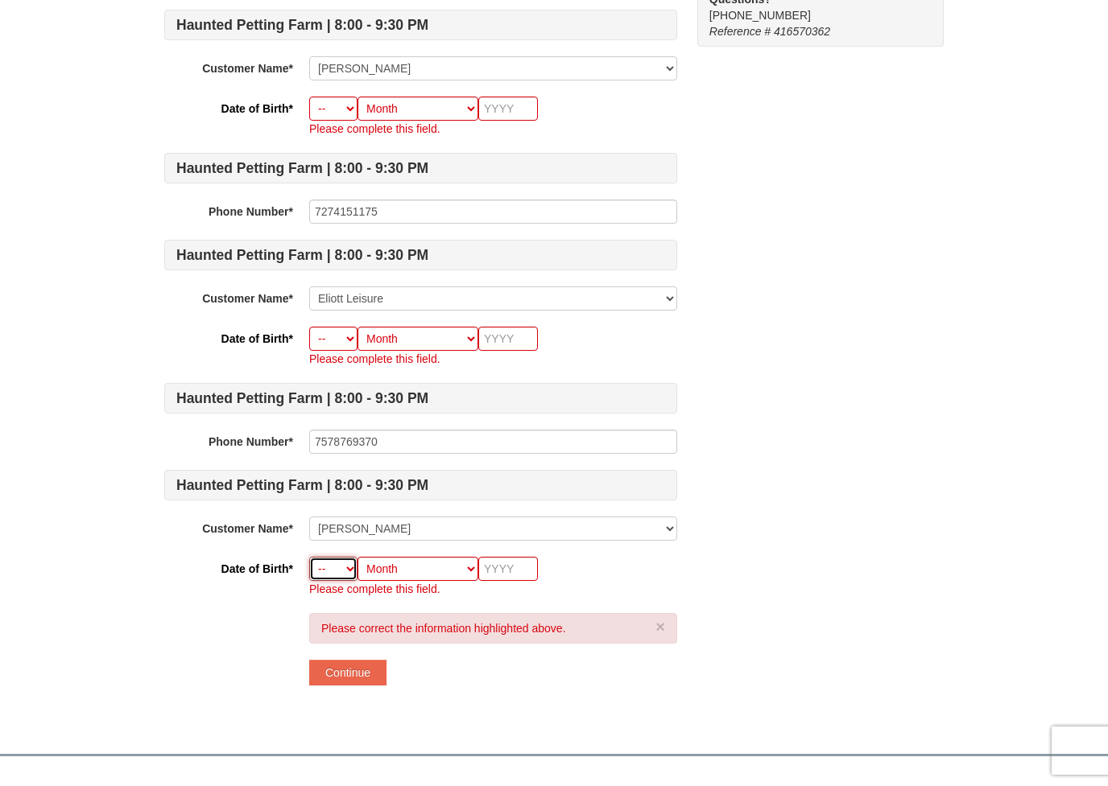
click at [317, 569] on select "-- 01 02 03 04 05 06 07 08 09 10 11 12 13 14 15 16 17 18 19 20 21 22 23 24 25 2…" at bounding box center [333, 569] width 48 height 24
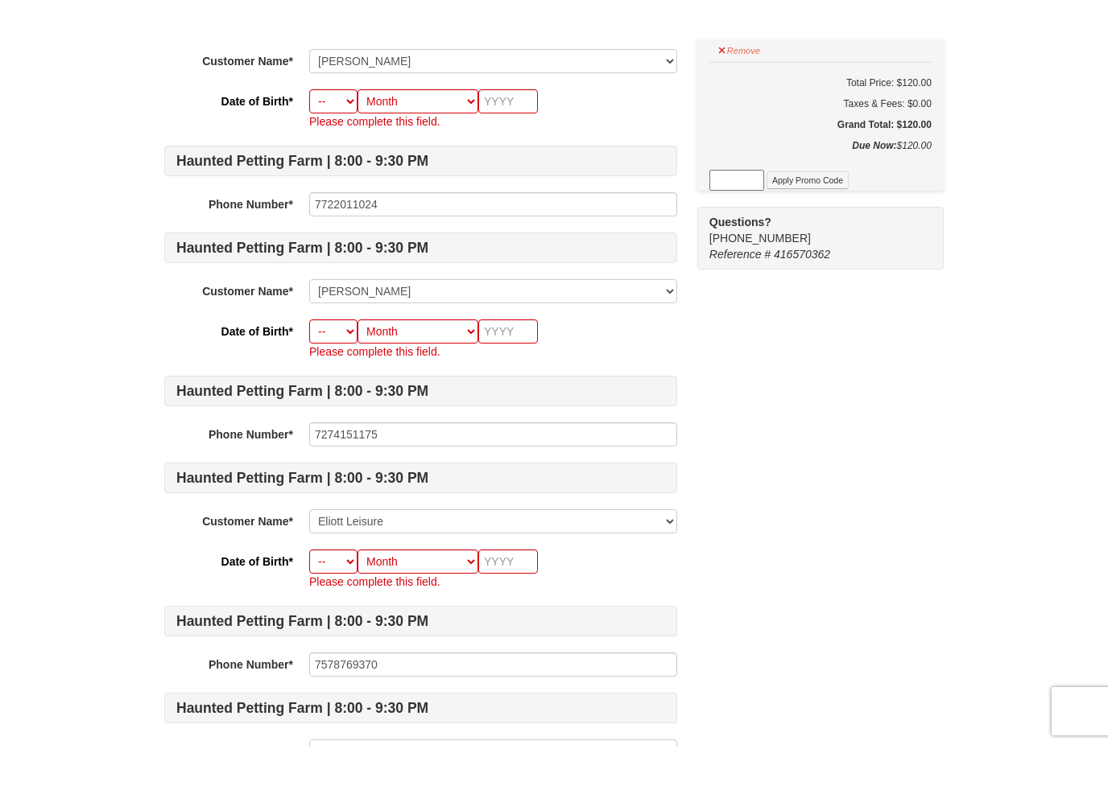
scroll to position [784, 0]
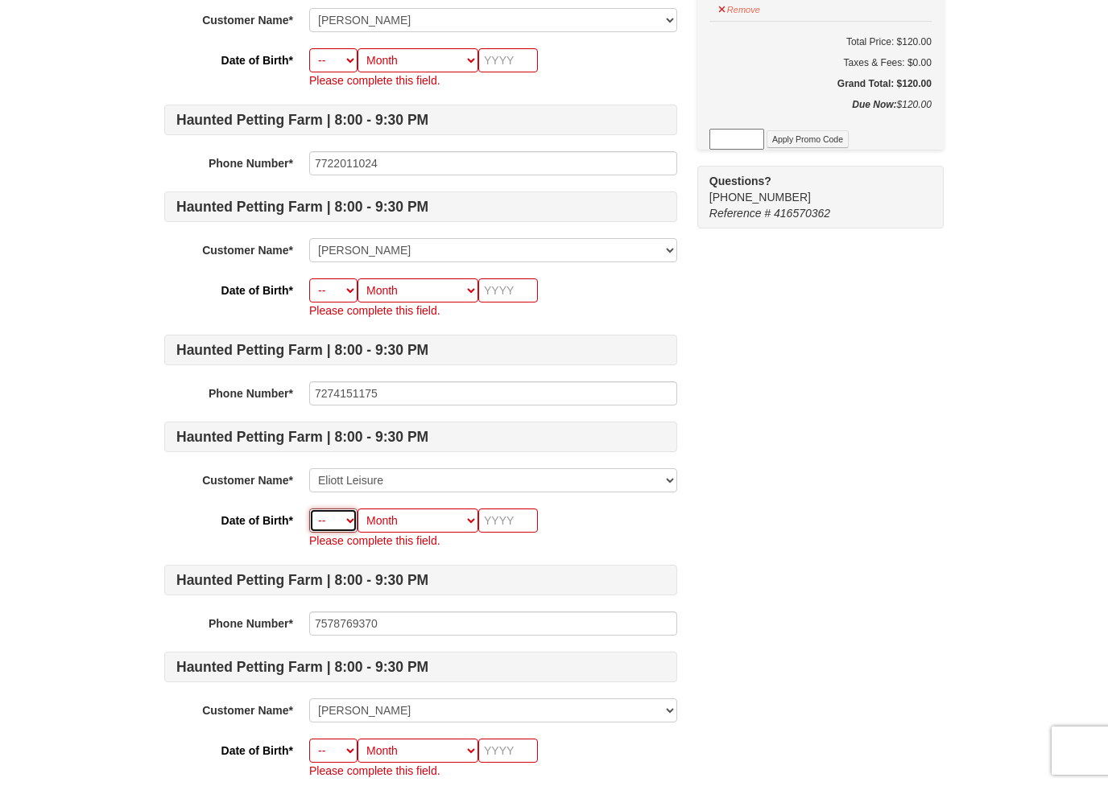
click at [341, 524] on select "-- 01 02 03 04 05 06 07 08 09 10 11 12 13 14 15 16 17 18 19 20 21 22 23 24 25 2…" at bounding box center [333, 521] width 48 height 24
click at [458, 526] on select "Month January February March April May June July August September October Novem…" at bounding box center [417, 521] width 121 height 24
click at [334, 528] on select "-- 01 02 03 04 05 06 07 08 09 10 11 12 13 14 15 16 17 18 19 20 21 22 23 24 25 2…" at bounding box center [333, 521] width 48 height 24
select select "17"
click at [452, 527] on select "Month January February March April May June July August September October Novem…" at bounding box center [417, 521] width 121 height 24
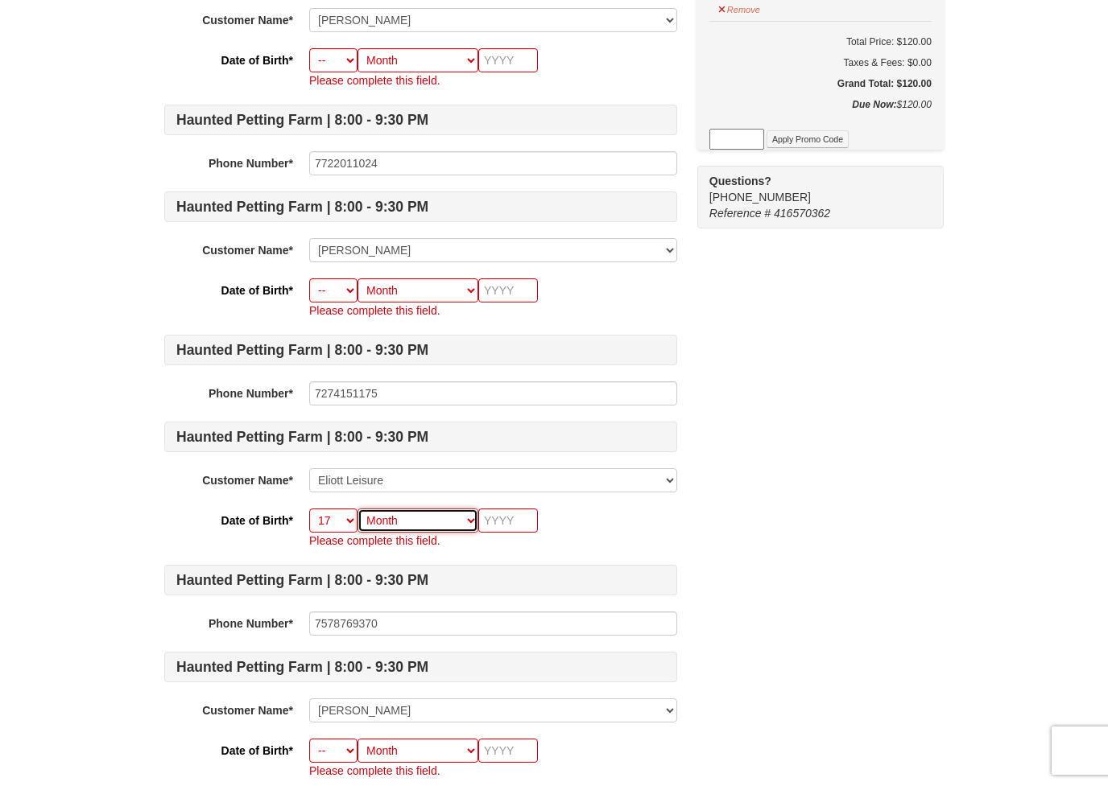
select select "08"
click at [490, 529] on input "text" at bounding box center [508, 521] width 60 height 24
type input "0000"
click at [316, 301] on select "-- 01 02 03 04 05 06 07 08 09 10 11 12 13 14 15 16 17 18 19 20 21 22 23 24 25 2…" at bounding box center [333, 291] width 48 height 24
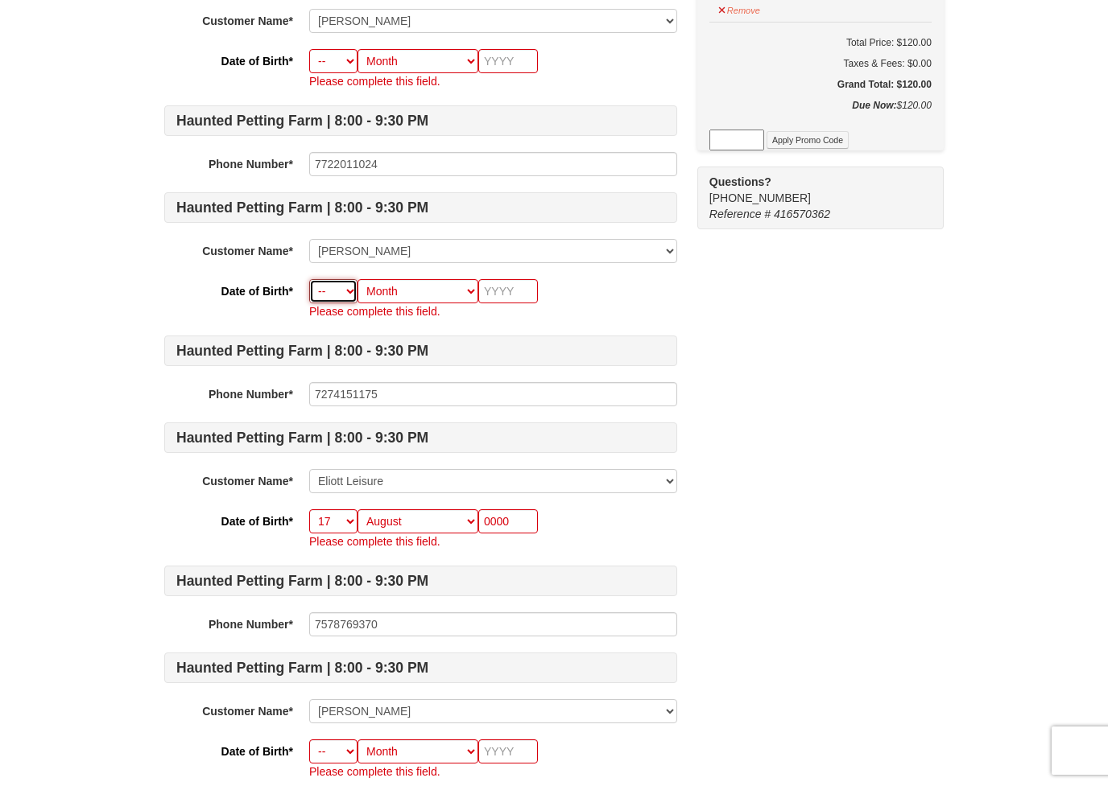
scroll to position [784, 0]
click at [343, 296] on select "-- 01 02 03 04 05 06 07 08 09 10 11 12 13 14 15 16 17 18 19 20 21 22 23 24 25 2…" at bounding box center [333, 291] width 48 height 24
select select "18"
click at [457, 295] on select "Month January February March April May June July August September October Novem…" at bounding box center [417, 291] width 121 height 24
select select "06"
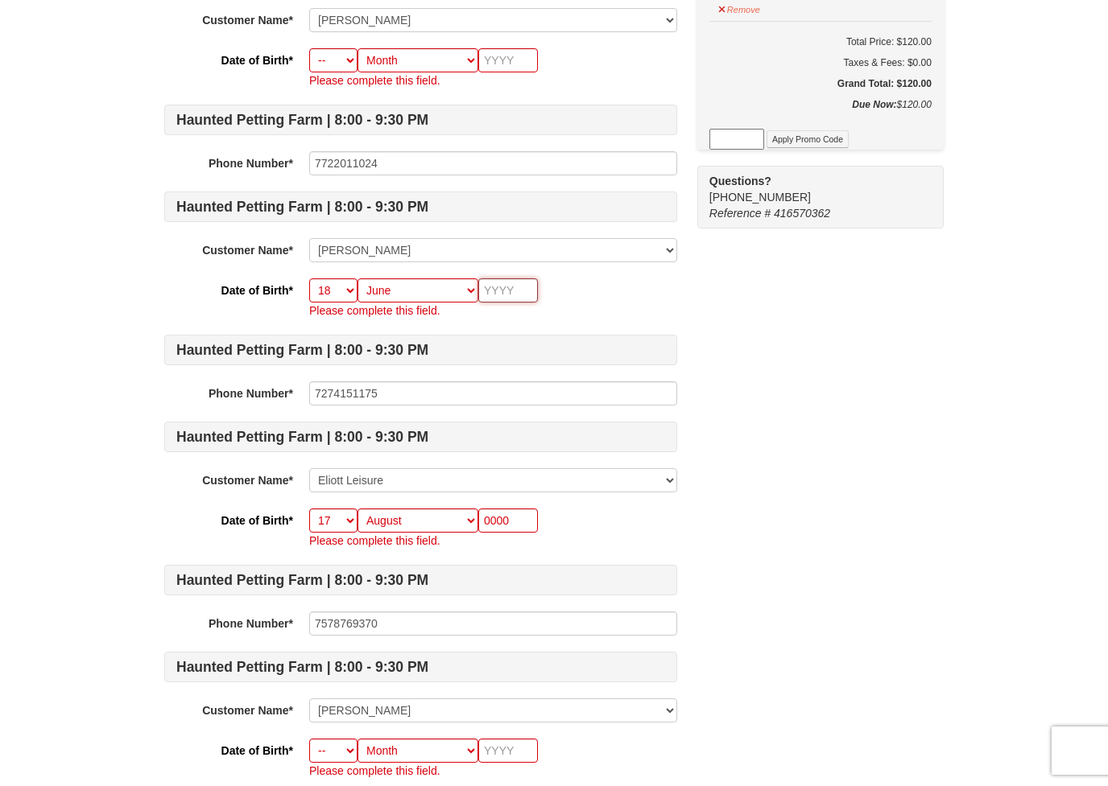
click at [492, 299] on input "text" at bounding box center [508, 291] width 60 height 24
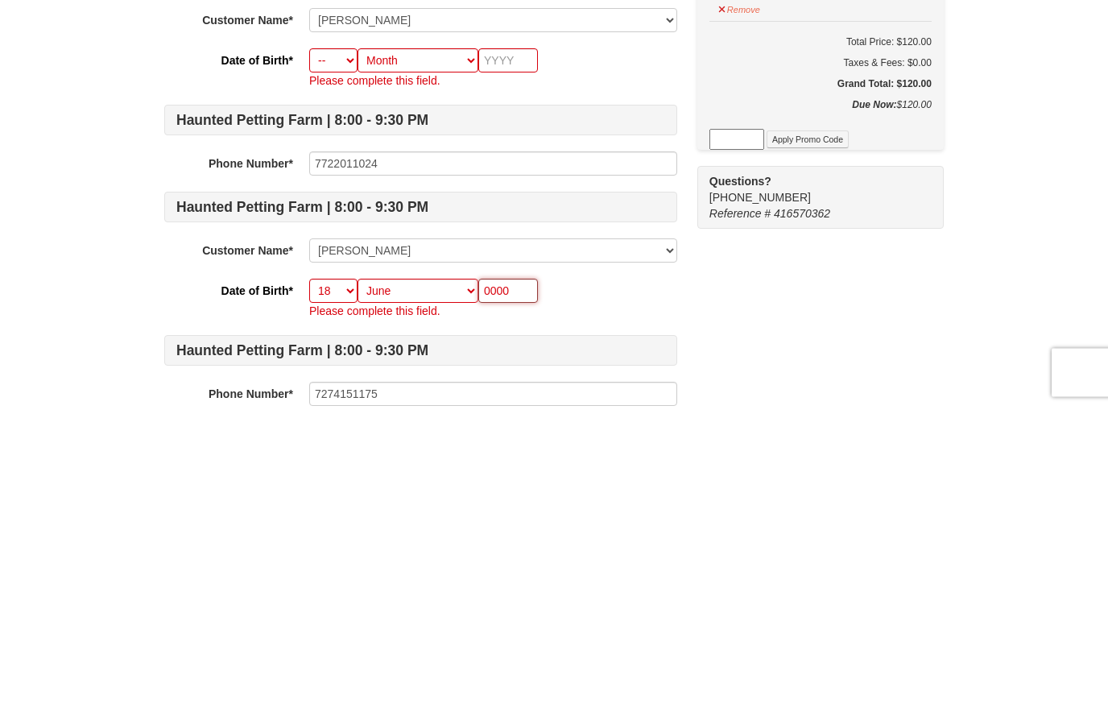
scroll to position [468, 0]
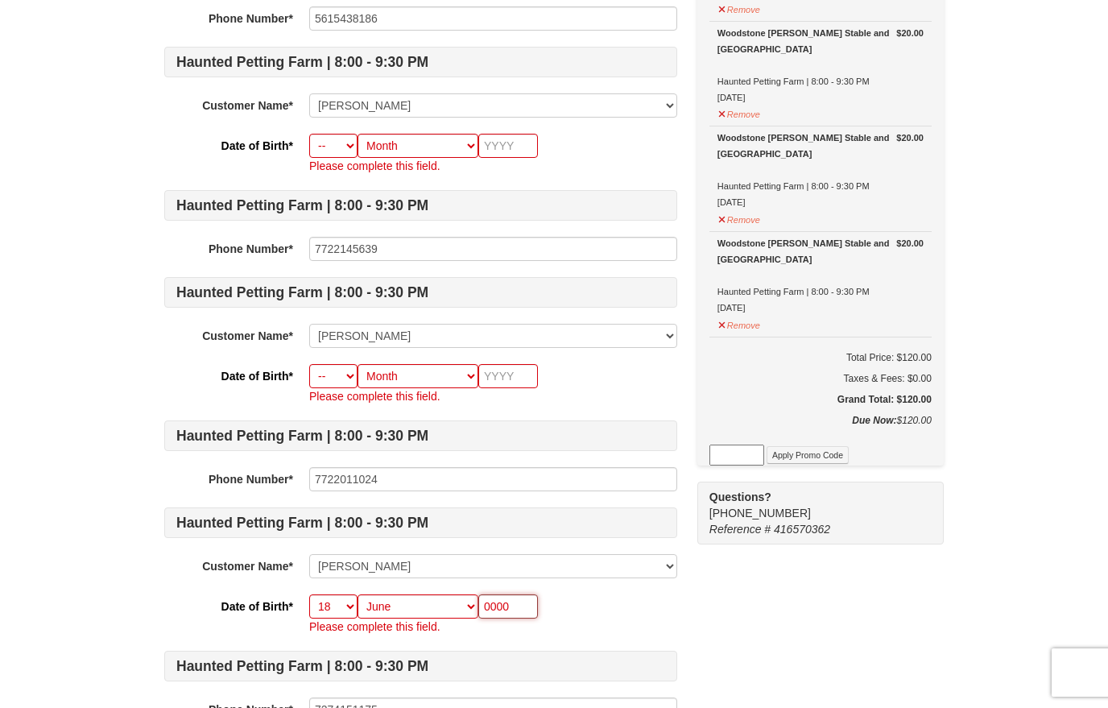
type input "0000"
click at [343, 373] on select "-- 01 02 03 04 05 06 07 08 09 10 11 12 13 14 15 16 17 18 19 20 21 22 23 24 25 2…" at bounding box center [333, 376] width 48 height 24
click at [336, 385] on select "-- 01 02 03 04 05 06 07 08 09 10 11 12 13 14 15 16 17 18 19 20 21 22 23 24 25 2…" at bounding box center [333, 376] width 48 height 24
select select "26"
click at [461, 384] on select "Month January February March April May June July August September October Novem…" at bounding box center [417, 376] width 121 height 24
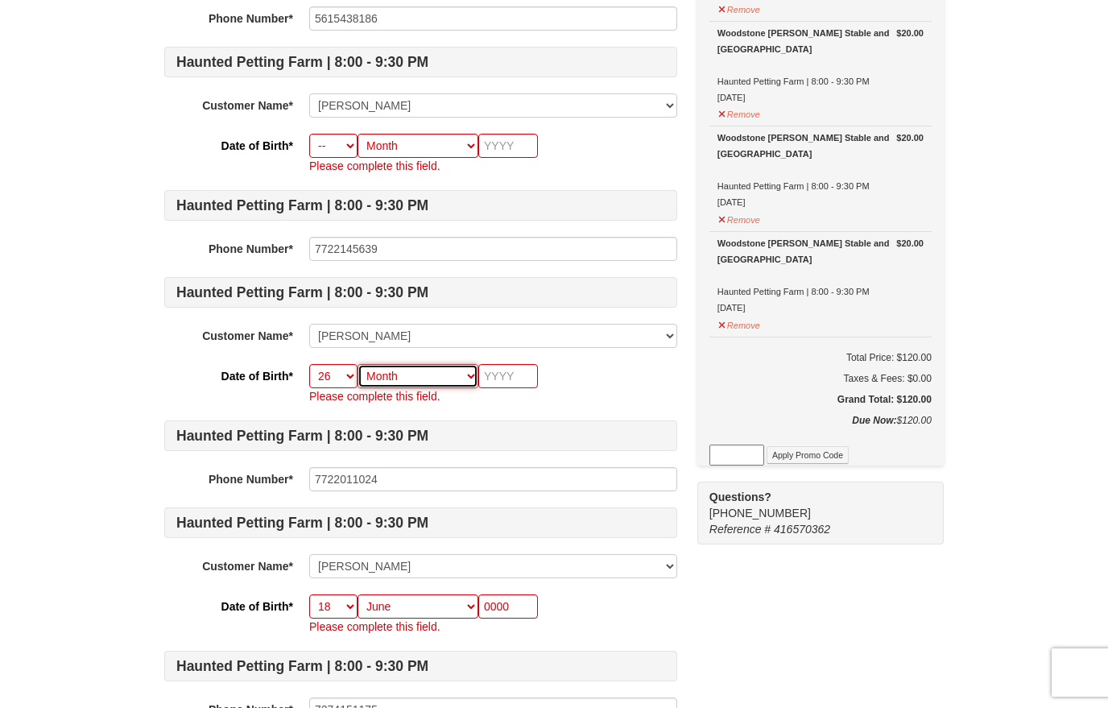
select select "09"
click at [502, 386] on input "text" at bounding box center [508, 376] width 60 height 24
type input "0000"
click at [328, 157] on select "-- 01 02 03 04 05 06 07 08 09 10 11 12 13 14 15 16 17 18 19 20 21 22 23 24 25 2…" at bounding box center [333, 146] width 48 height 24
click at [339, 155] on select "-- 01 02 03 04 05 06 07 08 09 10 11 12 13 14 15 16 17 18 19 20 21 22 23 24 25 2…" at bounding box center [333, 146] width 48 height 24
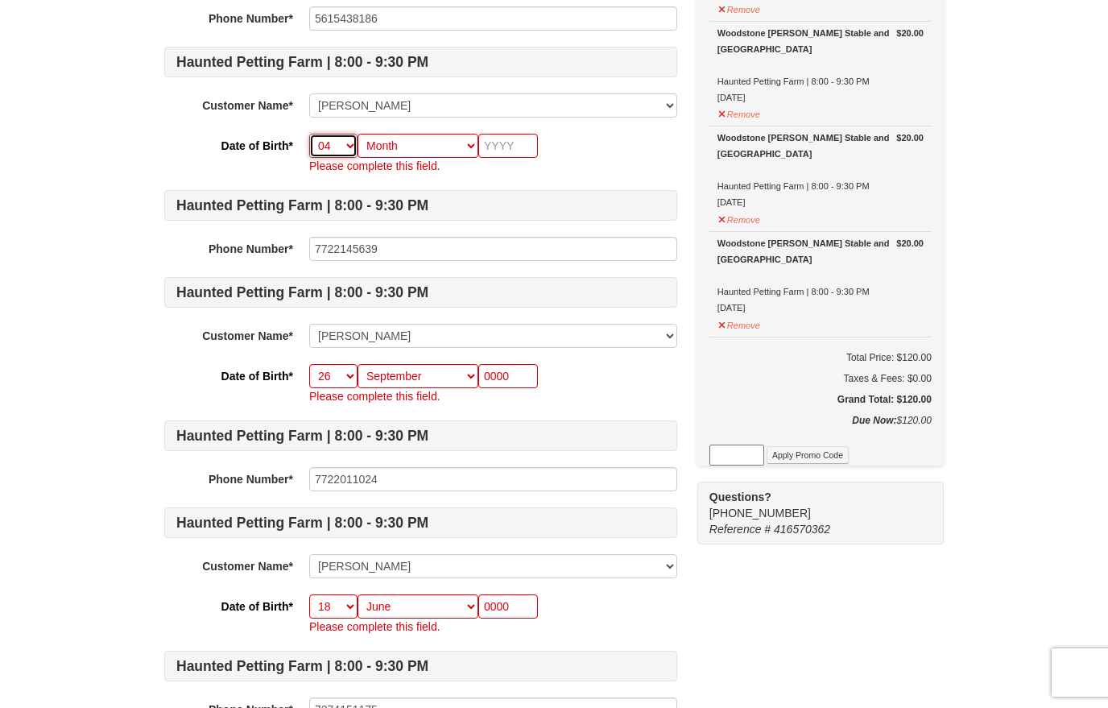
select select "11"
click at [458, 155] on select "Month January February March April May June July August September October Novem…" at bounding box center [417, 146] width 121 height 24
select select "09"
click at [490, 153] on input "text" at bounding box center [508, 146] width 60 height 24
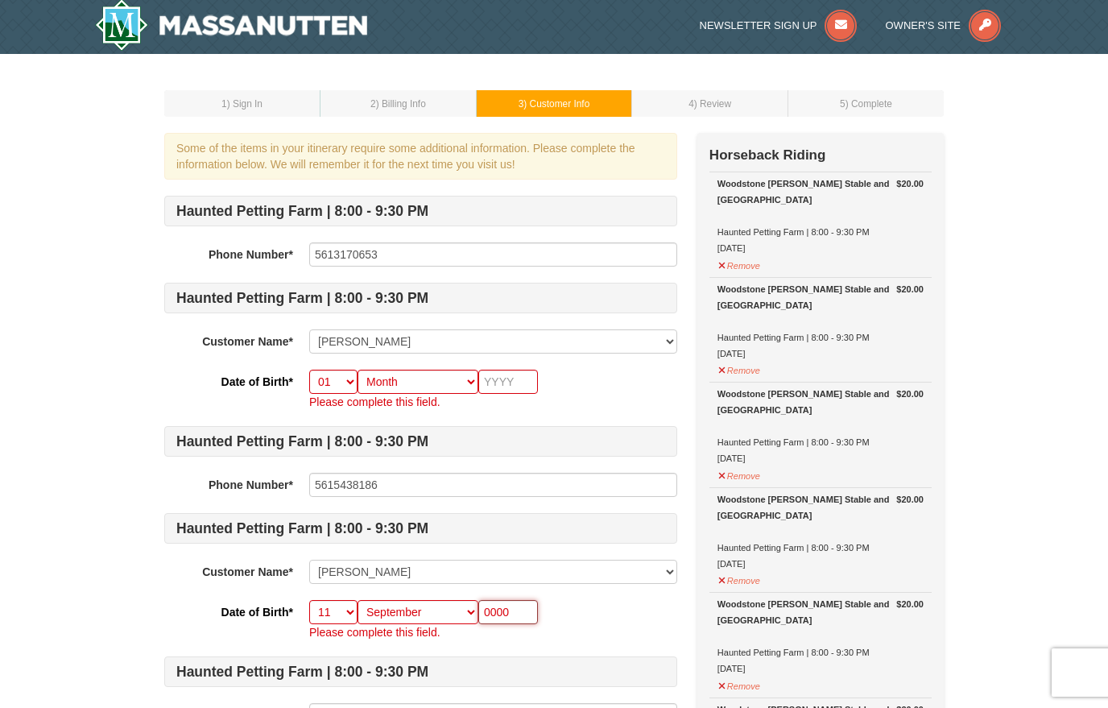
scroll to position [0, 0]
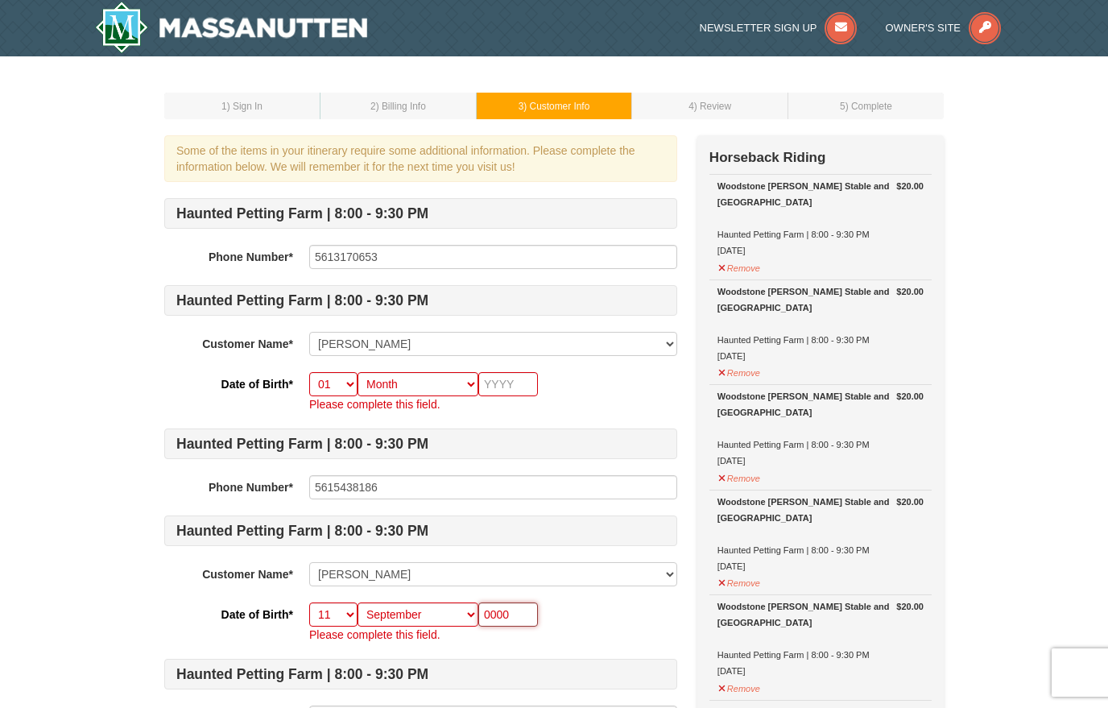
type input "0000"
click at [340, 392] on select "-- 01 02 03 04 05 06 07 08 09 10 11 12 13 14 15 16 17 18 19 20 21 22 23 24 25 2…" at bounding box center [333, 384] width 48 height 24
select select "17"
click at [456, 394] on select "Month January February March April May June July August September October Novem…" at bounding box center [417, 384] width 121 height 24
select select "01"
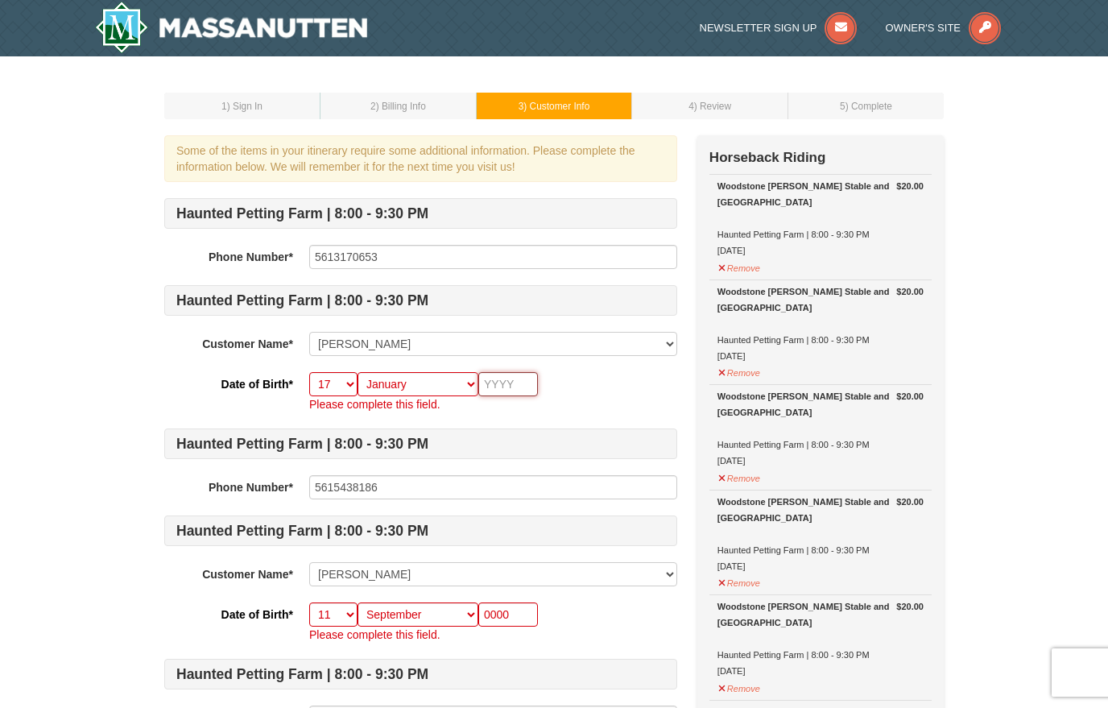
click at [497, 386] on input "text" at bounding box center [508, 384] width 60 height 24
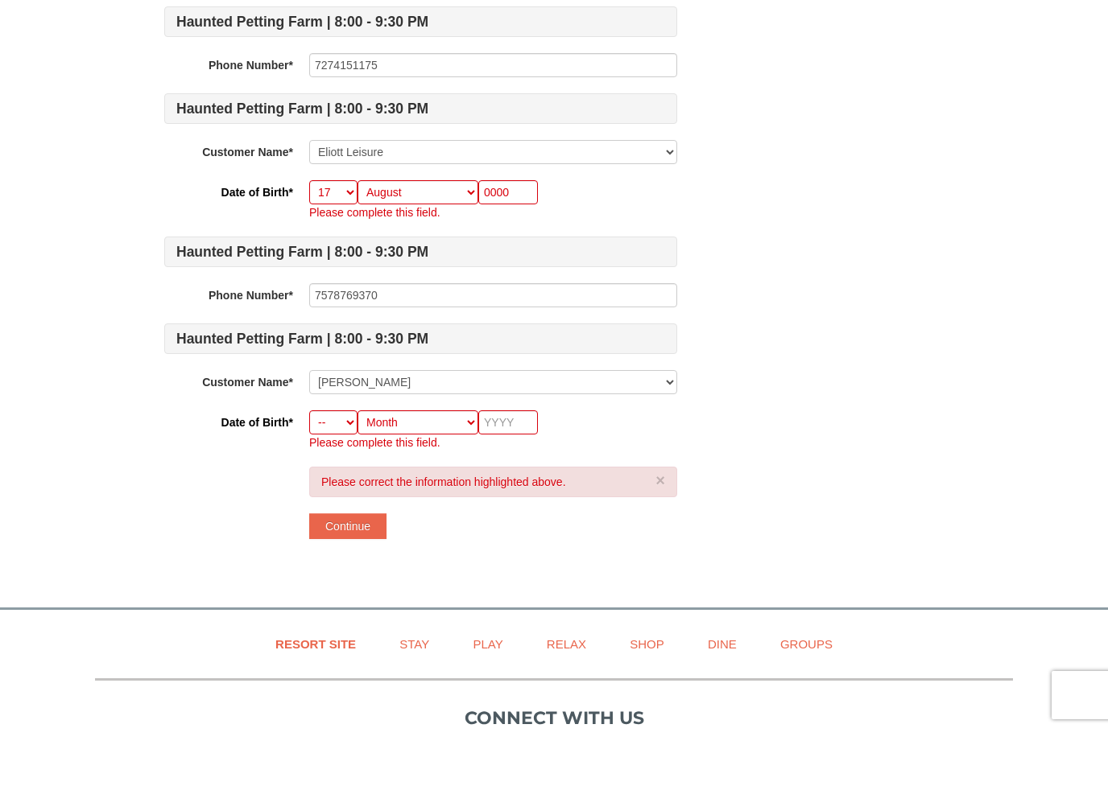
scroll to position [1074, 0]
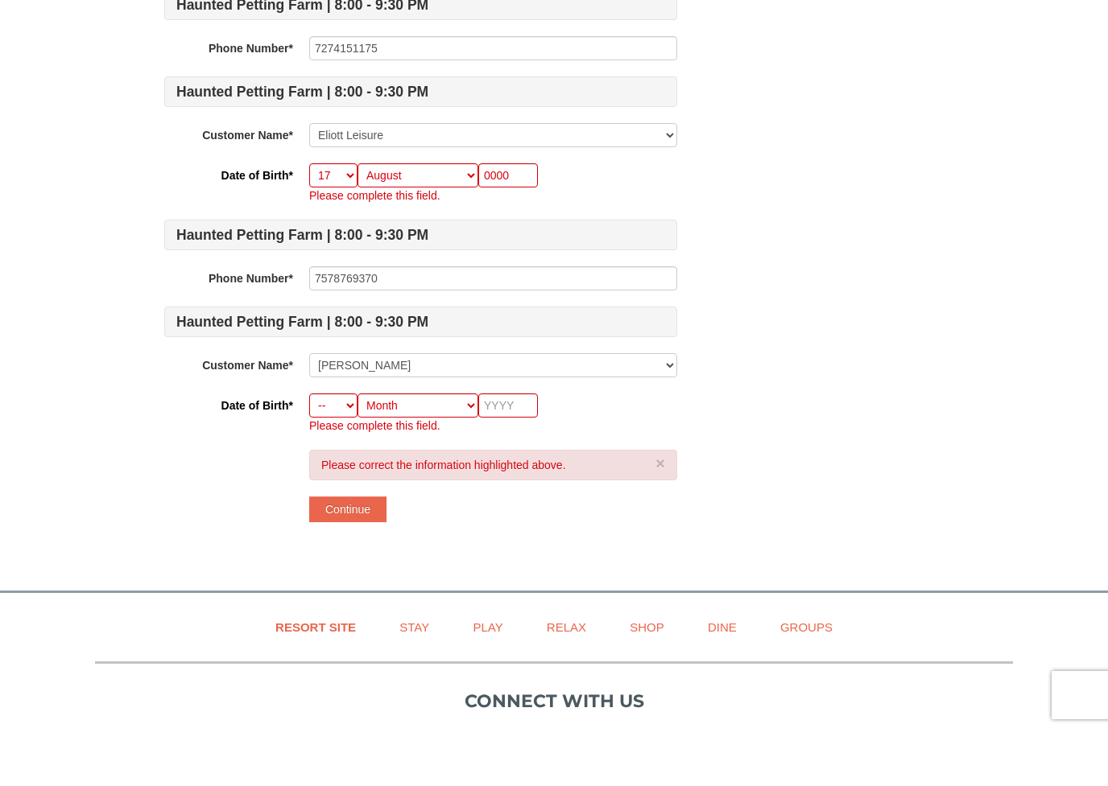
type input "0000"
click at [457, 449] on select "Month January February March April May June July August September October Novem…" at bounding box center [417, 461] width 121 height 24
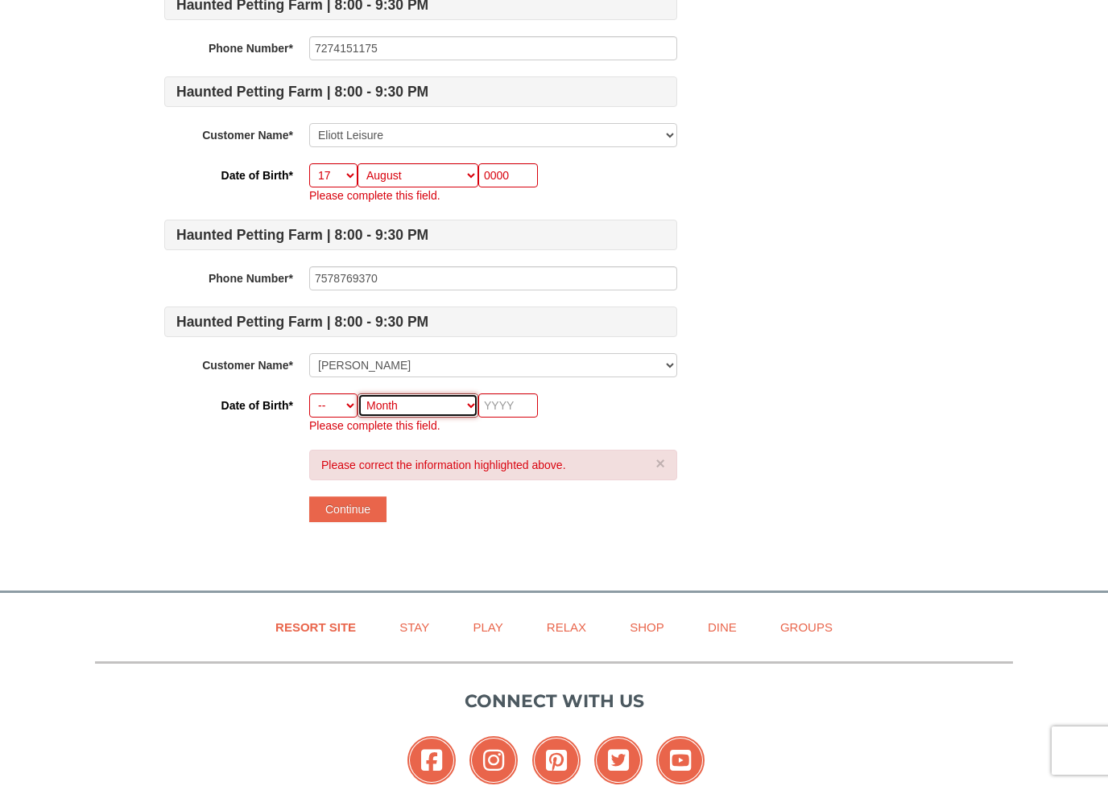
select select "07"
click at [340, 406] on select "-- 01 02 03 04 05 06 07 08 09 10 11 12 13 14 15 16 17 18 19 20 21 22 23 24 25 2…" at bounding box center [333, 406] width 48 height 24
select select "23"
click at [492, 415] on input "text" at bounding box center [508, 406] width 60 height 24
type input "0000"
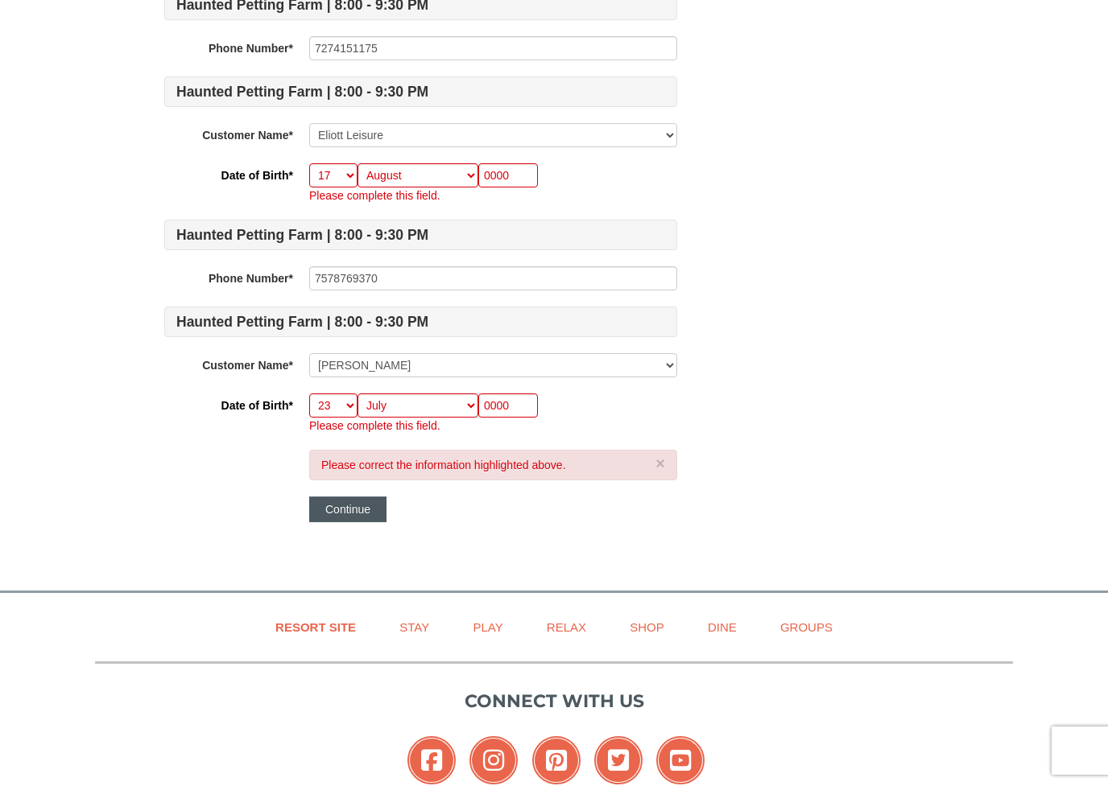
click at [309, 518] on button "Continue" at bounding box center [347, 510] width 77 height 26
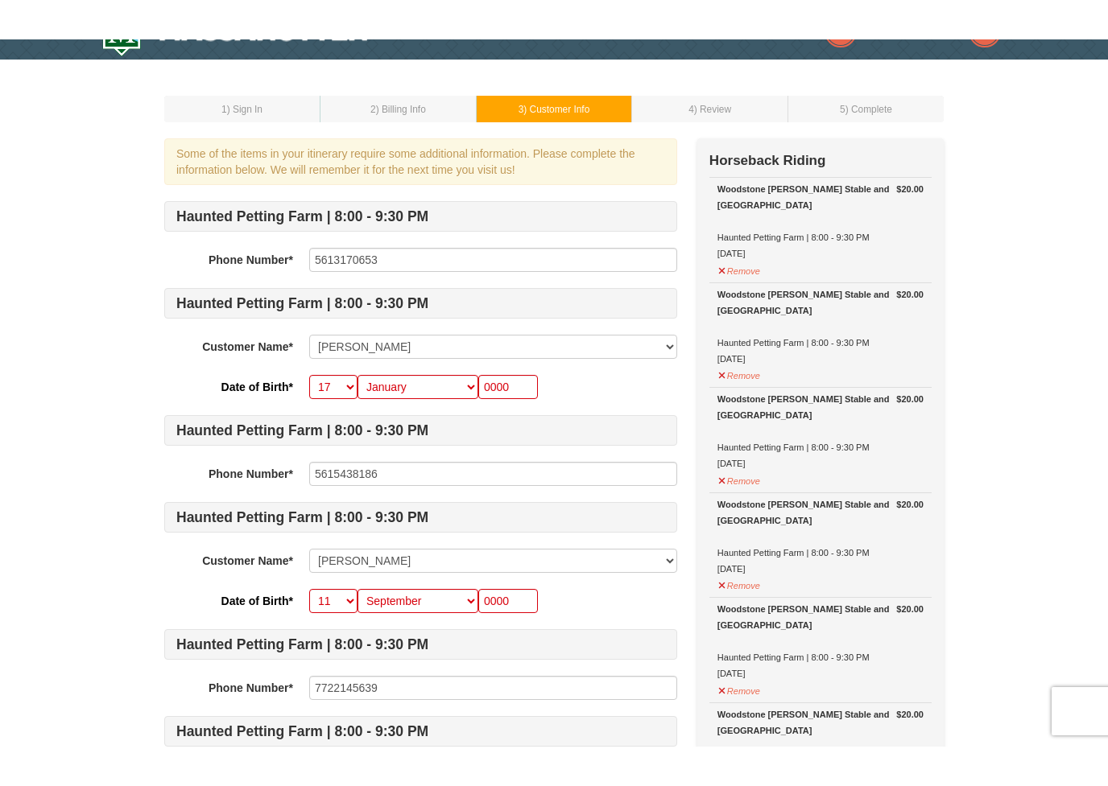
scroll to position [0, 0]
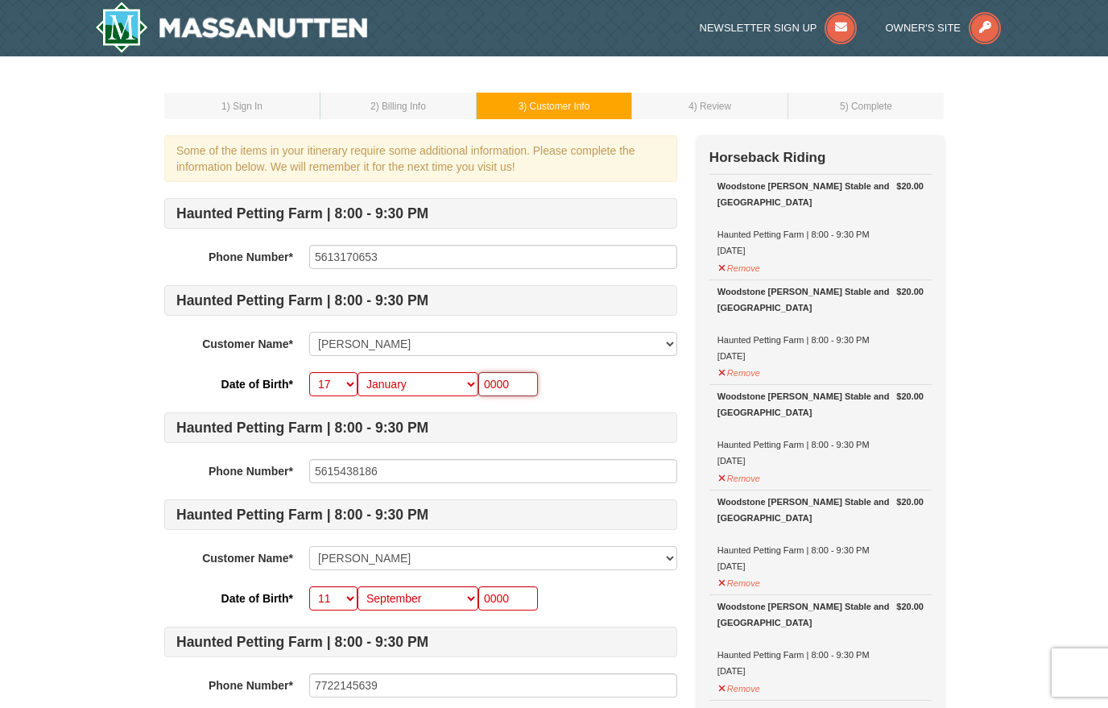
click at [510, 386] on input "0000" at bounding box center [508, 384] width 60 height 24
type input "0"
type input "1962"
click at [504, 601] on input "0000" at bounding box center [508, 598] width 60 height 24
type input "0"
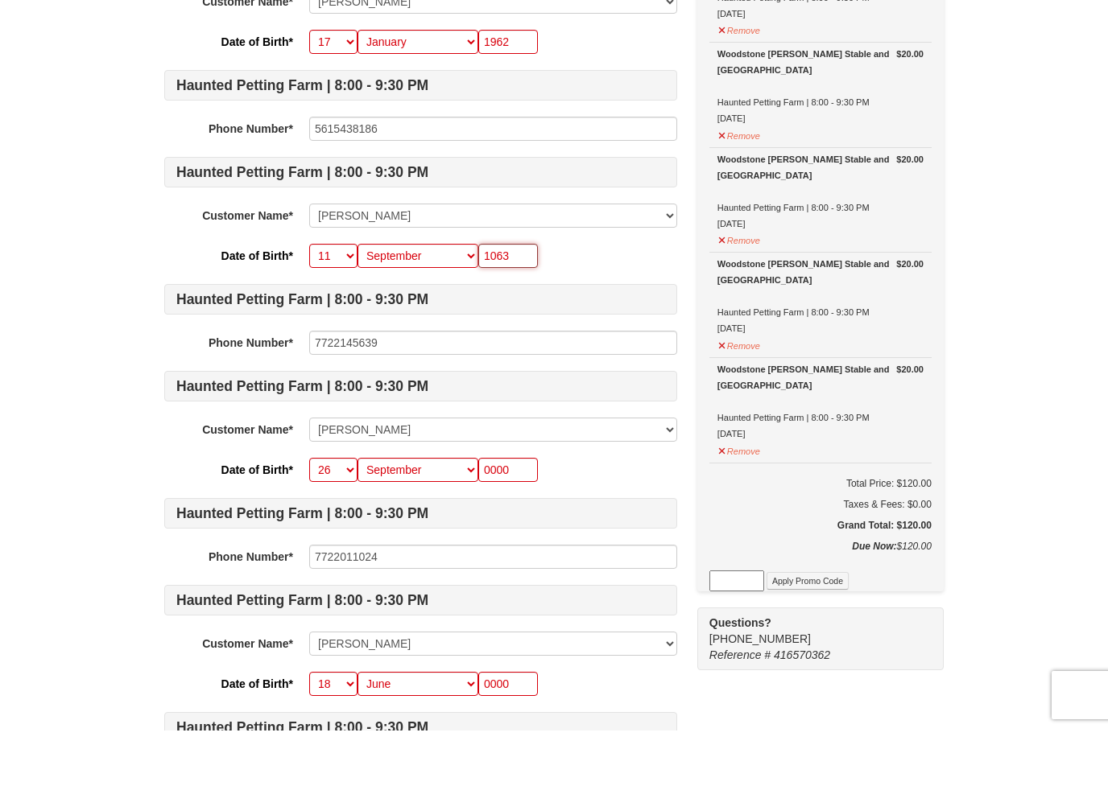
scroll to position [287, 0]
type input "1063"
click at [510, 514] on input "0000" at bounding box center [508, 526] width 60 height 24
type input "0"
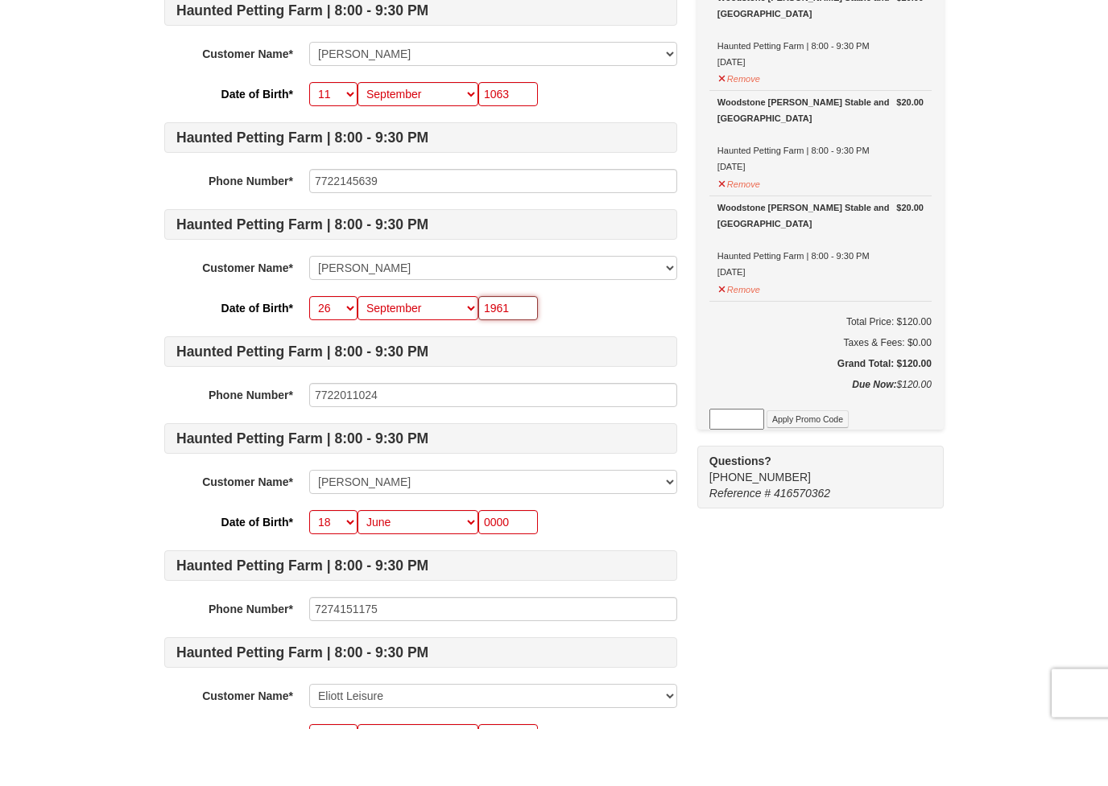
scroll to position [447, 0]
type input "1961"
click at [512, 567] on input "0000" at bounding box center [508, 579] width 60 height 24
type input "0"
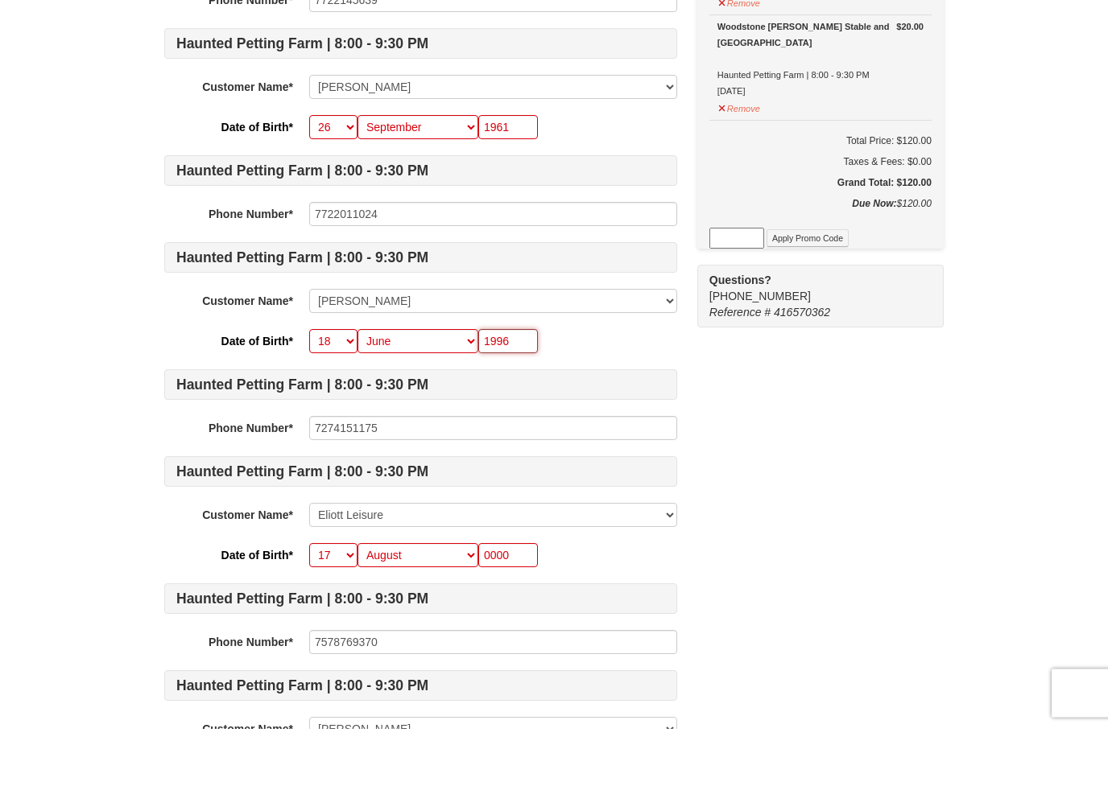
scroll to position [663, 0]
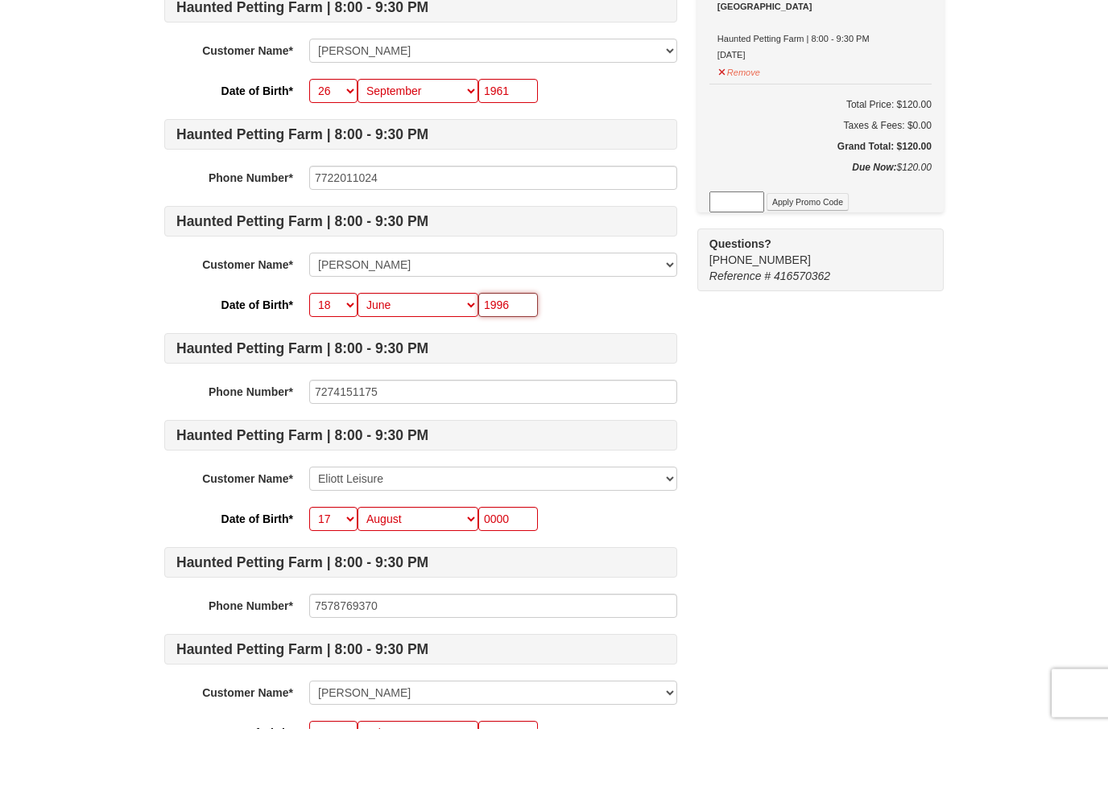
type input "1996"
click at [511, 565] on input "0000" at bounding box center [508, 577] width 60 height 24
type input "0"
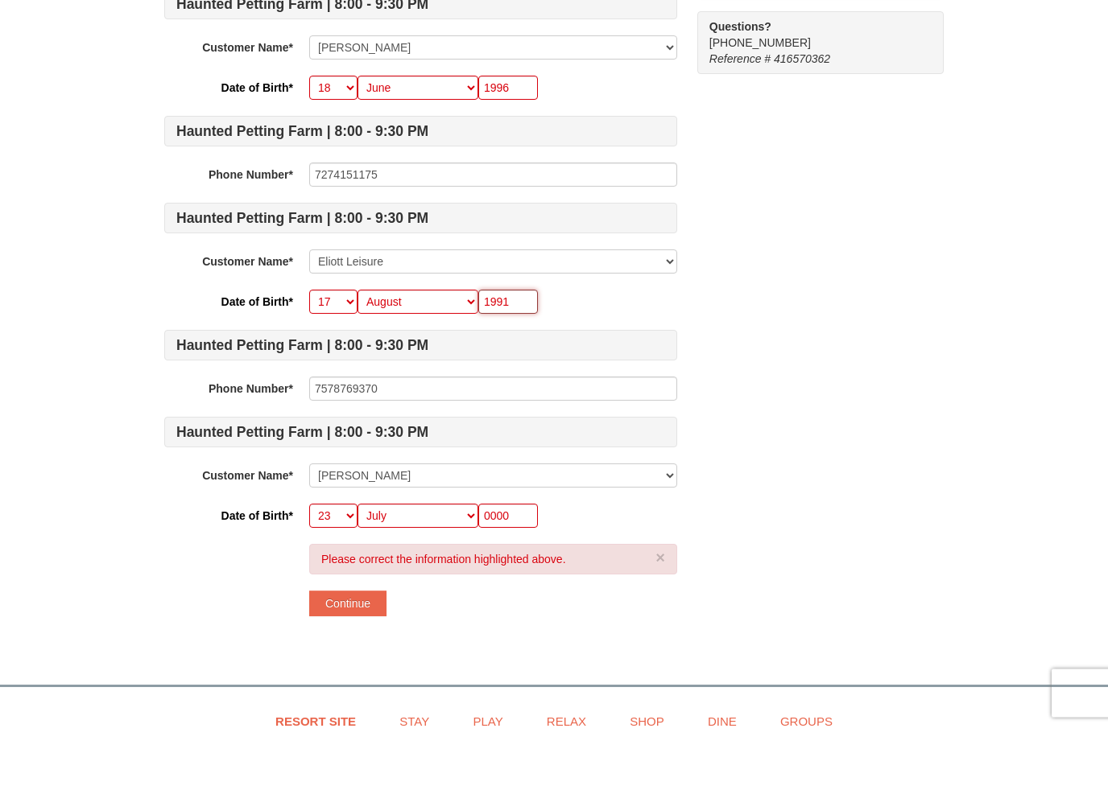
scroll to position [901, 0]
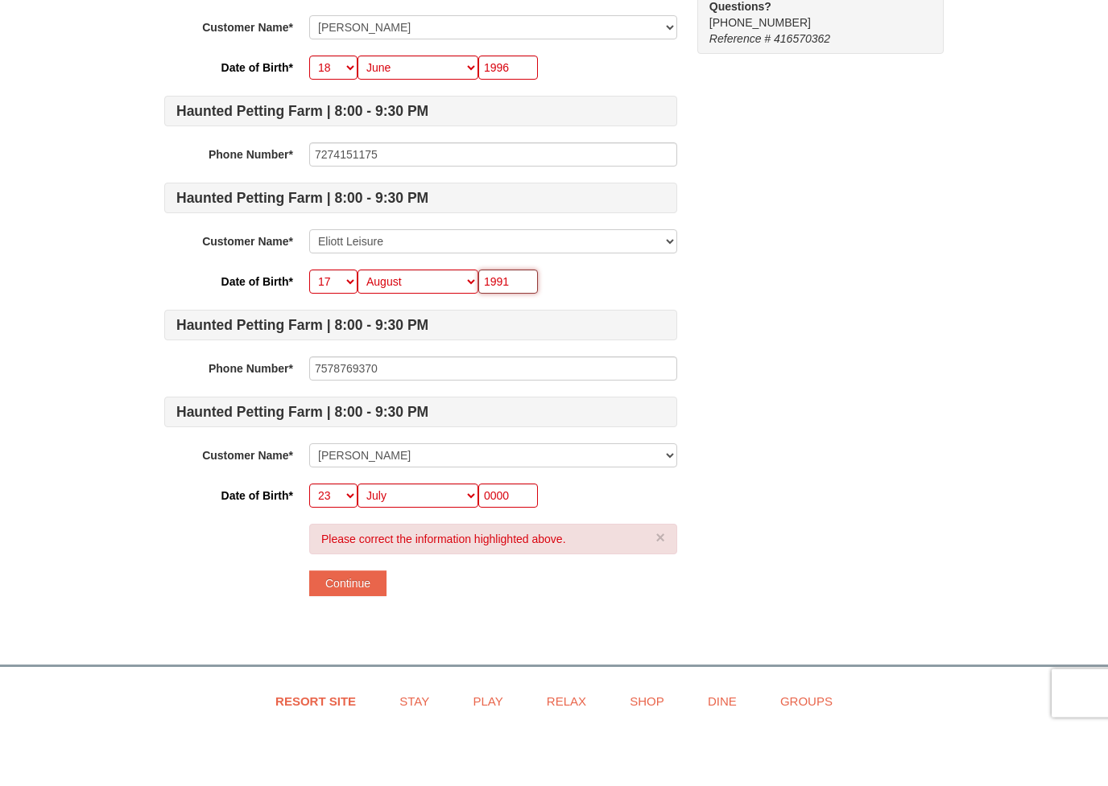
type input "1991"
click at [510, 542] on input "0000" at bounding box center [508, 554] width 60 height 24
type input "0"
type input "1963"
click at [330, 629] on button "Continue" at bounding box center [347, 642] width 77 height 26
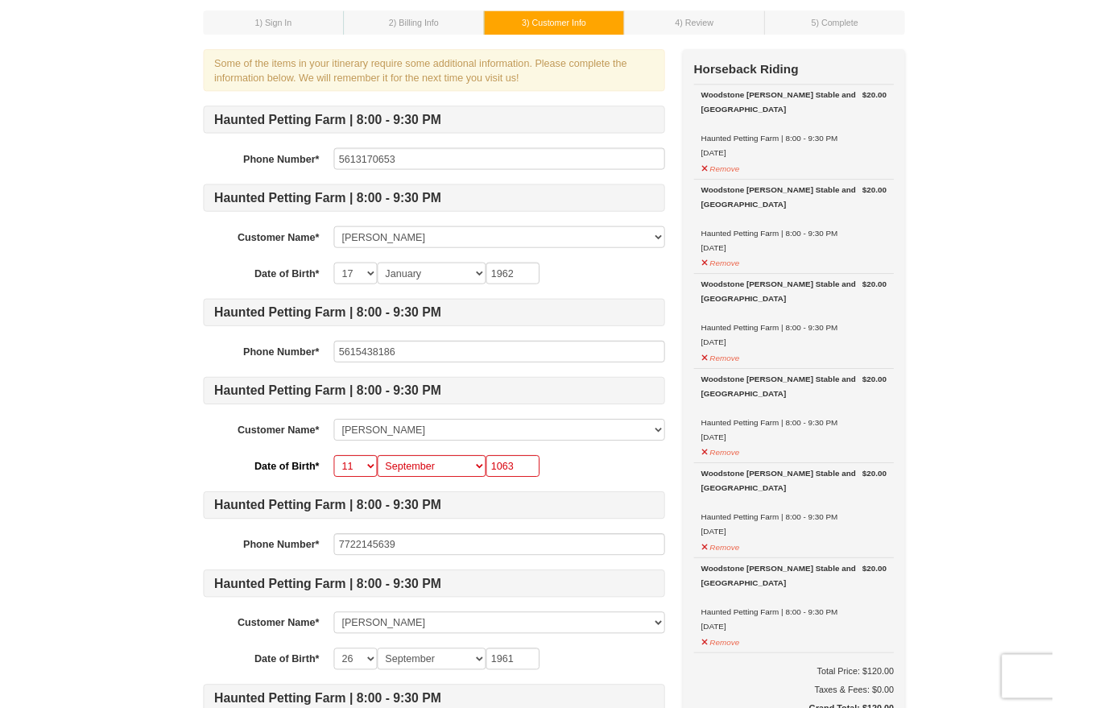
scroll to position [77, 0]
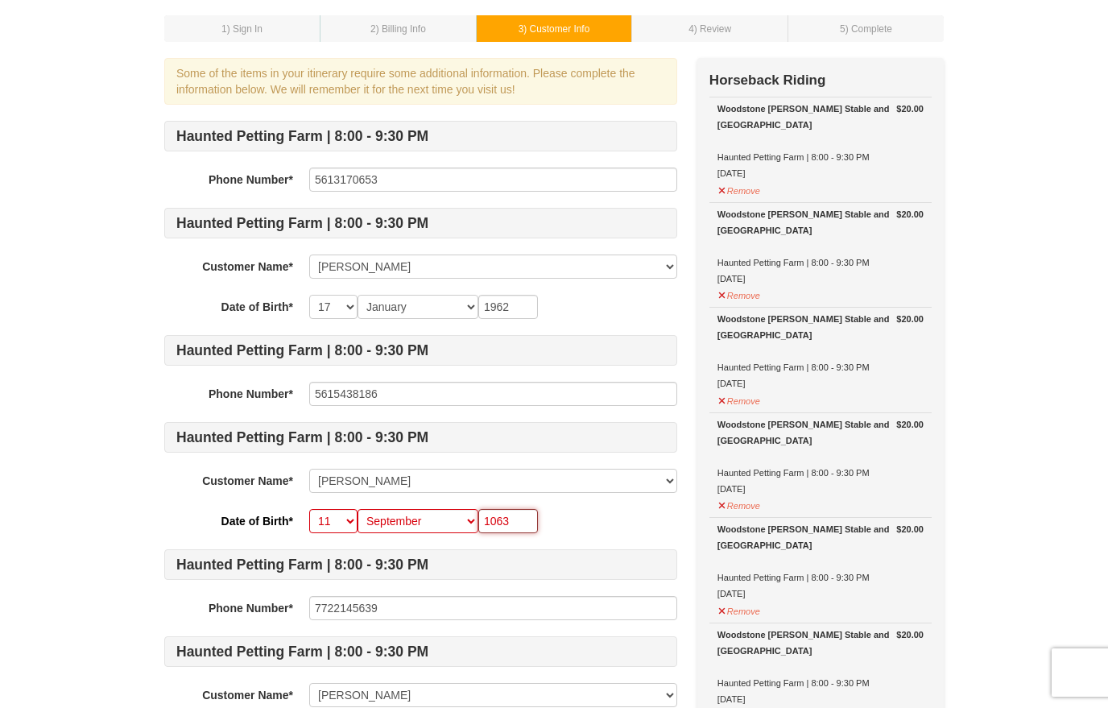
click at [527, 526] on input "1063" at bounding box center [508, 521] width 60 height 24
type input "1"
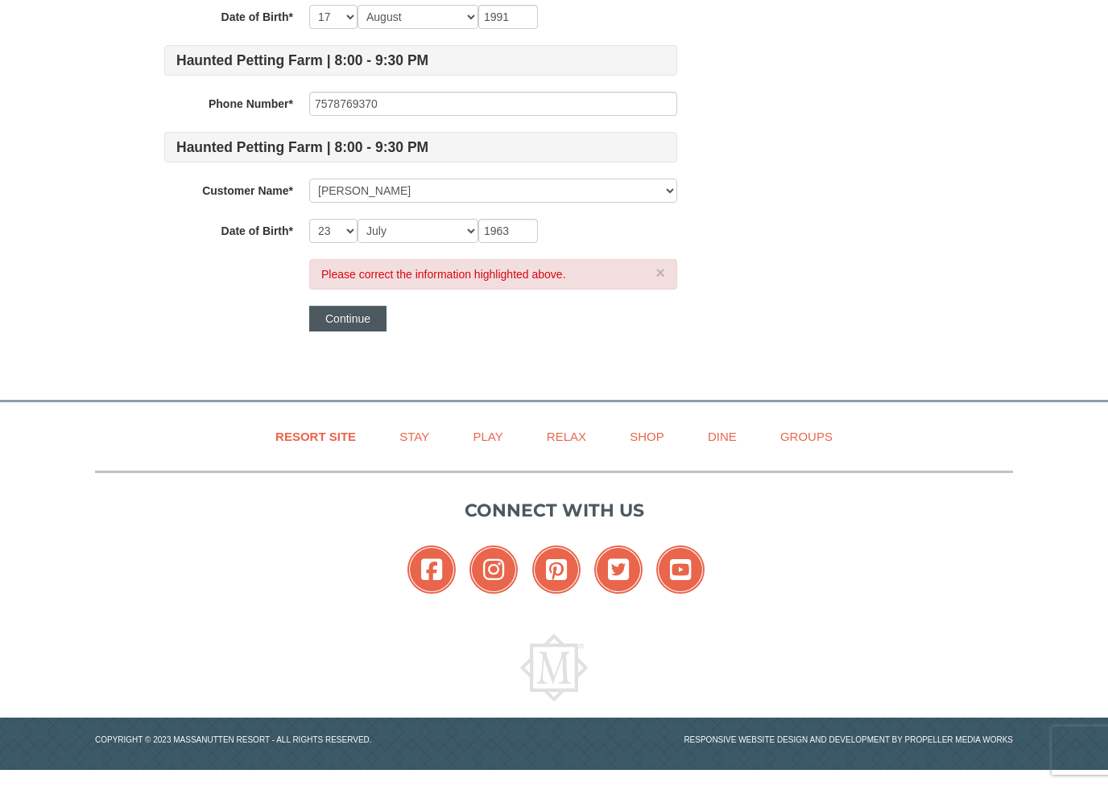
type input "1963"
click at [310, 330] on button "Continue" at bounding box center [347, 319] width 77 height 26
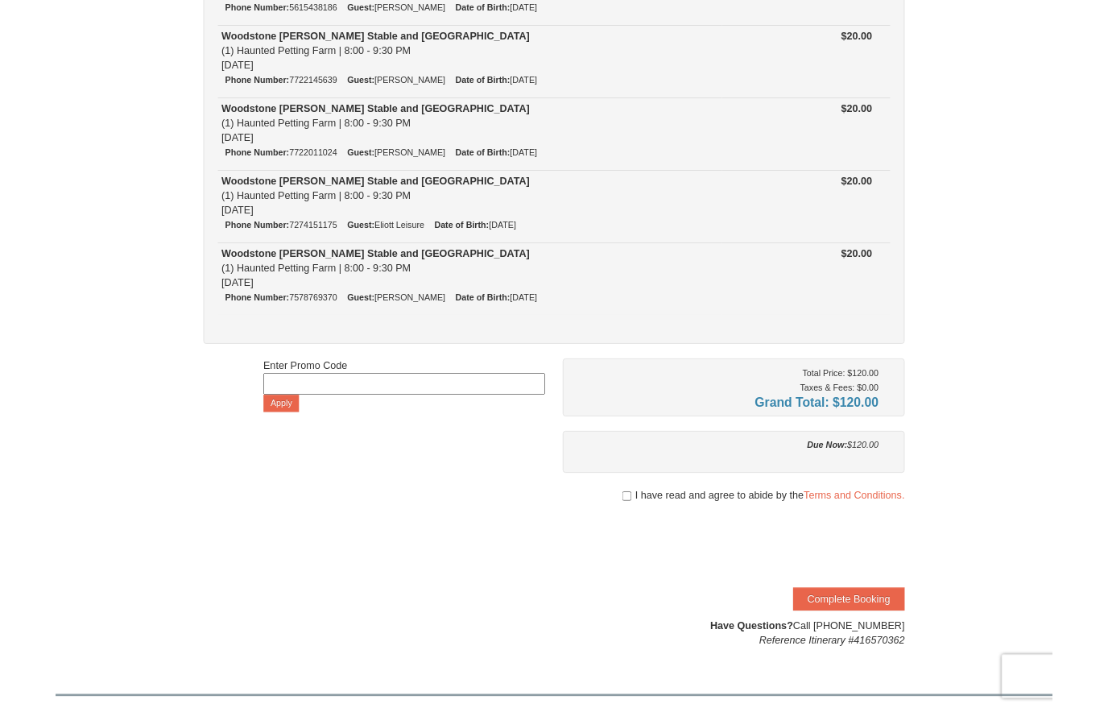
scroll to position [316, 0]
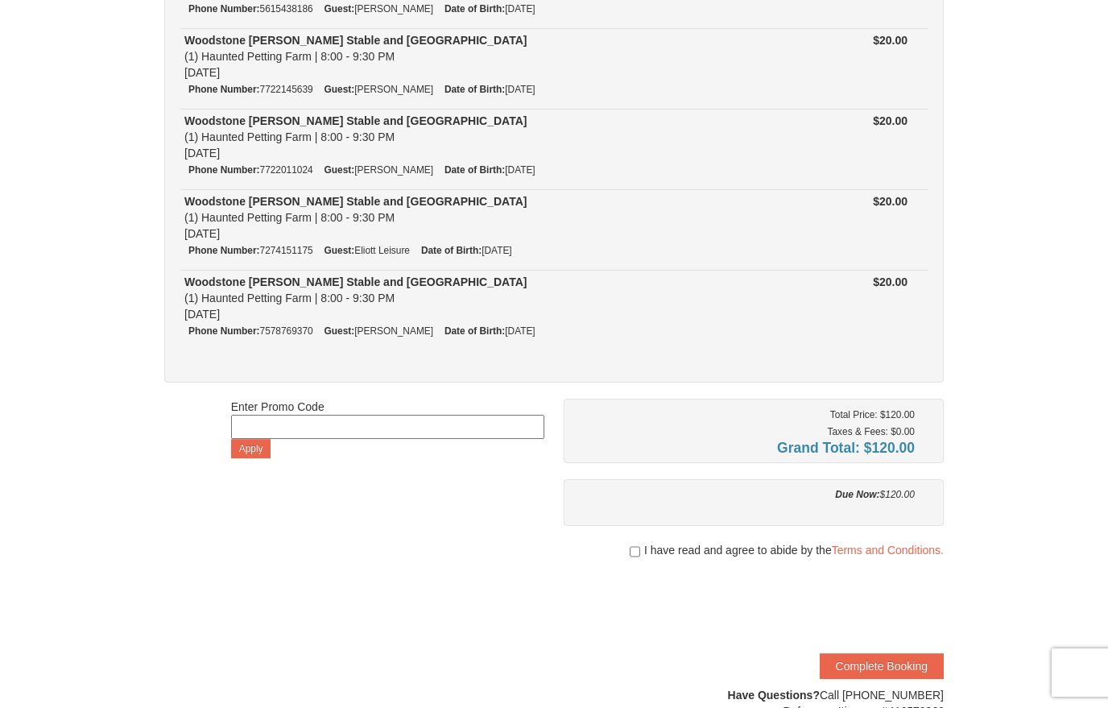
click at [624, 557] on div "I have read and agree to abide by the Terms and Conditions." at bounding box center [753, 550] width 380 height 16
click at [629, 547] on input "checkbox" at bounding box center [634, 551] width 10 height 13
checkbox input "true"
click at [862, 661] on button "Complete Booking" at bounding box center [881, 666] width 124 height 26
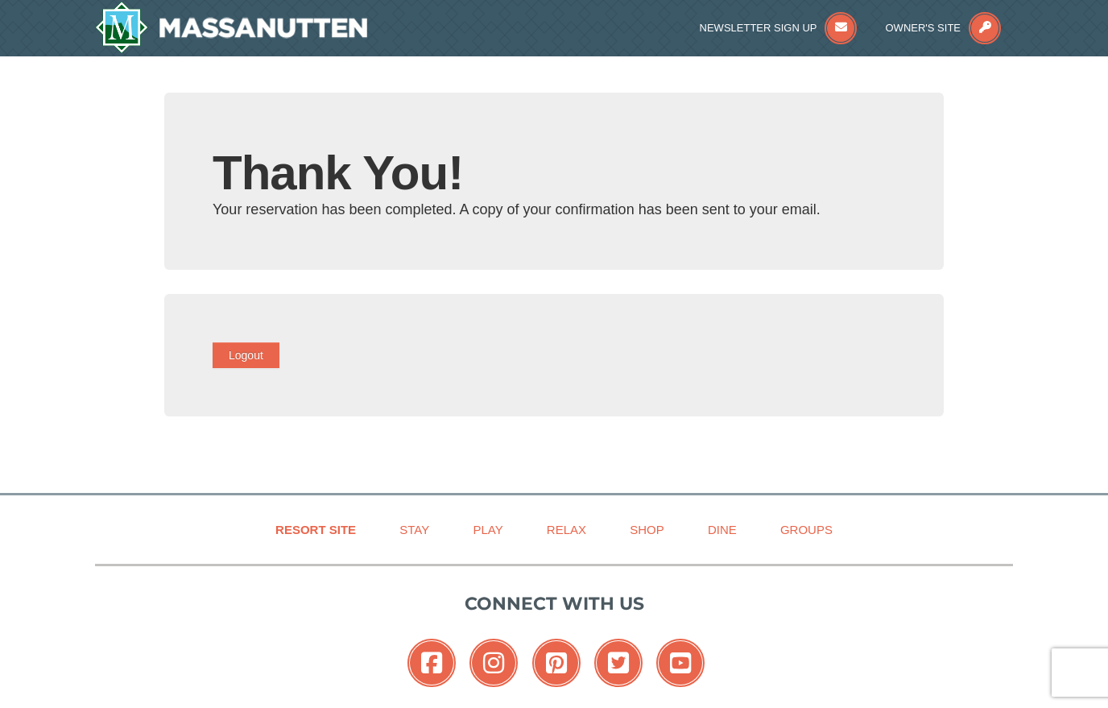
type input "[EMAIL_ADDRESS][DOMAIN_NAME]"
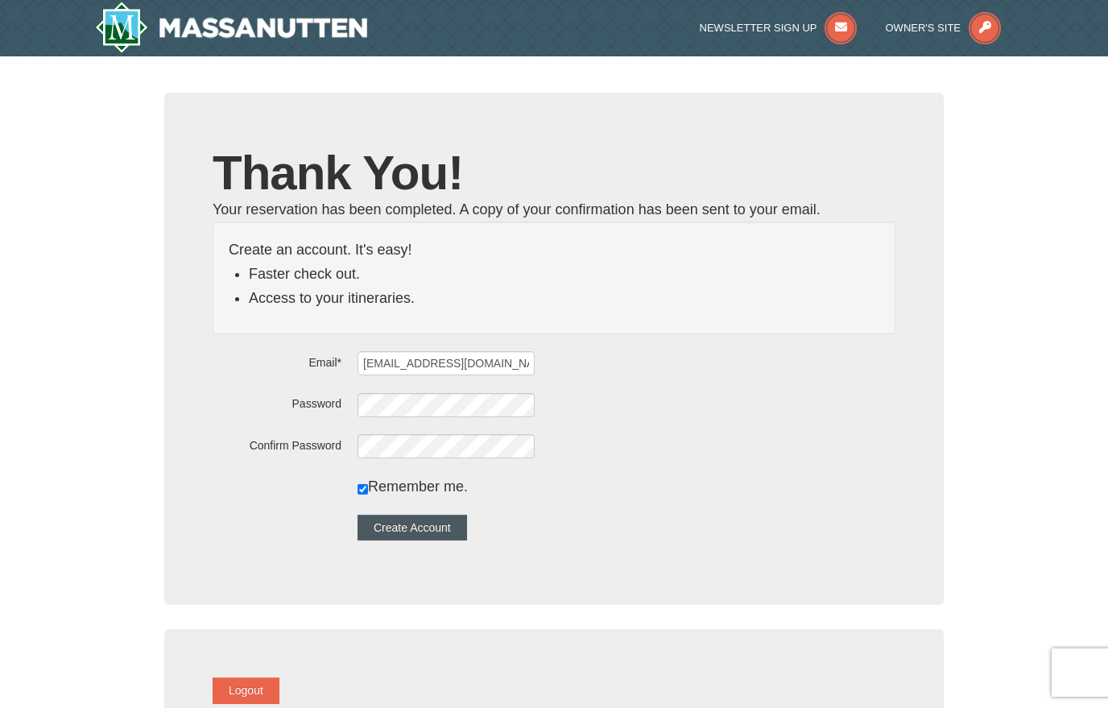
click at [439, 526] on button "Create Account" at bounding box center [411, 527] width 109 height 26
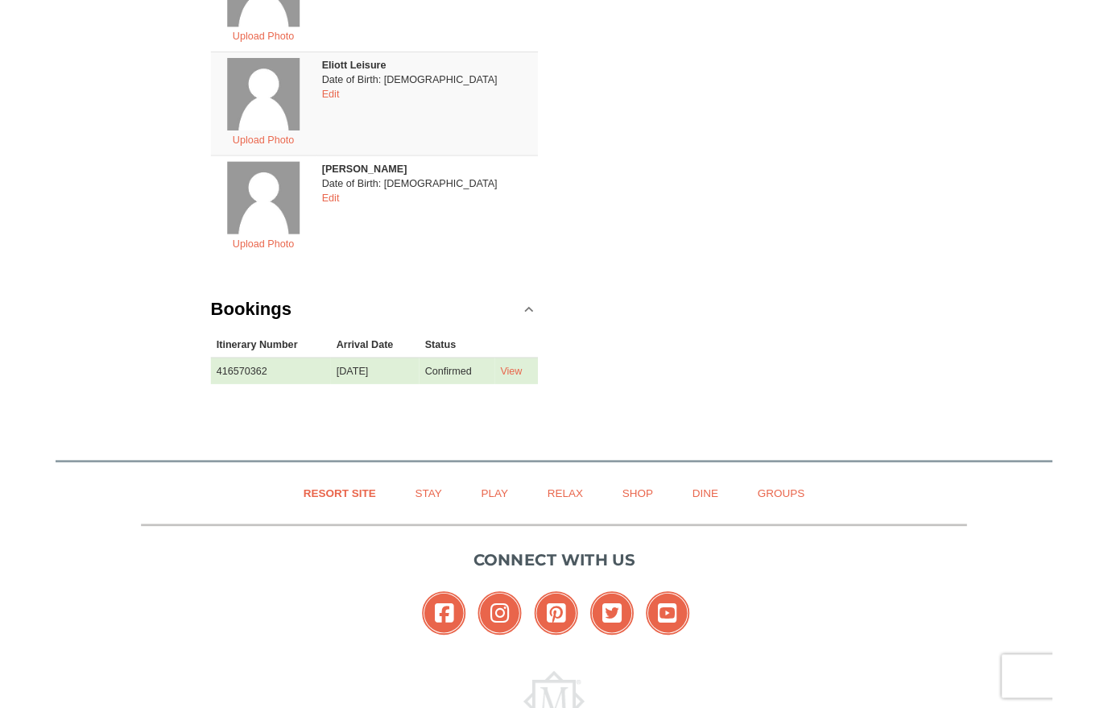
scroll to position [753, 0]
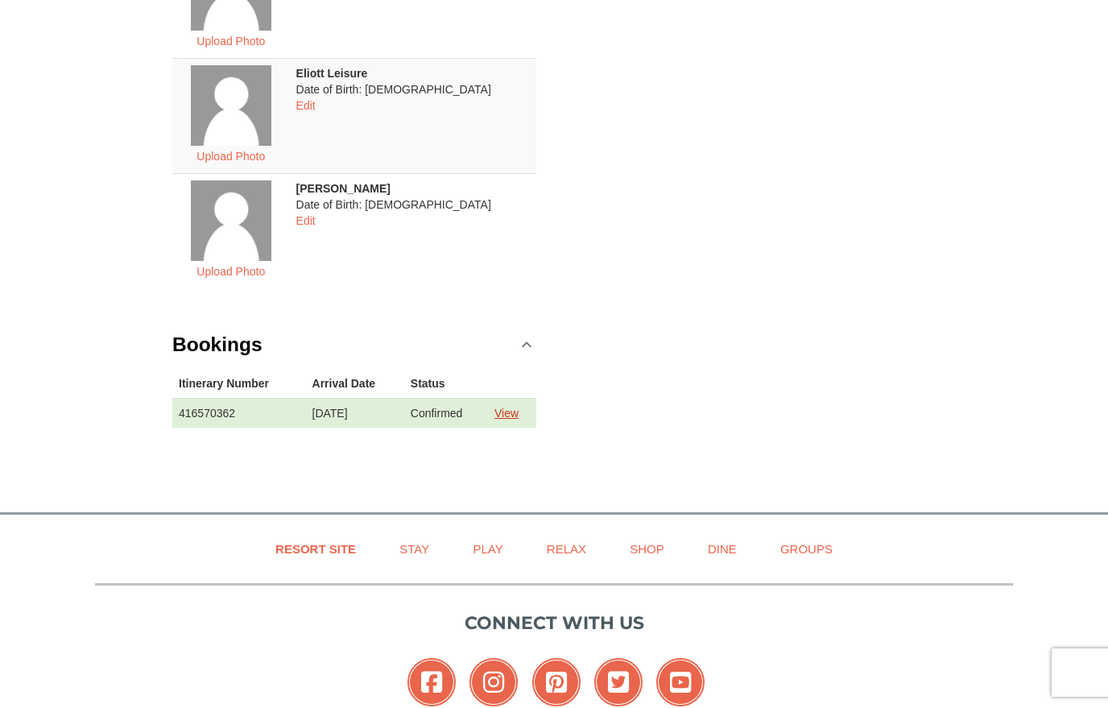
click at [518, 419] on link "View" at bounding box center [506, 412] width 24 height 13
